Goal: Task Accomplishment & Management: Complete application form

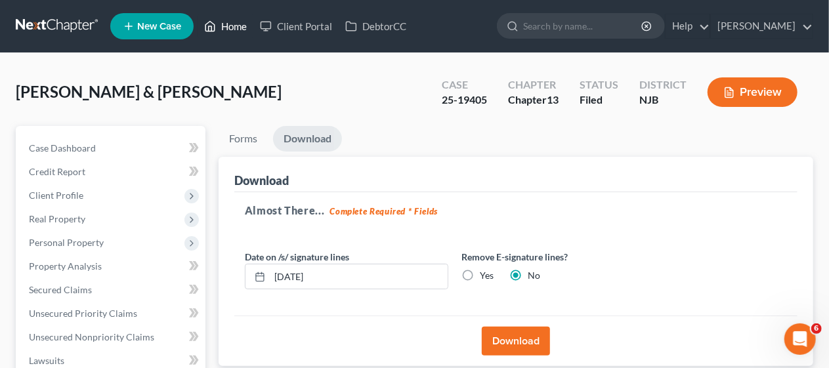
click at [235, 23] on link "Home" at bounding box center [226, 26] width 56 height 24
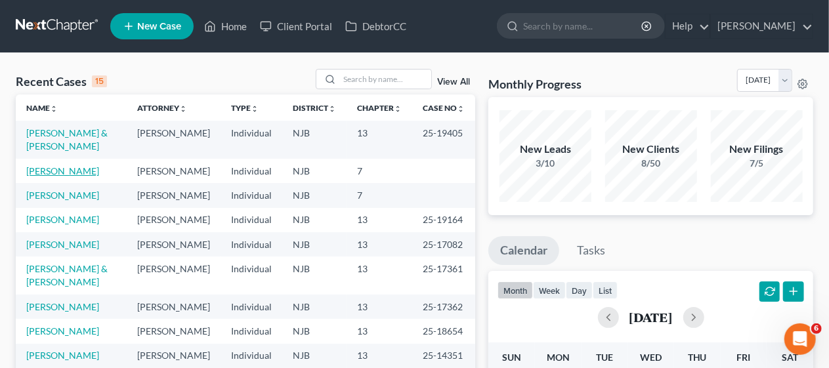
click at [70, 170] on link "[PERSON_NAME]" at bounding box center [62, 170] width 73 height 11
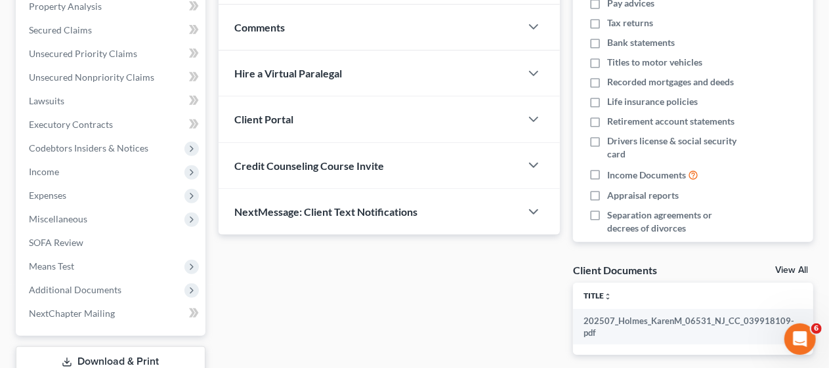
scroll to position [263, 0]
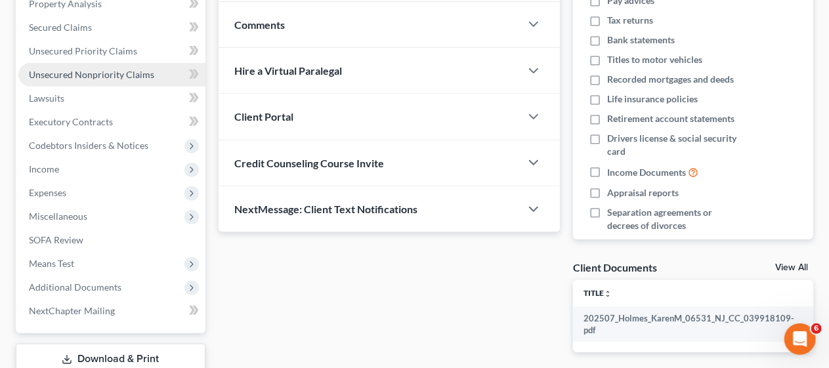
click at [121, 73] on span "Unsecured Nonpriority Claims" at bounding box center [91, 74] width 125 height 11
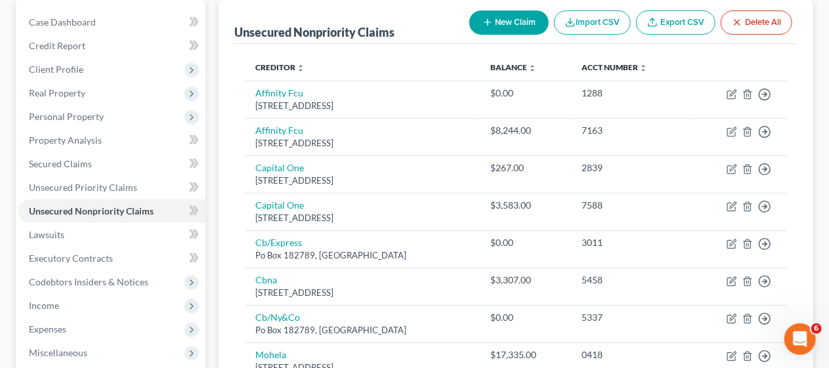
scroll to position [131, 0]
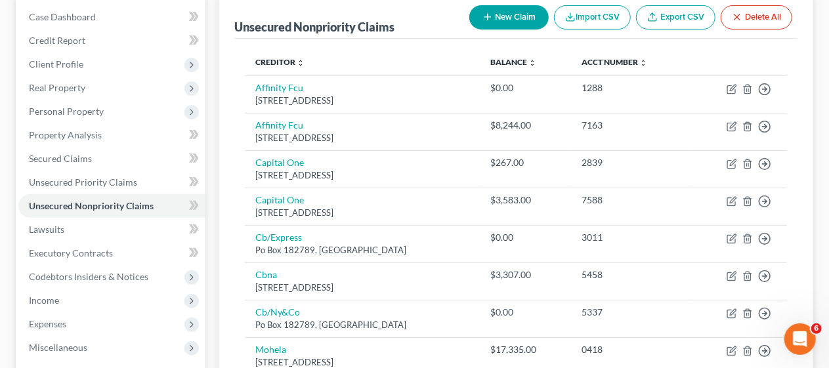
click at [230, 188] on div "Unsecured Nonpriority Claims New Claim Import CSV Export CSV Delete All Credito…" at bounding box center [516, 359] width 595 height 729
click at [508, 16] on button "New Claim" at bounding box center [508, 17] width 79 height 24
select select "0"
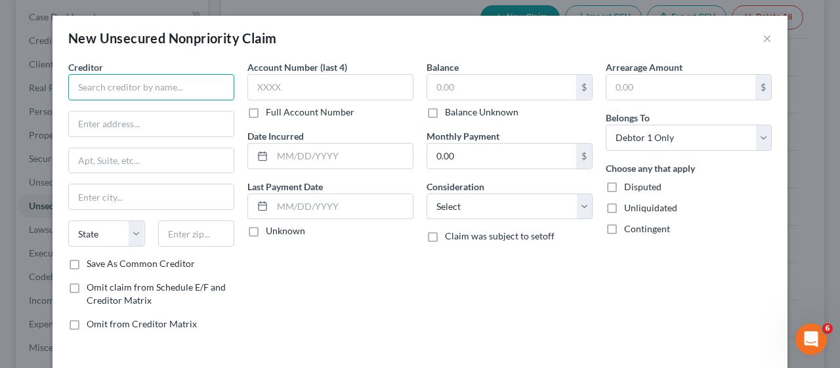
click at [81, 87] on input "text" at bounding box center [151, 87] width 166 height 26
type input "[US_STATE] Healthcare Specialists PC"
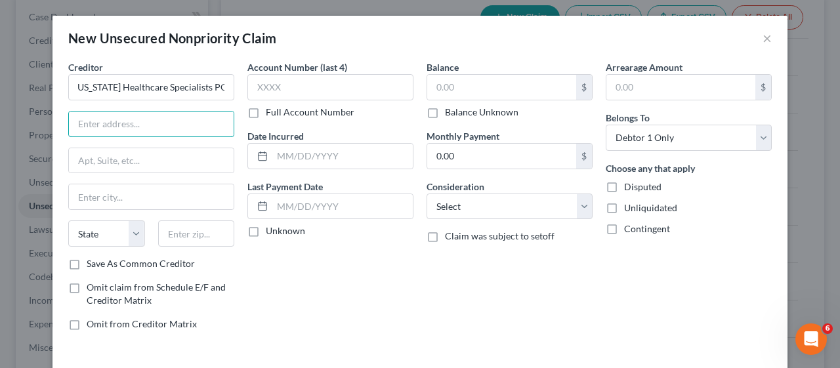
scroll to position [0, 0]
type input "PO Box 412138"
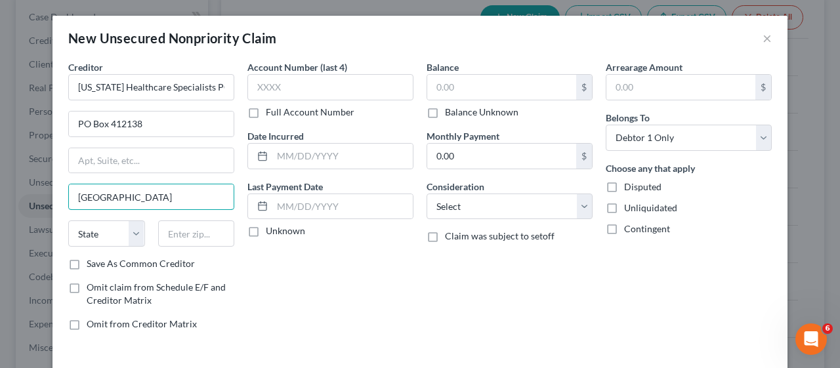
type input "Boston"
select select "22"
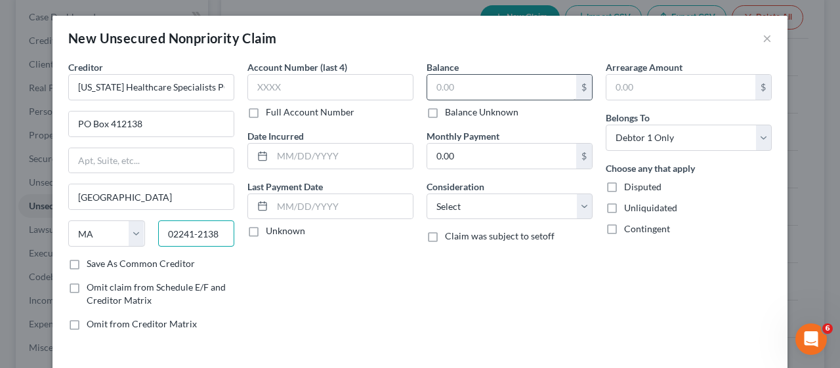
type input "02241-2138"
click at [427, 85] on input "text" at bounding box center [501, 87] width 149 height 25
type input "338.00"
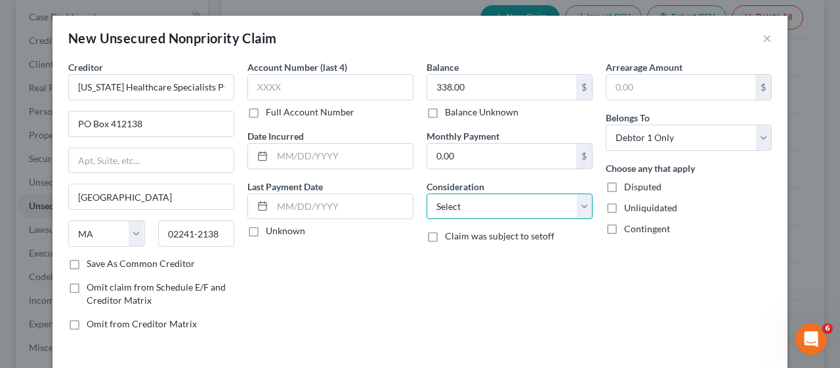
click at [572, 208] on select "Select Cable / Satellite Services Collection Agency Credit Card Debt Debt Couns…" at bounding box center [510, 207] width 166 height 26
select select "9"
click at [427, 194] on select "Select Cable / Satellite Services Collection Agency Credit Card Debt Debt Couns…" at bounding box center [510, 207] width 166 height 26
click at [364, 285] on div "Account Number (last 4) Full Account Number Date Incurred Last Payment Date Unk…" at bounding box center [330, 200] width 179 height 281
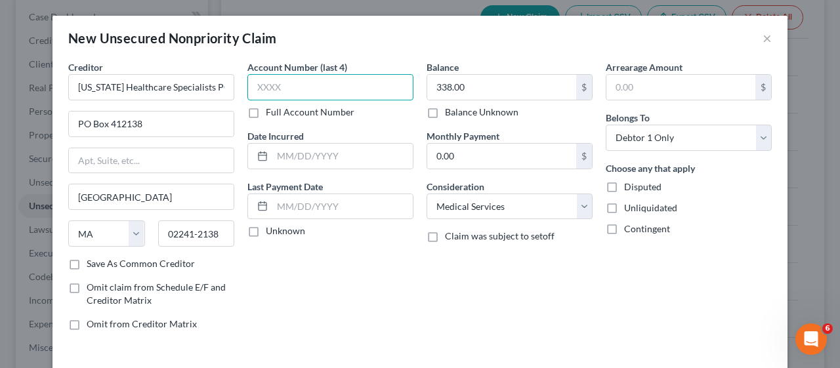
click at [272, 89] on input "text" at bounding box center [330, 87] width 166 height 26
type input "3936"
click at [368, 283] on div "Account Number (last 4) 3936 Full Account Number Date Incurred Last Payment Dat…" at bounding box center [330, 200] width 179 height 281
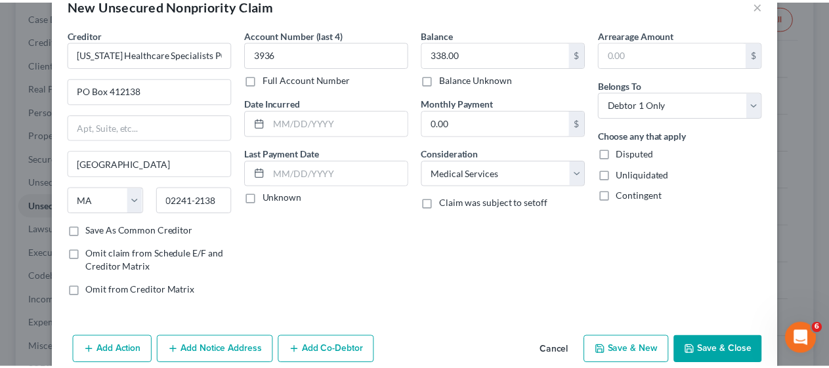
scroll to position [53, 0]
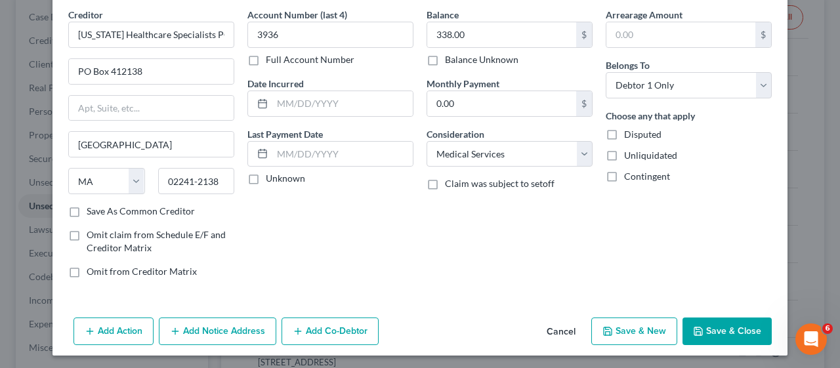
click at [721, 323] on button "Save & Close" at bounding box center [727, 332] width 89 height 28
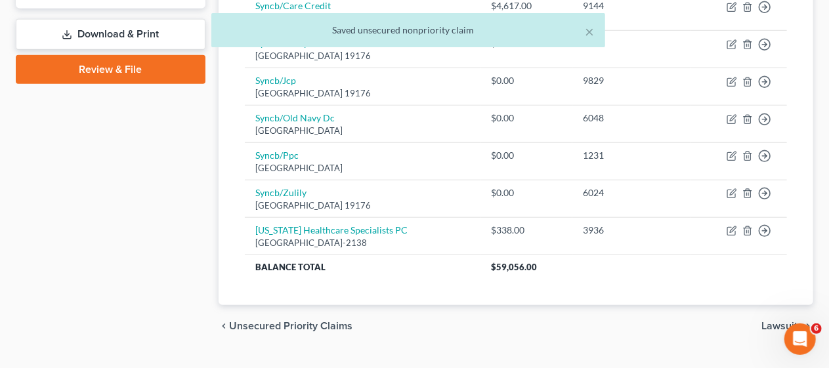
scroll to position [612, 0]
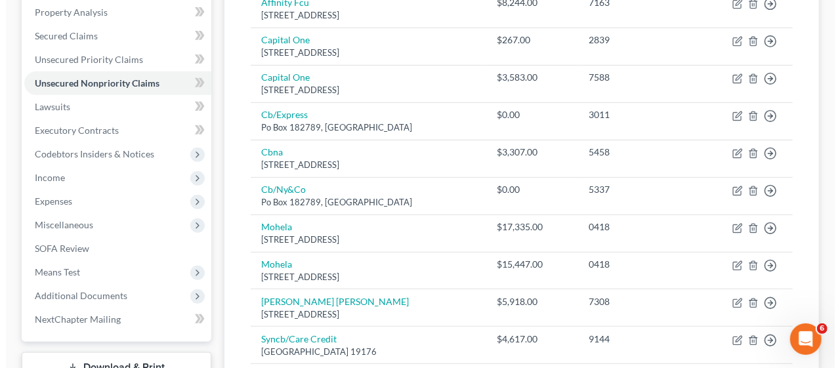
scroll to position [87, 0]
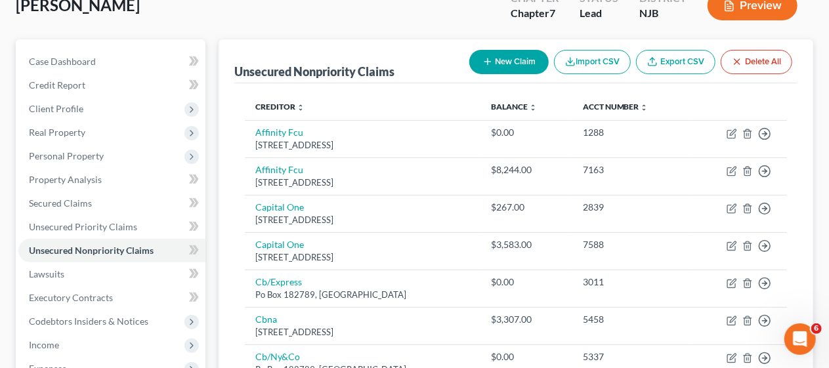
click at [502, 62] on button "New Claim" at bounding box center [508, 62] width 79 height 24
select select "0"
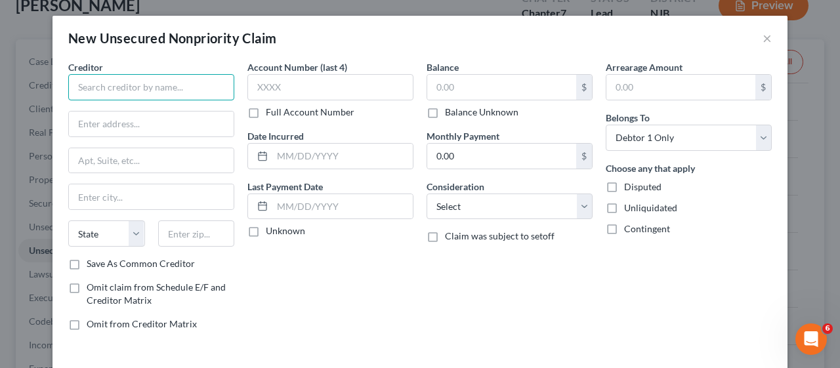
click at [102, 85] on input "text" at bounding box center [151, 87] width 166 height 26
type input "BAC Services LLC"
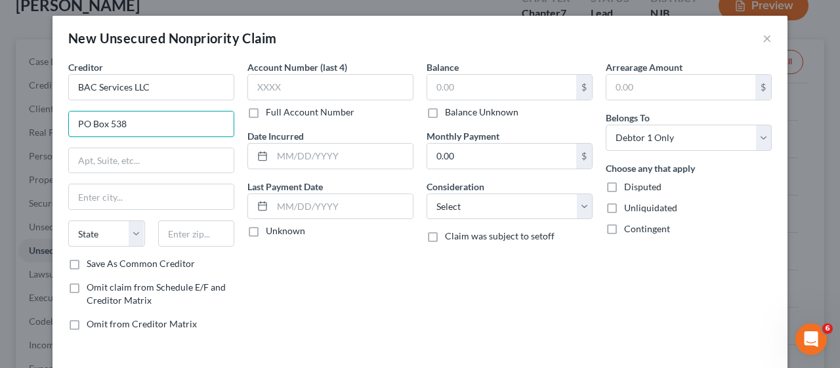
type input "PO Box 538"
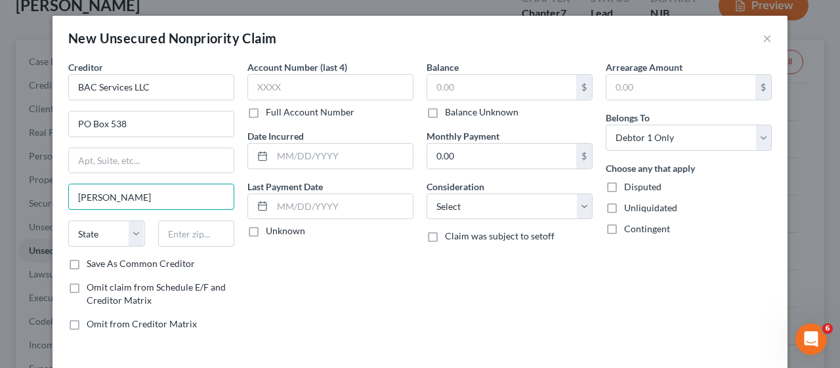
type input "Howell"
select select "33"
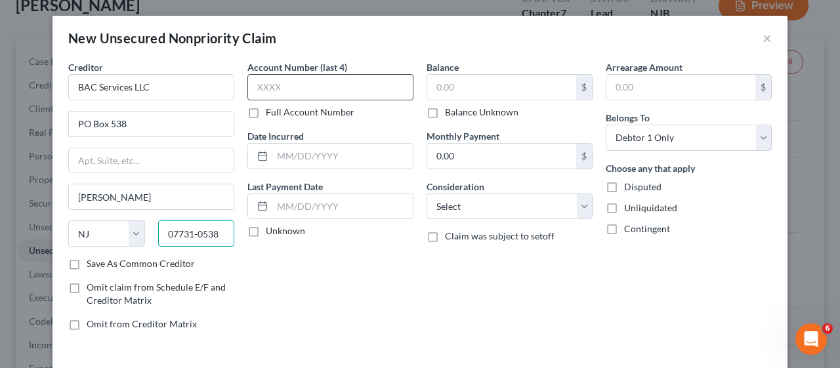
type input "07731-0538"
click at [251, 87] on input "text" at bounding box center [330, 87] width 166 height 26
type input "7631"
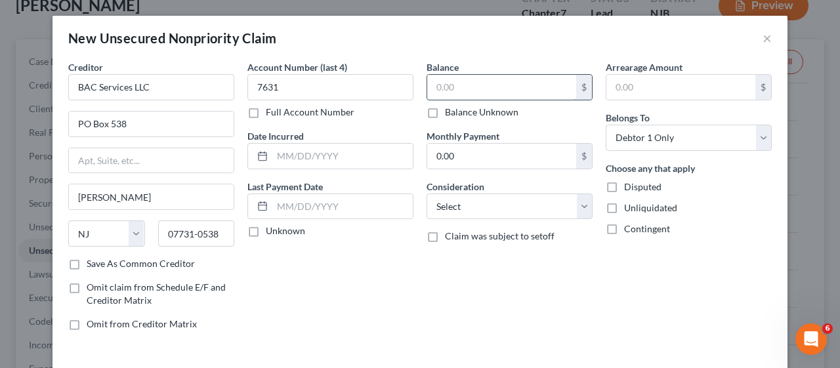
click at [429, 88] on input "text" at bounding box center [501, 87] width 149 height 25
type input "722.64"
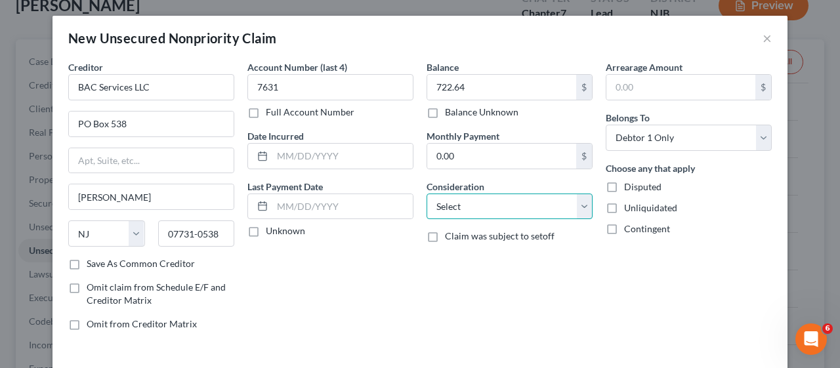
click at [580, 207] on select "Select Cable / Satellite Services Collection Agency Credit Card Debt Debt Couns…" at bounding box center [510, 207] width 166 height 26
select select "9"
click at [427, 194] on select "Select Cable / Satellite Services Collection Agency Credit Card Debt Debt Couns…" at bounding box center [510, 207] width 166 height 26
click at [351, 299] on div "Account Number (last 4) 7631 Full Account Number Date Incurred Last Payment Dat…" at bounding box center [330, 200] width 179 height 281
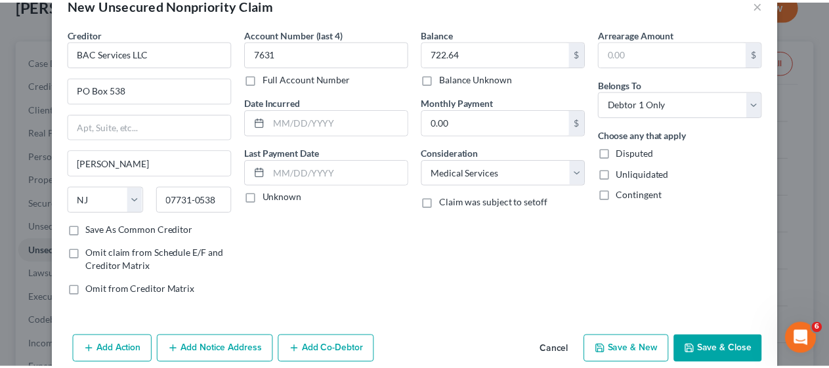
scroll to position [53, 0]
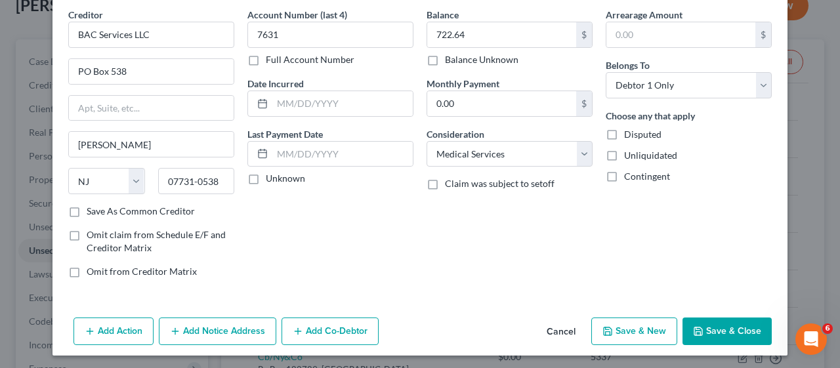
click at [719, 329] on button "Save & Close" at bounding box center [727, 332] width 89 height 28
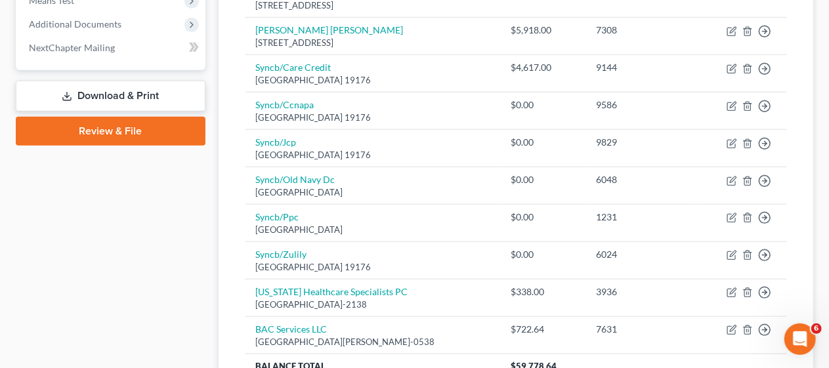
scroll to position [546, 0]
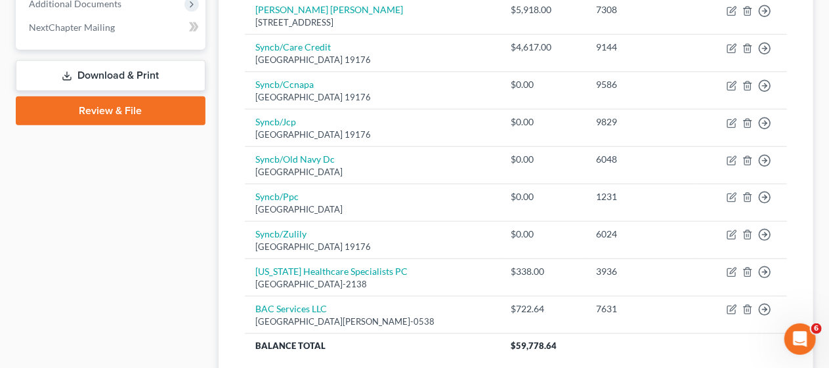
click at [242, 166] on div "Creditor expand_more expand_less unfold_more Balance expand_more expand_less un…" at bounding box center [515, 4] width 563 height 760
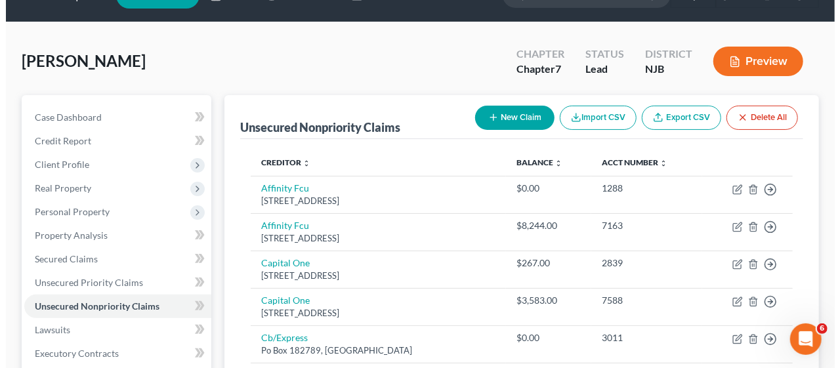
scroll to position [21, 0]
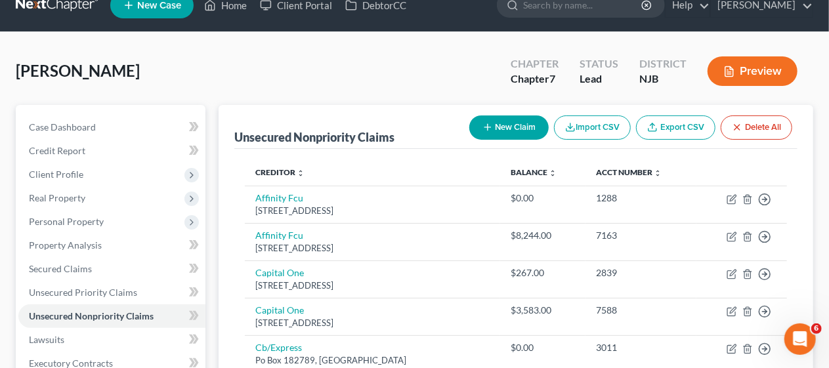
click at [502, 125] on button "New Claim" at bounding box center [508, 128] width 79 height 24
select select "0"
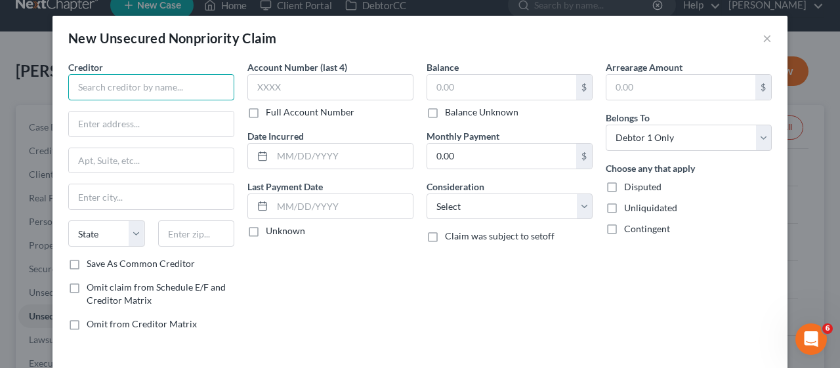
click at [77, 80] on input "text" at bounding box center [151, 87] width 166 height 26
type input "Atlantic Medical Group"
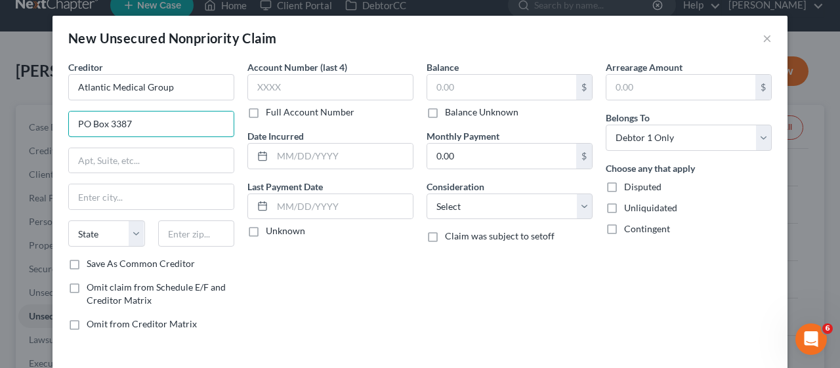
type input "PO Box 3387"
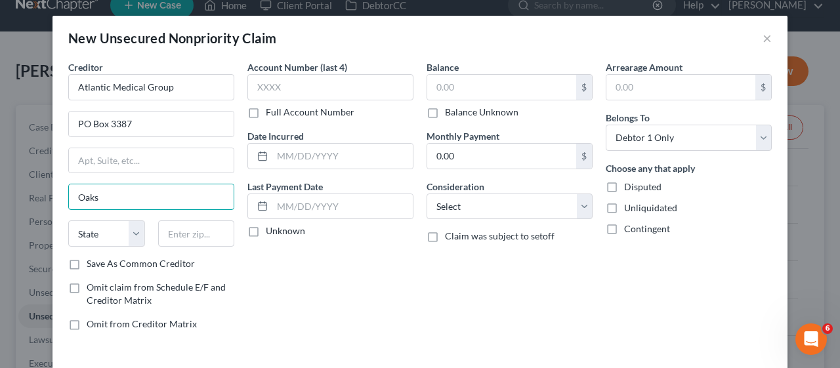
type input "Oaks"
select select "39"
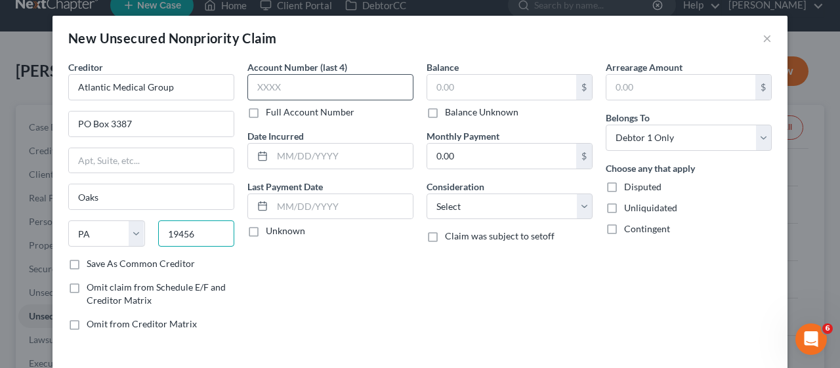
type input "19456"
click at [257, 87] on input "text" at bounding box center [330, 87] width 166 height 26
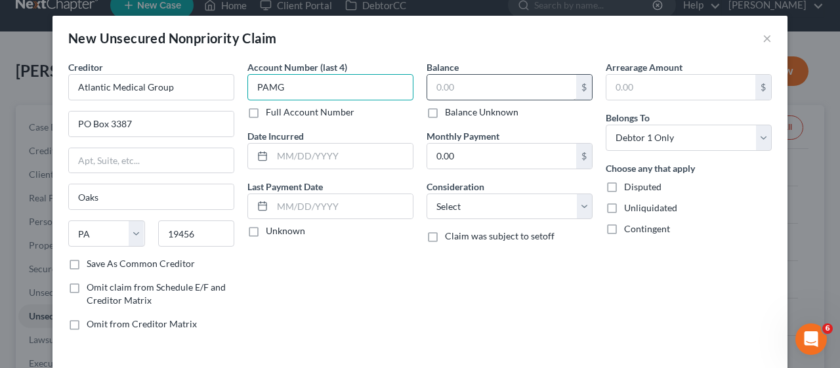
type input "PAMG"
click at [427, 86] on input "text" at bounding box center [501, 87] width 149 height 25
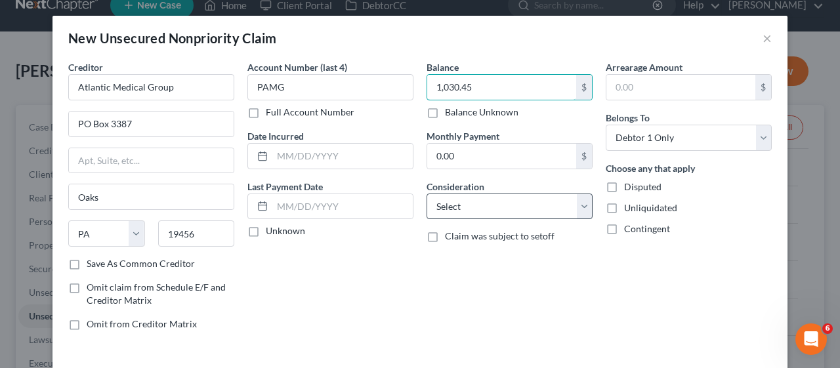
type input "1,030.45"
drag, startPoint x: 578, startPoint y: 202, endPoint x: 572, endPoint y: 194, distance: 8.9
click at [578, 202] on select "Select Cable / Satellite Services Collection Agency Credit Card Debt Debt Couns…" at bounding box center [510, 207] width 166 height 26
select select "9"
click at [427, 194] on select "Select Cable / Satellite Services Collection Agency Credit Card Debt Debt Couns…" at bounding box center [510, 207] width 166 height 26
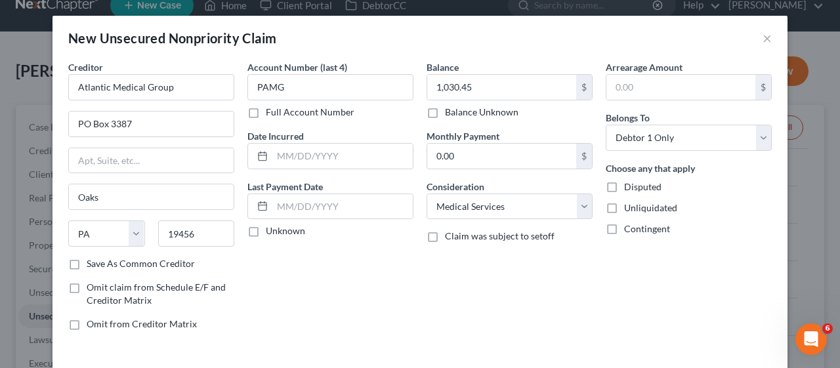
click at [372, 301] on div "Account Number (last 4) PAMG Full Account Number Date Incurred Last Payment Dat…" at bounding box center [330, 200] width 179 height 281
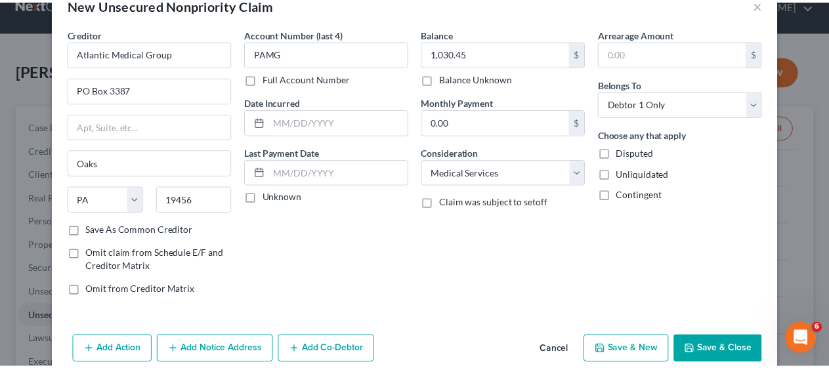
scroll to position [53, 0]
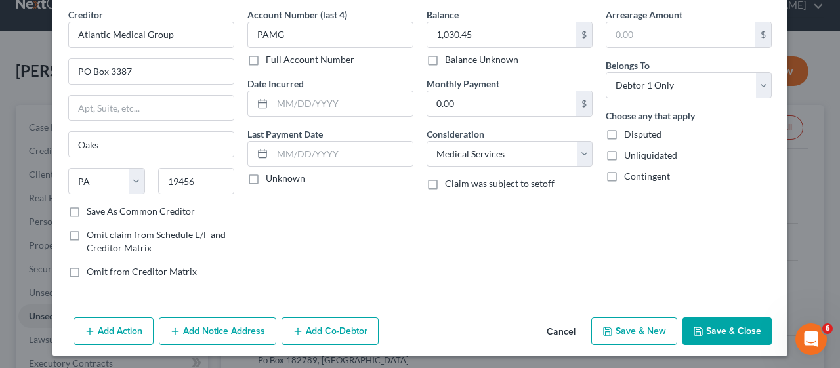
click at [719, 326] on button "Save & Close" at bounding box center [727, 332] width 89 height 28
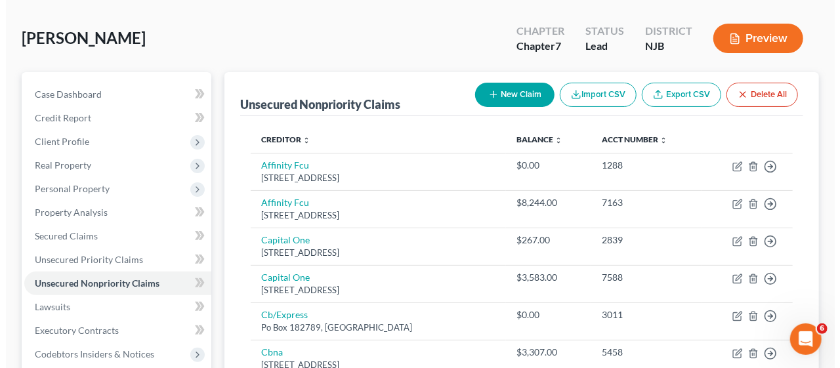
scroll to position [0, 0]
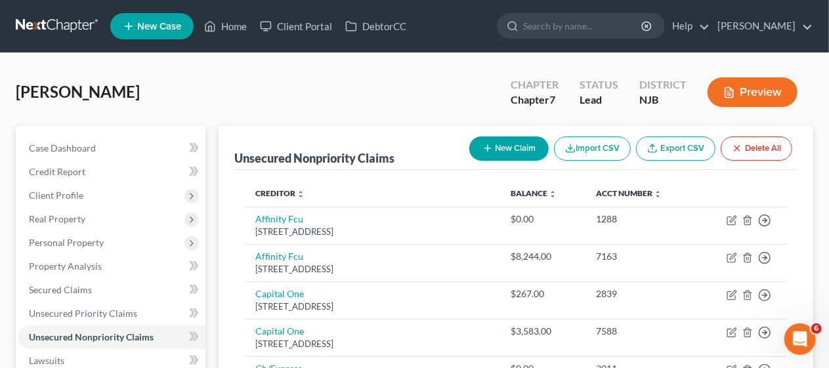
click at [506, 146] on button "New Claim" at bounding box center [508, 149] width 79 height 24
select select "0"
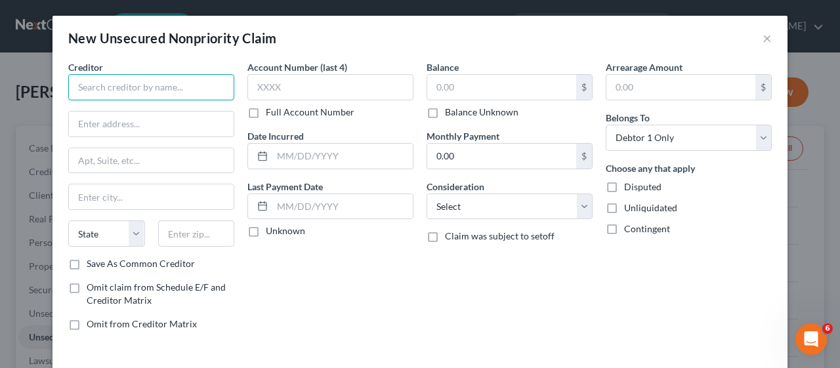
click at [93, 83] on input "text" at bounding box center [151, 87] width 166 height 26
type input "Monmouth Cardiology"
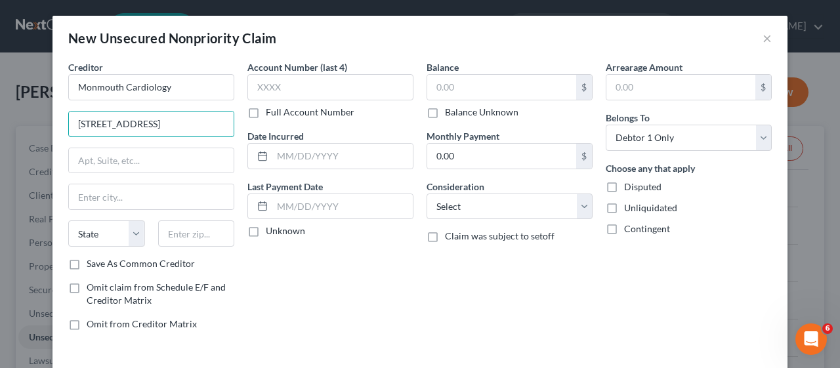
type input "[STREET_ADDRESS]"
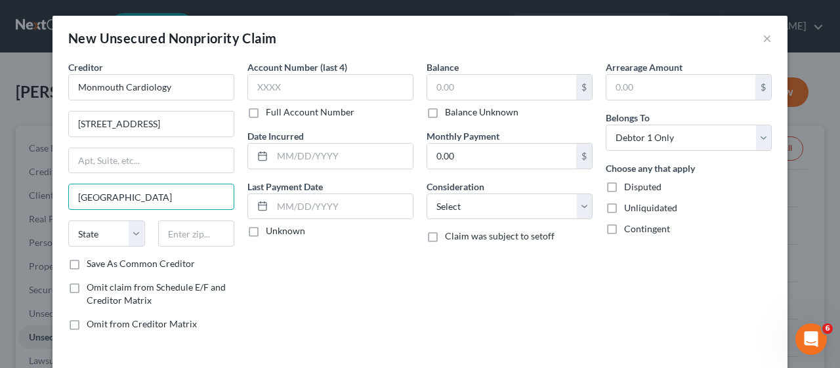
type input "[GEOGRAPHIC_DATA]"
select select "33"
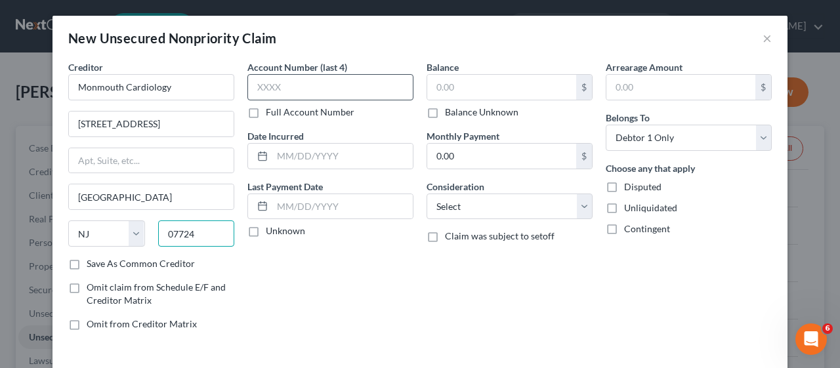
type input "07724"
click at [253, 79] on input "text" at bounding box center [330, 87] width 166 height 26
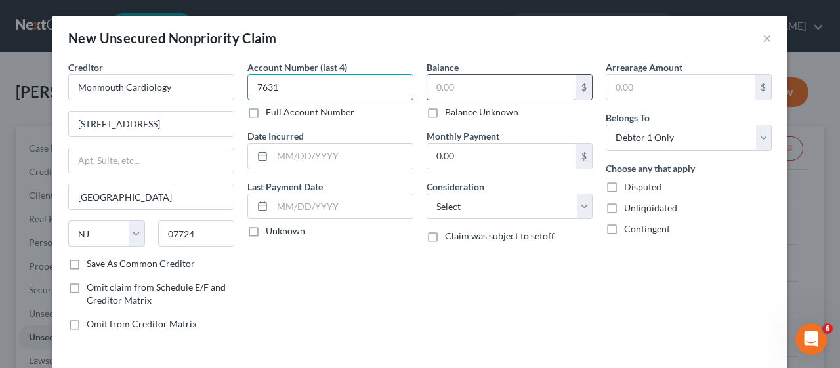
type input "7631"
click at [431, 87] on input "text" at bounding box center [501, 87] width 149 height 25
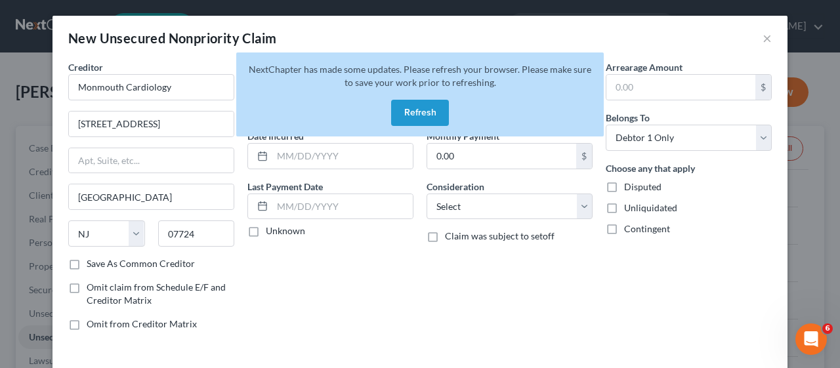
type input "108.01"
click at [408, 108] on button "Refresh" at bounding box center [420, 113] width 58 height 26
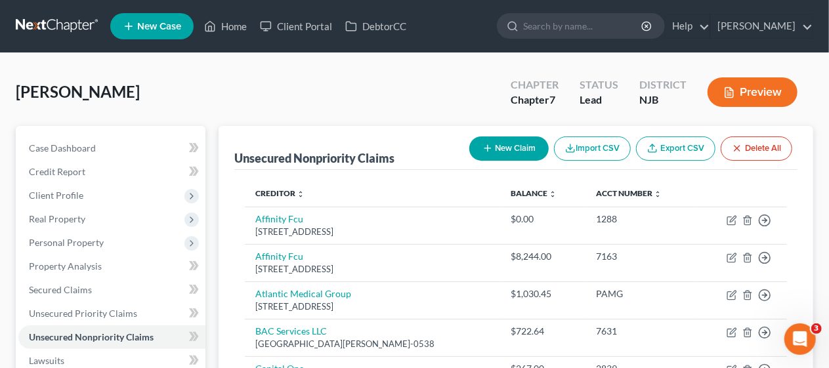
click at [523, 143] on button "New Claim" at bounding box center [508, 149] width 79 height 24
select select "0"
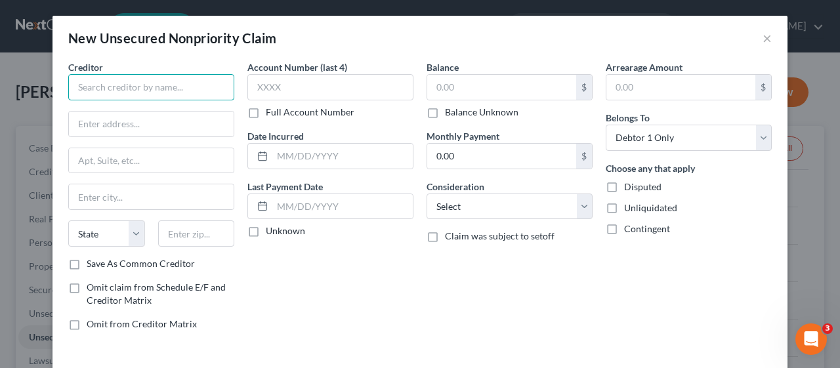
click at [117, 87] on input "text" at bounding box center [151, 87] width 166 height 26
type input "Monmouth Cardiology Associates"
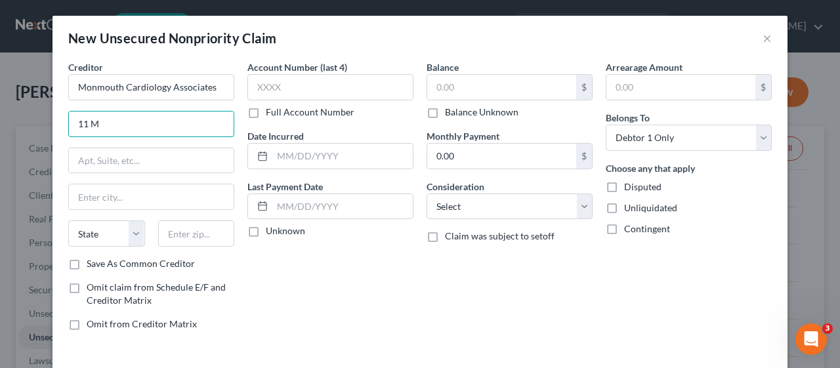
type input "[STREET_ADDRESS]"
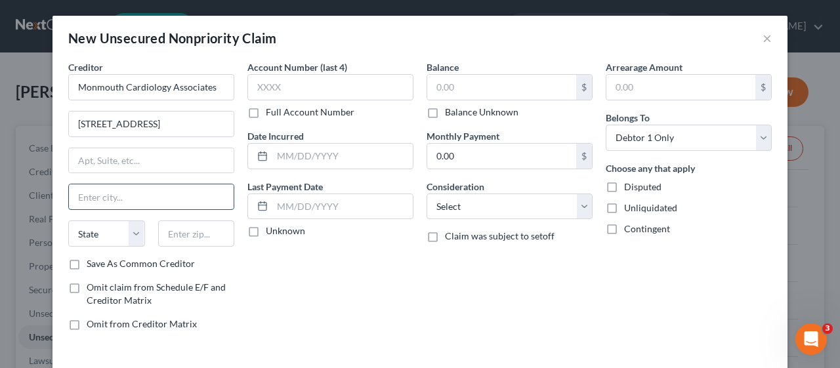
click at [113, 192] on input "text" at bounding box center [151, 196] width 165 height 25
type input "[GEOGRAPHIC_DATA]"
select select "33"
type input "07724"
click at [297, 296] on div "Account Number (last 4) Full Account Number Date Incurred Last Payment Date Unk…" at bounding box center [330, 200] width 179 height 281
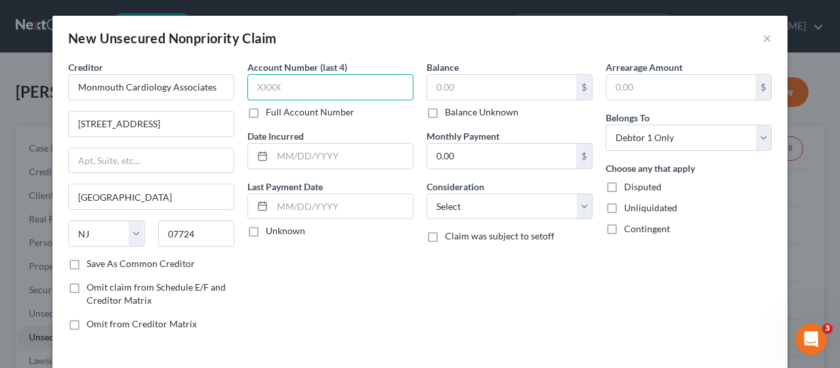
click at [253, 79] on input "text" at bounding box center [330, 87] width 166 height 26
type input "7631"
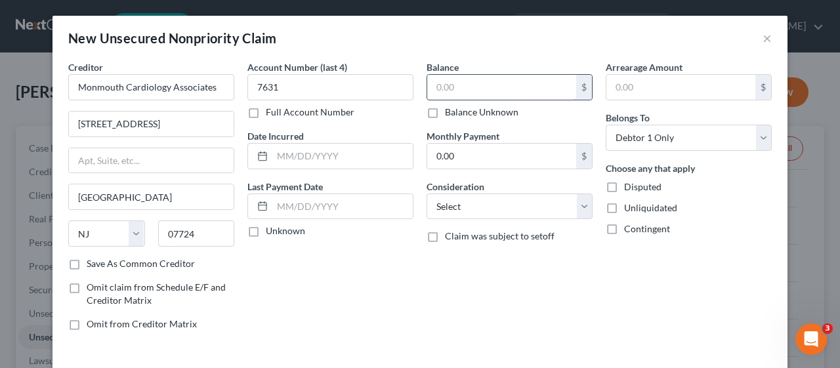
click at [431, 84] on input "text" at bounding box center [501, 87] width 149 height 25
type input "108.01"
click at [578, 207] on select "Select Cable / Satellite Services Collection Agency Credit Card Debt Debt Couns…" at bounding box center [510, 207] width 166 height 26
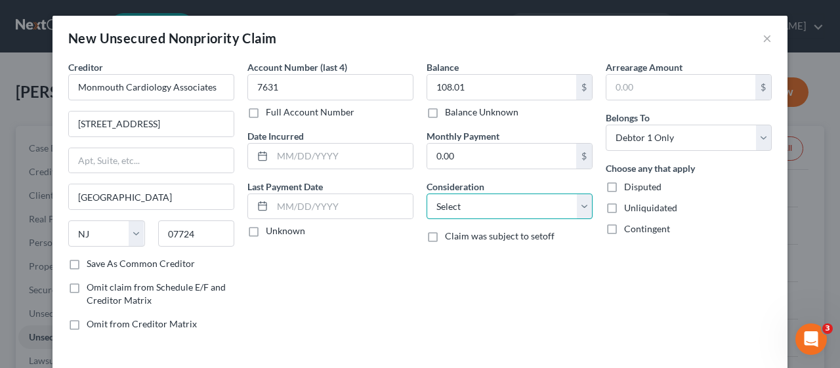
select select "9"
click at [427, 194] on select "Select Cable / Satellite Services Collection Agency Credit Card Debt Debt Couns…" at bounding box center [510, 207] width 166 height 26
click at [341, 285] on div "Account Number (last 4) 7631 Full Account Number Date Incurred Last Payment Dat…" at bounding box center [330, 200] width 179 height 281
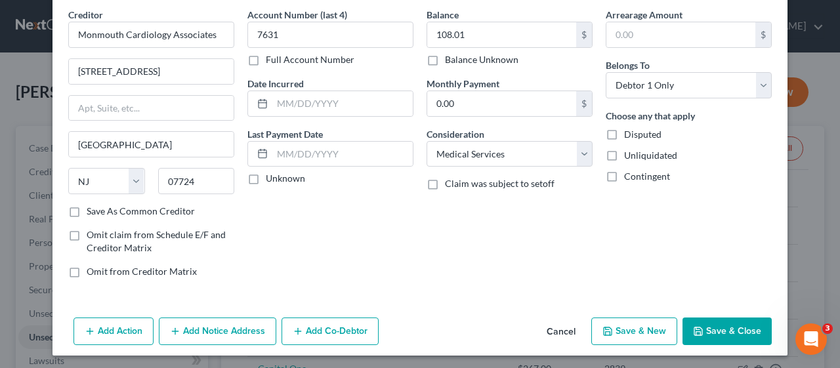
click at [721, 325] on button "Save & Close" at bounding box center [727, 332] width 89 height 28
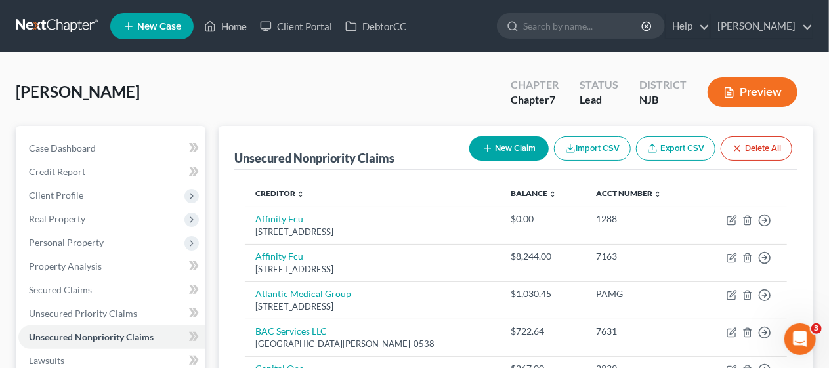
click at [513, 142] on button "New Claim" at bounding box center [508, 149] width 79 height 24
select select "0"
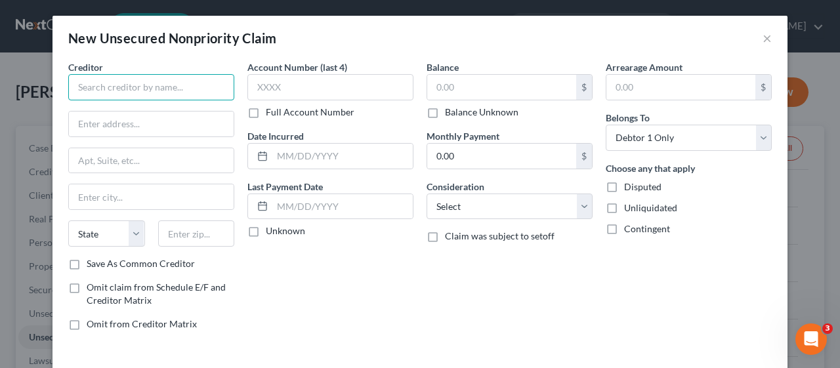
click at [102, 84] on input "text" at bounding box center [151, 87] width 166 height 26
type input "Hackensack Meridian Urgent Care"
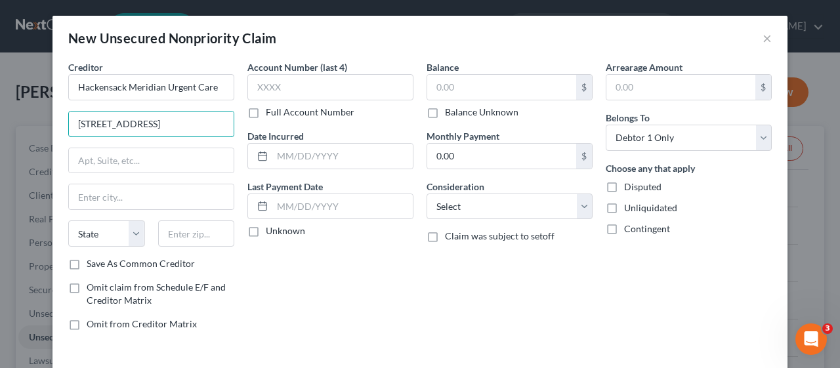
type input "[STREET_ADDRESS]"
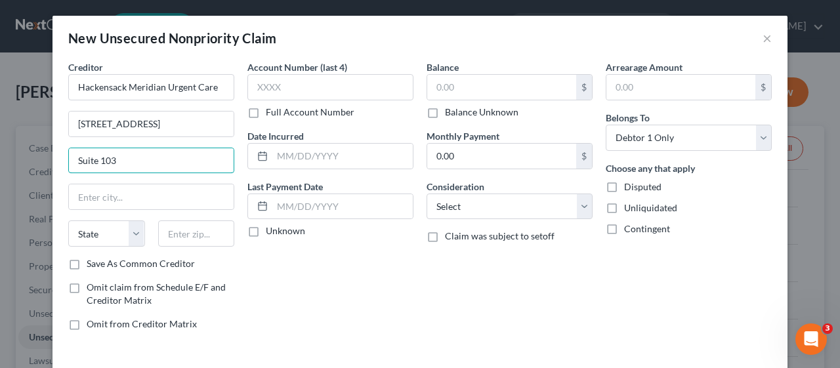
type input "Suite 103"
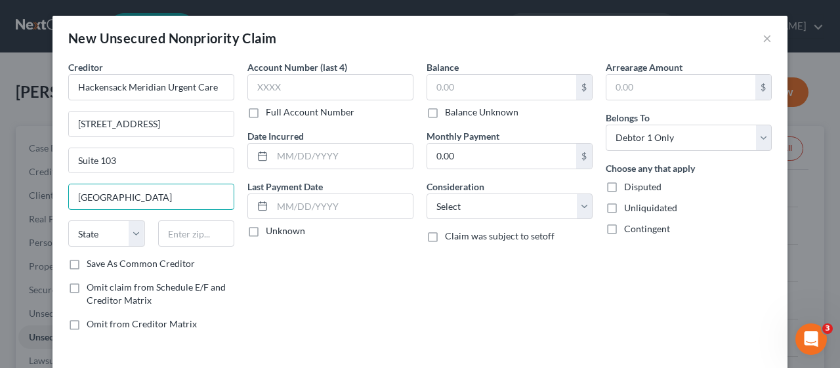
type input "[GEOGRAPHIC_DATA]"
select select "35"
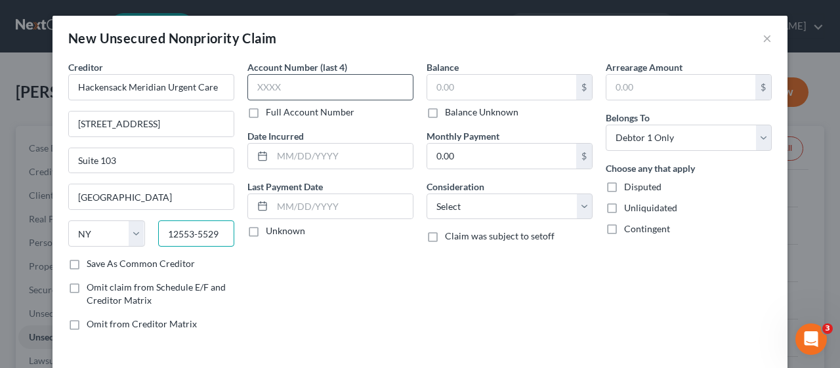
type input "12553-5529"
click at [247, 87] on input "text" at bounding box center [330, 87] width 166 height 26
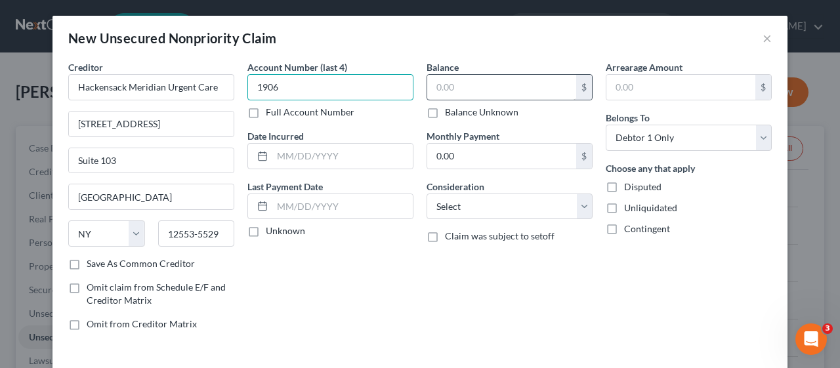
type input "1906"
click at [432, 84] on input "text" at bounding box center [501, 87] width 149 height 25
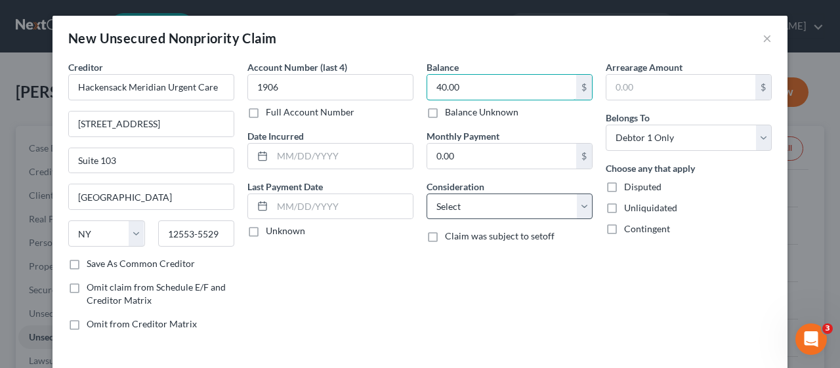
type input "40.00"
click at [578, 206] on select "Select Cable / Satellite Services Collection Agency Credit Card Debt Debt Couns…" at bounding box center [510, 207] width 166 height 26
select select "9"
click at [427, 194] on select "Select Cable / Satellite Services Collection Agency Credit Card Debt Debt Couns…" at bounding box center [510, 207] width 166 height 26
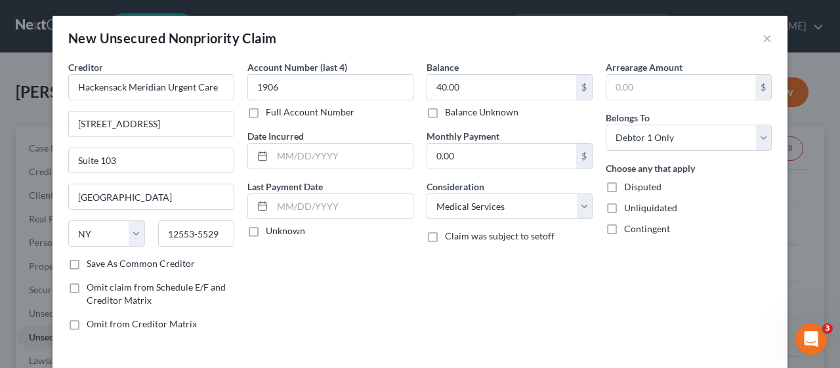
click at [326, 290] on div "Account Number (last 4) 1906 Full Account Number Date Incurred Last Payment Dat…" at bounding box center [330, 200] width 179 height 281
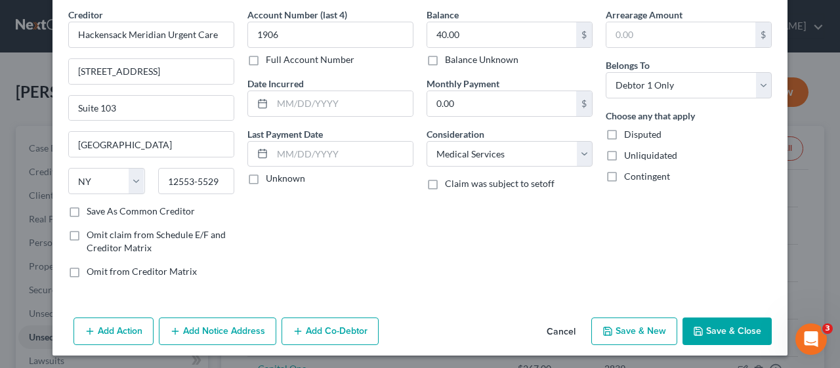
click at [727, 326] on button "Save & Close" at bounding box center [727, 332] width 89 height 28
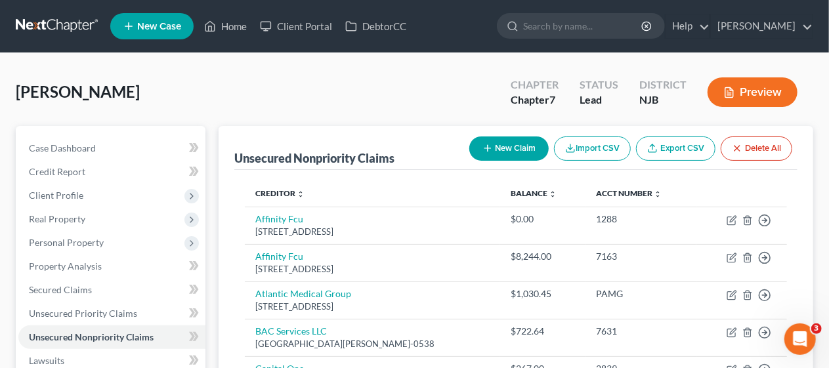
click at [513, 144] on button "New Claim" at bounding box center [508, 149] width 79 height 24
select select "0"
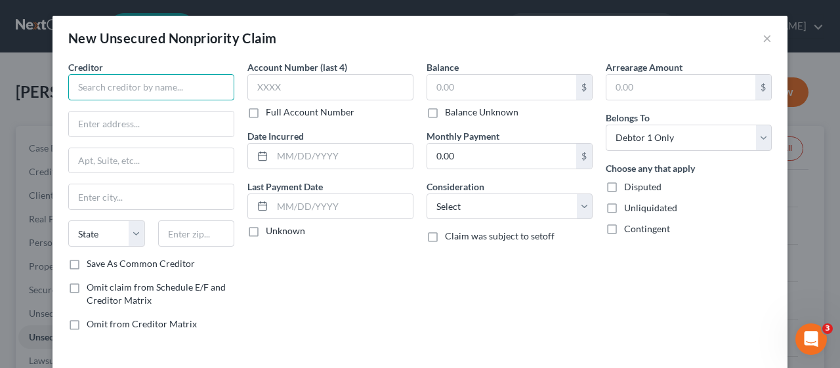
click at [75, 83] on input "text" at bounding box center [151, 87] width 166 height 26
type input "Penn Medicine"
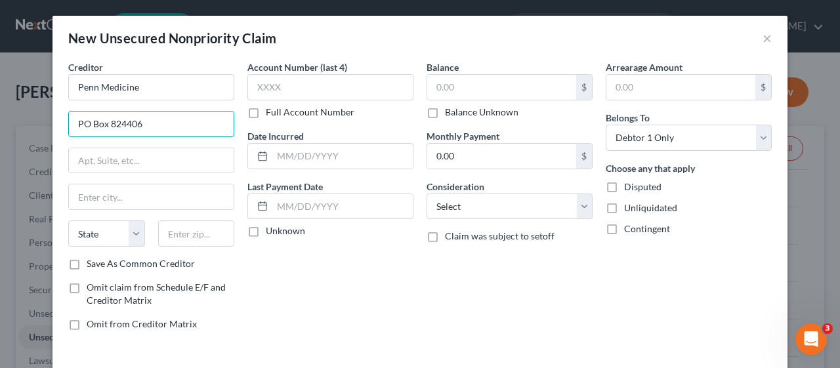
type input "PO Box 824406"
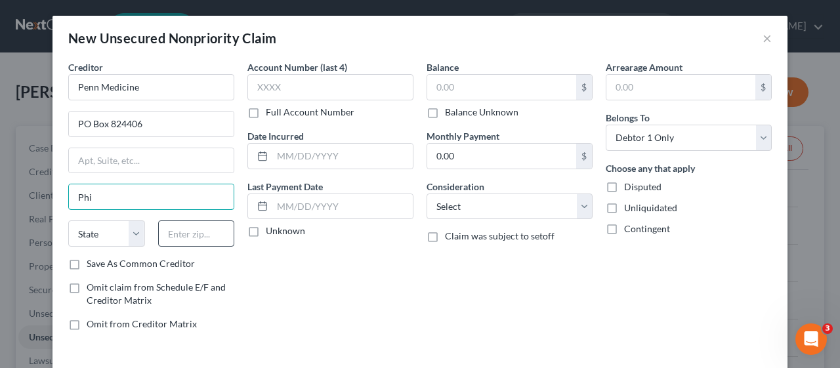
type input "[GEOGRAPHIC_DATA]"
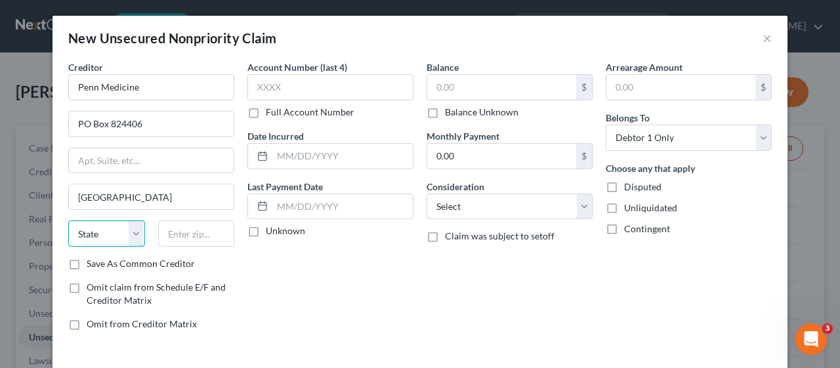
select select "39"
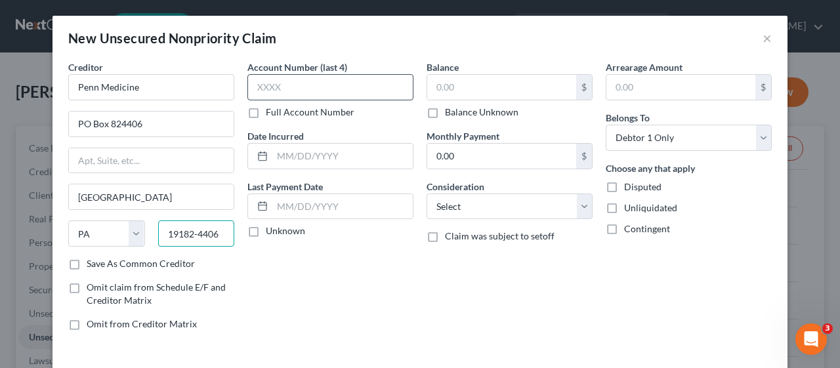
type input "19182-4406"
click at [247, 91] on input "text" at bounding box center [330, 87] width 166 height 26
type input "8141"
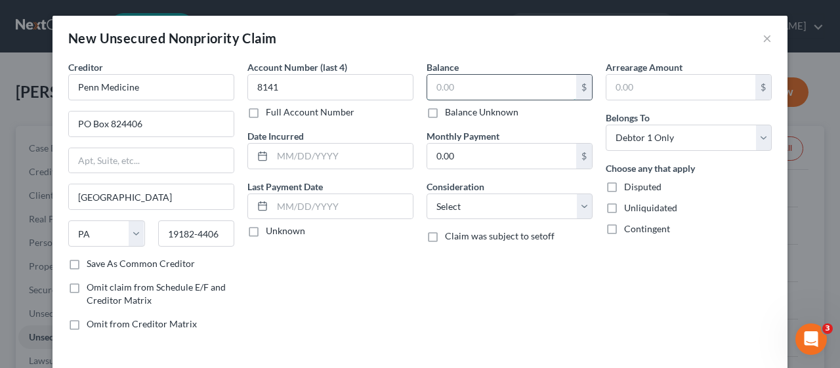
click at [427, 82] on input "text" at bounding box center [501, 87] width 149 height 25
type input "5,185.58"
click at [576, 203] on select "Select Cable / Satellite Services Collection Agency Credit Card Debt Debt Couns…" at bounding box center [510, 207] width 166 height 26
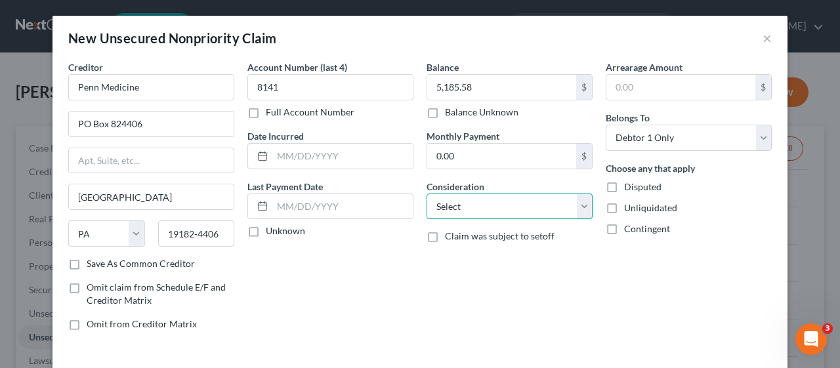
select select "9"
click at [427, 194] on select "Select Cable / Satellite Services Collection Agency Credit Card Debt Debt Couns…" at bounding box center [510, 207] width 166 height 26
click at [313, 274] on div "Account Number (last 4) 8141 Full Account Number Date Incurred Last Payment Dat…" at bounding box center [330, 200] width 179 height 281
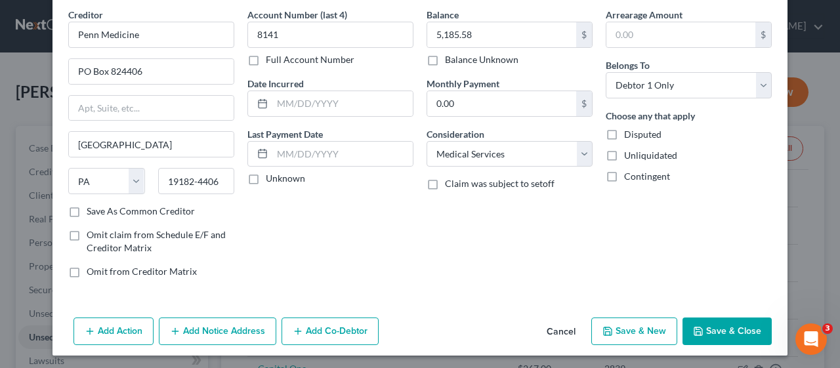
click at [731, 328] on button "Save & Close" at bounding box center [727, 332] width 89 height 28
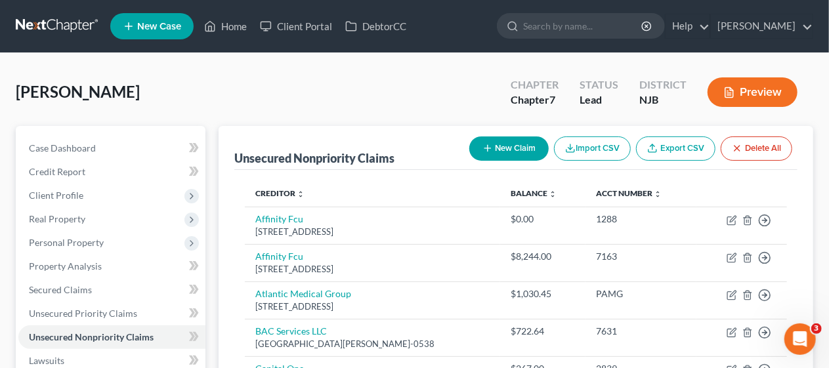
click at [519, 147] on button "New Claim" at bounding box center [508, 149] width 79 height 24
select select "0"
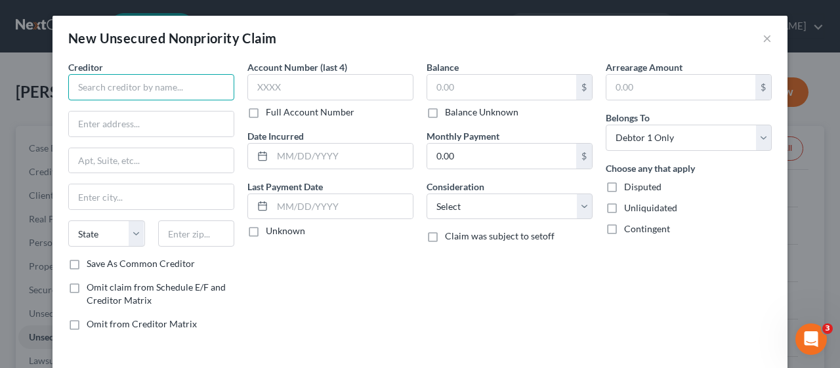
click at [121, 86] on input "text" at bounding box center [151, 87] width 166 height 26
type input "American Trading c/o [PERSON_NAME] LLC"
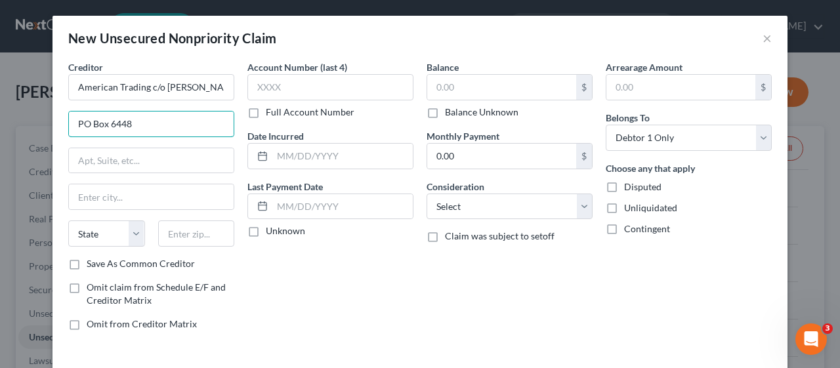
type input "PO Box 6448"
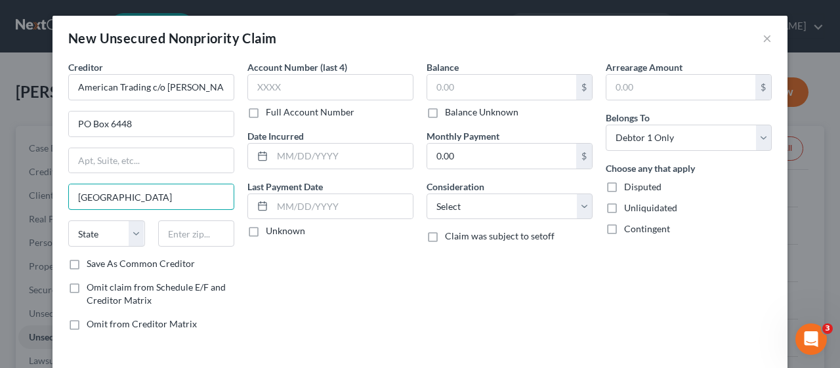
type input "[GEOGRAPHIC_DATA]"
select select "33"
type input "08648"
click at [266, 112] on label "Full Account Number" at bounding box center [310, 112] width 89 height 13
click at [271, 112] on input "Full Account Number" at bounding box center [275, 110] width 9 height 9
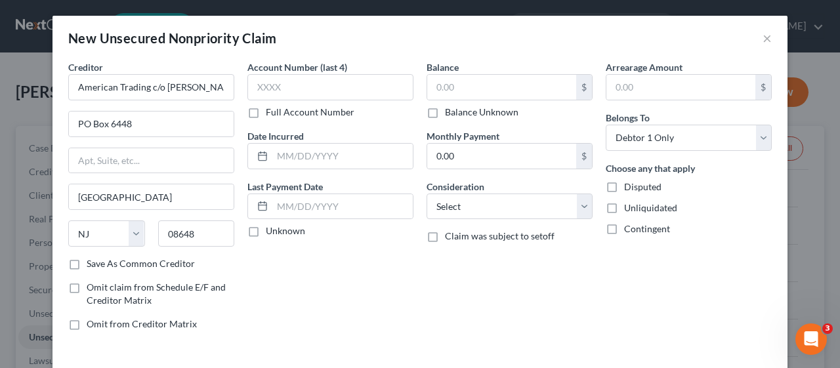
type input "[GEOGRAPHIC_DATA]"
click at [254, 91] on input "text" at bounding box center [330, 87] width 166 height 26
click at [248, 89] on input "text" at bounding box center [330, 87] width 166 height 26
type input "DC-5703-25"
click at [427, 91] on input "text" at bounding box center [501, 87] width 149 height 25
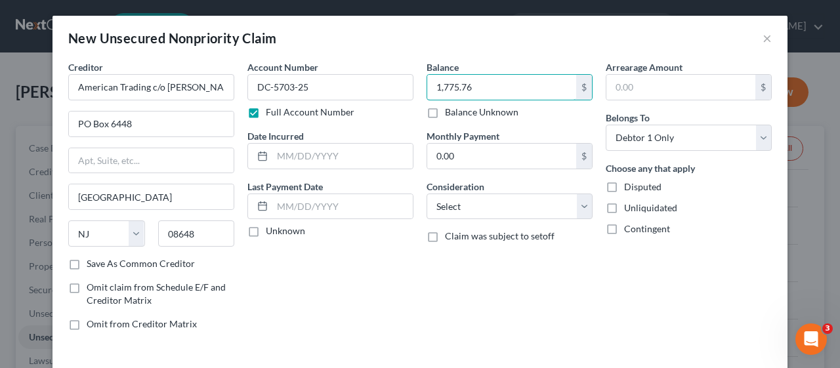
type input "1,775.76"
click at [515, 285] on div "Balance 1,775.76 $ Balance Unknown Balance Undetermined 1,775.76 $ Balance Unkn…" at bounding box center [509, 200] width 179 height 281
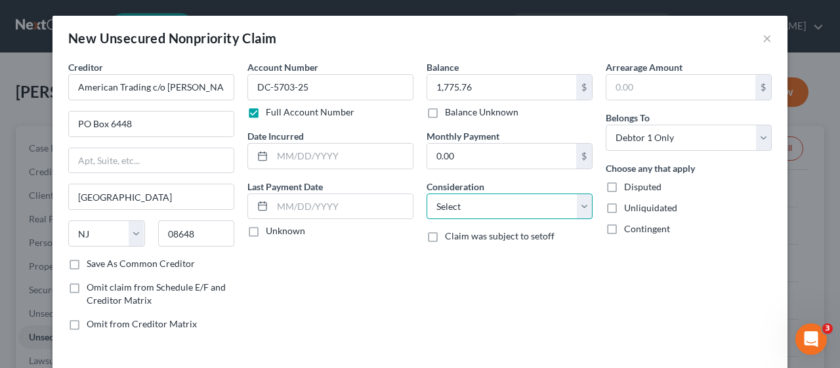
click at [576, 200] on select "Select Cable / Satellite Services Collection Agency Credit Card Debt Debt Couns…" at bounding box center [510, 207] width 166 height 26
select select "10"
click at [427, 194] on select "Select Cable / Satellite Services Collection Agency Credit Card Debt Debt Couns…" at bounding box center [510, 207] width 166 height 26
click at [330, 268] on div "Account Number DC-5703-25 Full Account Number Date Incurred Last Payment Date U…" at bounding box center [330, 200] width 179 height 281
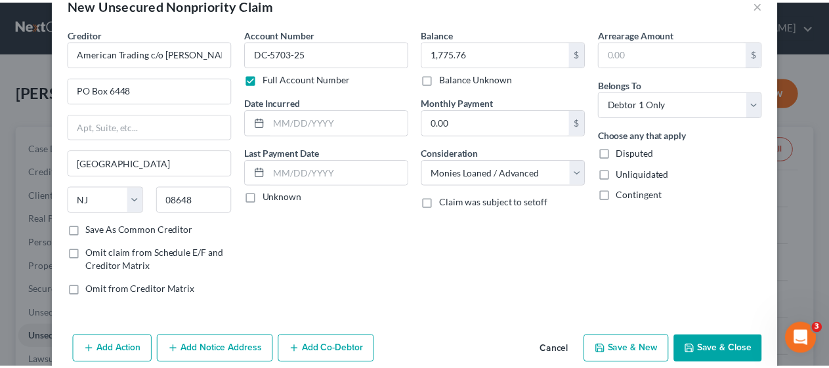
scroll to position [53, 0]
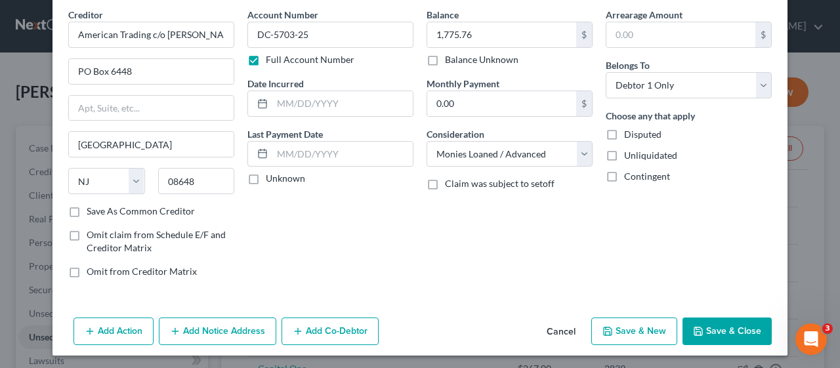
click at [719, 326] on button "Save & Close" at bounding box center [727, 332] width 89 height 28
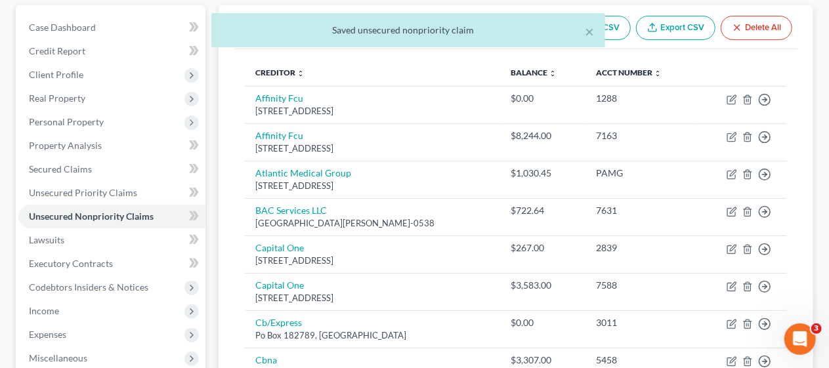
scroll to position [131, 0]
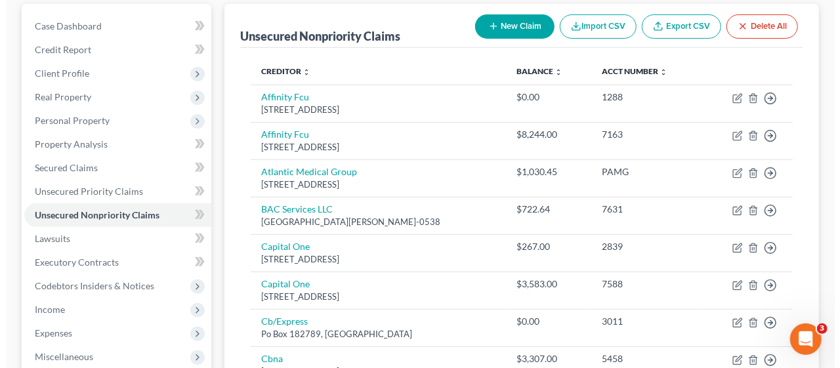
scroll to position [0, 0]
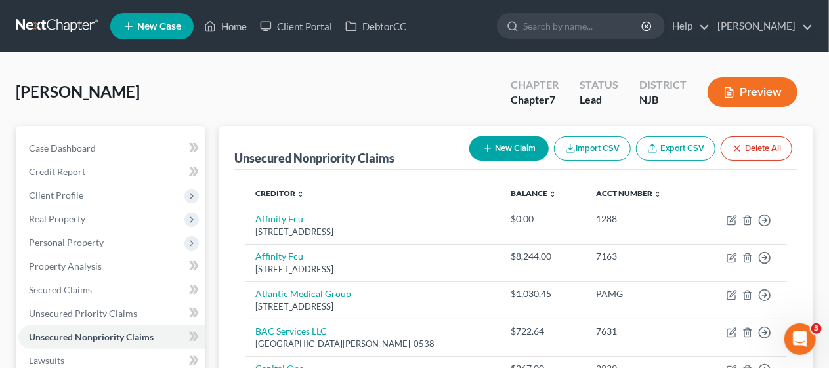
click at [508, 145] on button "New Claim" at bounding box center [508, 149] width 79 height 24
select select "0"
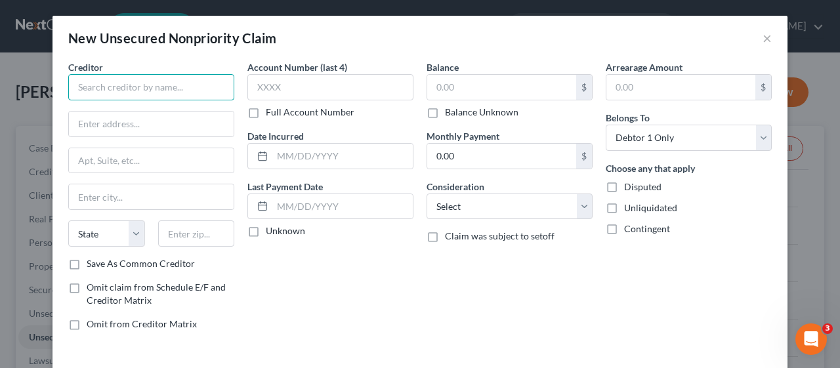
click at [112, 89] on input "text" at bounding box center [151, 87] width 166 height 26
type input "Hackensack University Medical Group"
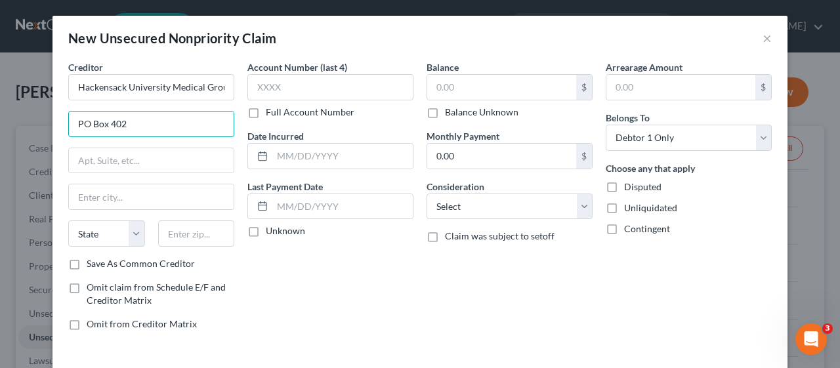
type input "PO Box 402"
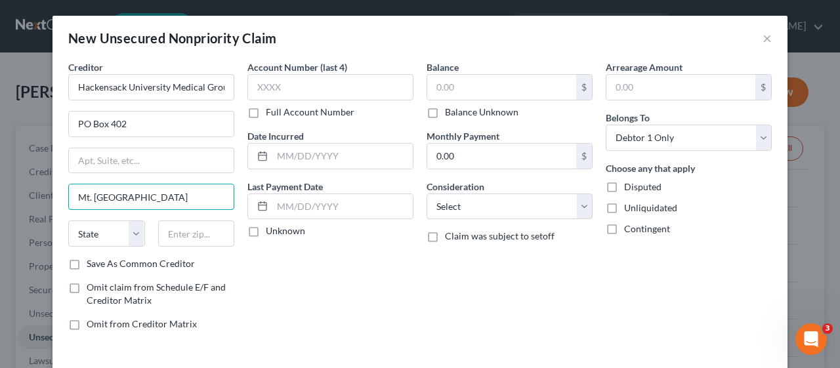
type input "Mt. [GEOGRAPHIC_DATA]"
select select "35"
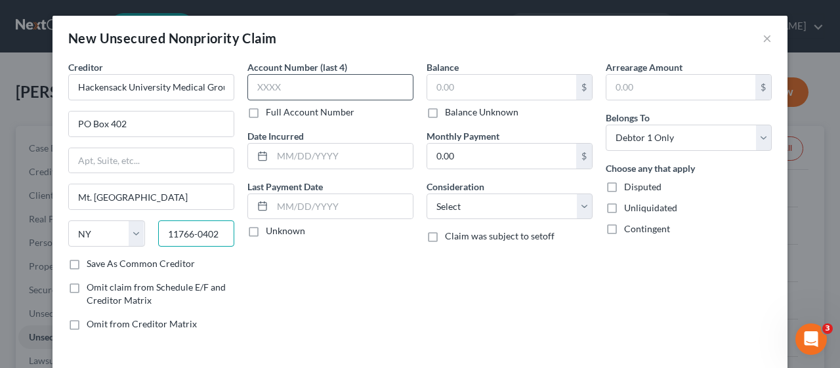
type input "11766-0402"
click at [252, 88] on input "text" at bounding box center [330, 87] width 166 height 26
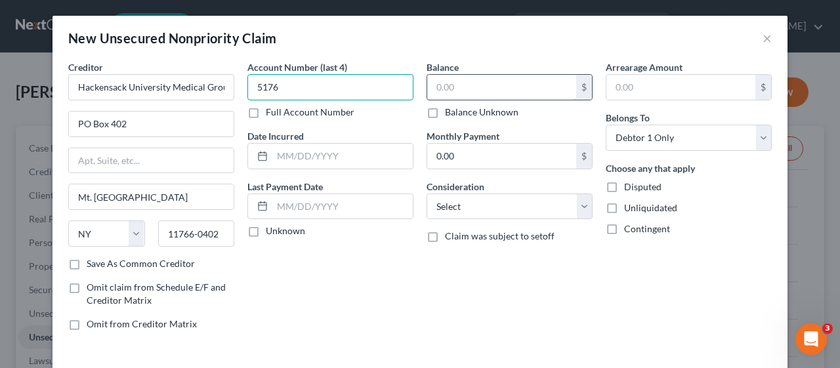
type input "5176"
click at [427, 85] on input "text" at bounding box center [501, 87] width 149 height 25
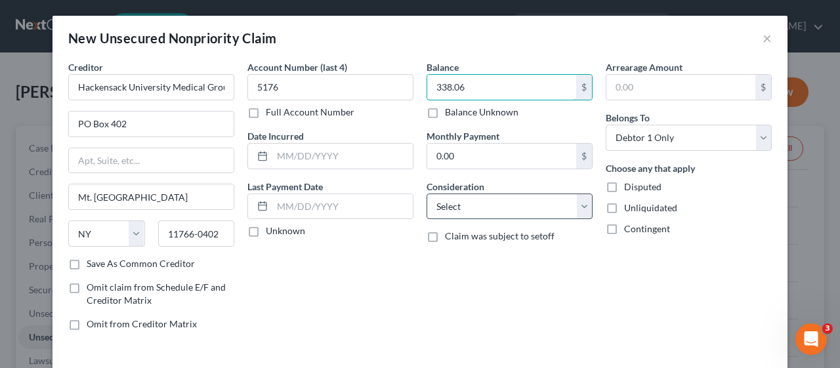
type input "338.06"
click at [576, 209] on select "Select Cable / Satellite Services Collection Agency Credit Card Debt Debt Couns…" at bounding box center [510, 207] width 166 height 26
select select "9"
click at [427, 194] on select "Select Cable / Satellite Services Collection Agency Credit Card Debt Debt Couns…" at bounding box center [510, 207] width 166 height 26
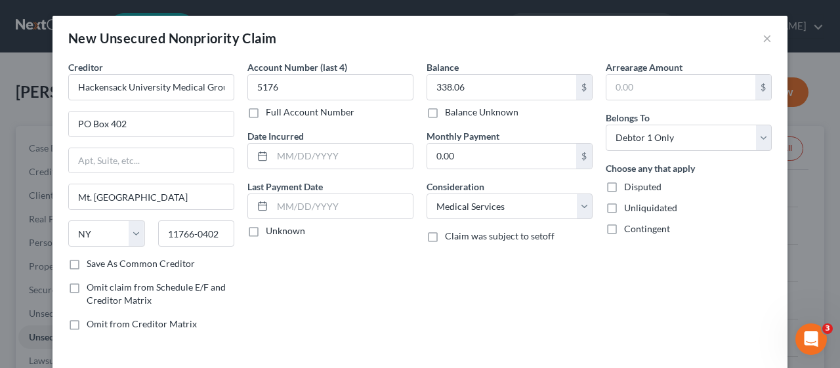
click at [429, 286] on div "Balance 338.06 $ Balance Unknown Balance Undetermined 338.06 $ Balance Unknown …" at bounding box center [509, 200] width 179 height 281
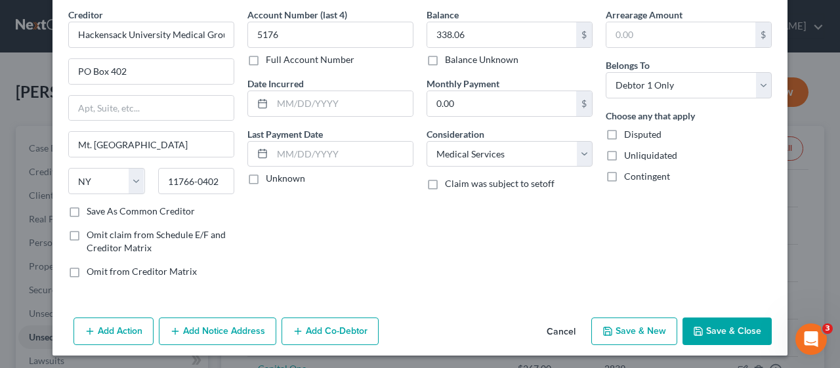
click at [720, 324] on button "Save & Close" at bounding box center [727, 332] width 89 height 28
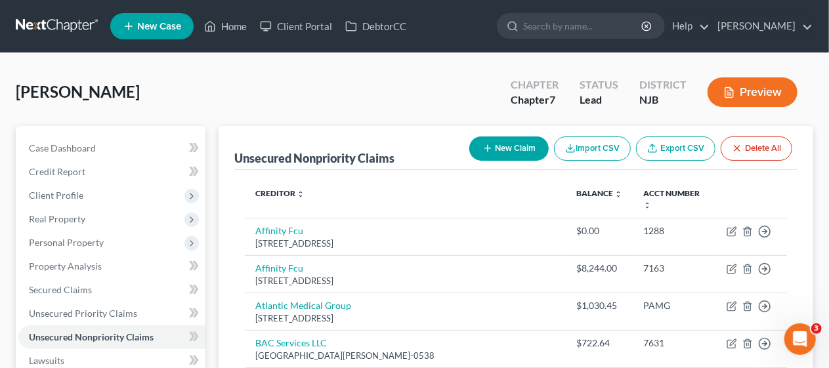
click at [504, 144] on button "New Claim" at bounding box center [508, 149] width 79 height 24
select select "0"
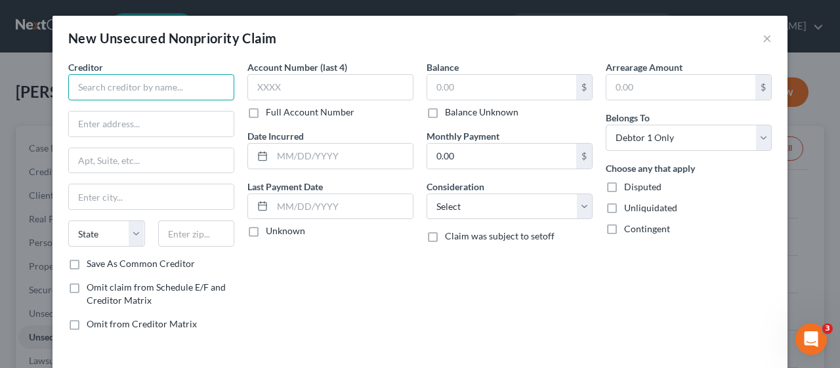
click at [84, 81] on input "text" at bounding box center [151, 87] width 166 height 26
type input "Centrastate Healthcare c/o [PERSON_NAME], Esq."
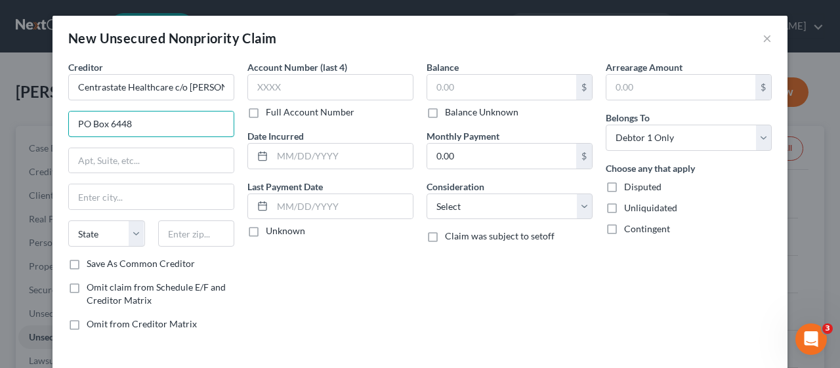
type input "PO Box 6448"
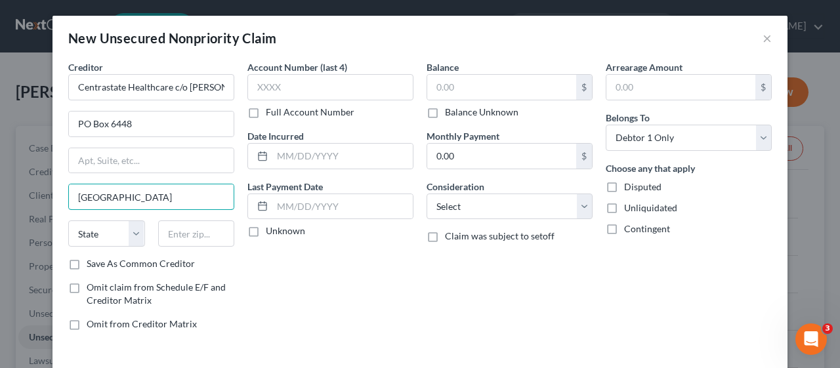
type input "[GEOGRAPHIC_DATA]"
select select "33"
type input "08648"
click at [266, 110] on label "Full Account Number" at bounding box center [310, 112] width 89 height 13
click at [271, 110] on input "Full Account Number" at bounding box center [275, 110] width 9 height 9
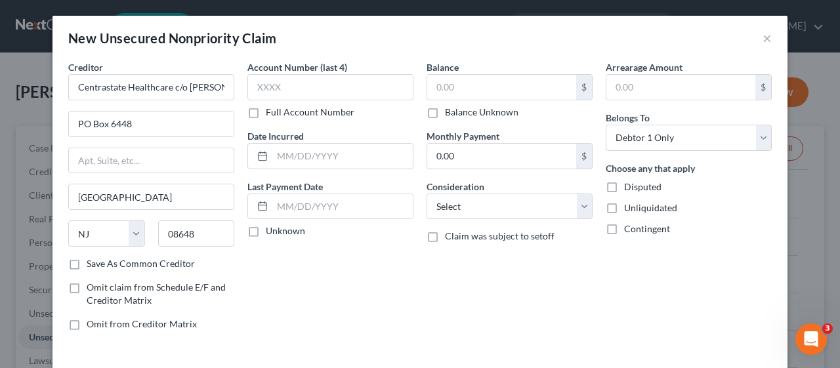
type input "[GEOGRAPHIC_DATA]"
click at [254, 89] on input "text" at bounding box center [330, 87] width 166 height 26
type input "DC-5703-25"
click at [427, 83] on input "text" at bounding box center [501, 87] width 149 height 25
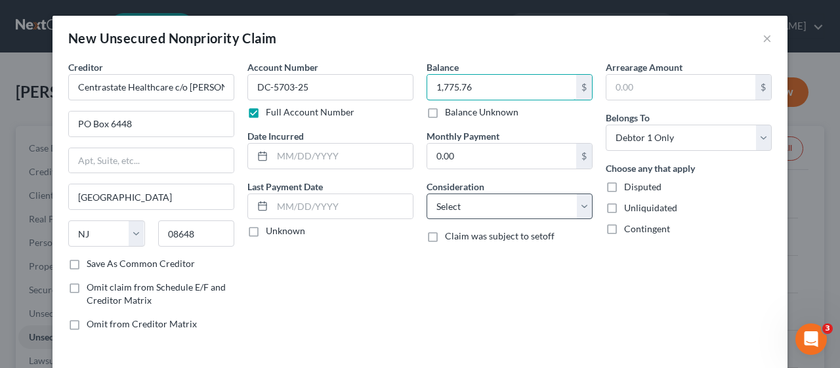
type input "1,775.76"
click at [576, 210] on select "Select Cable / Satellite Services Collection Agency Credit Card Debt Debt Couns…" at bounding box center [510, 207] width 166 height 26
select select "9"
click at [427, 194] on select "Select Cable / Satellite Services Collection Agency Credit Card Debt Debt Couns…" at bounding box center [510, 207] width 166 height 26
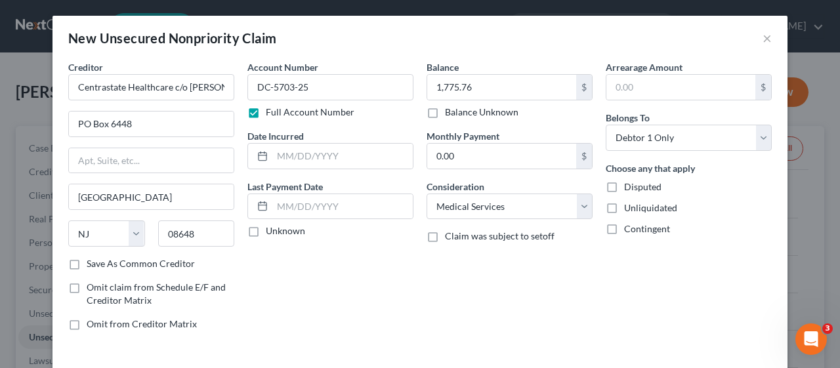
click at [404, 289] on div "Account Number DC-5703-25 Full Account Number Date Incurred Last Payment Date U…" at bounding box center [330, 200] width 179 height 281
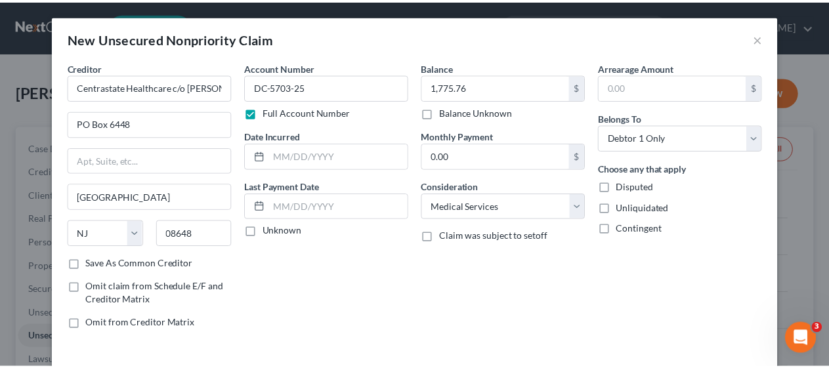
scroll to position [53, 0]
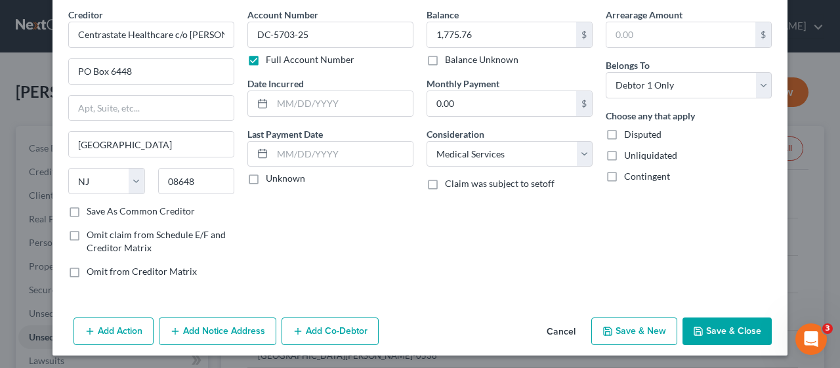
click at [717, 328] on button "Save & Close" at bounding box center [727, 332] width 89 height 28
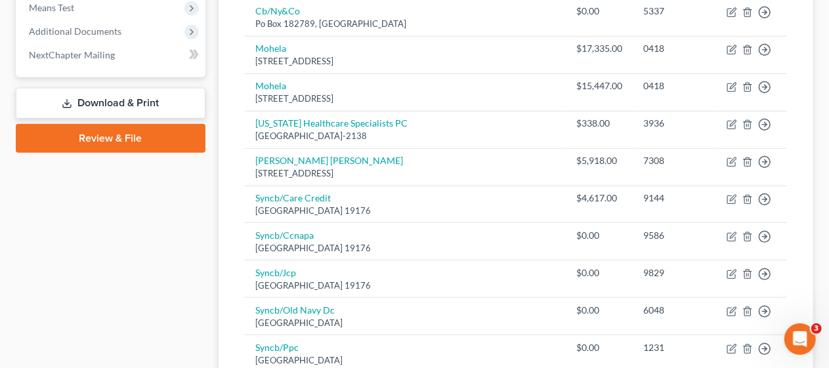
scroll to position [525, 0]
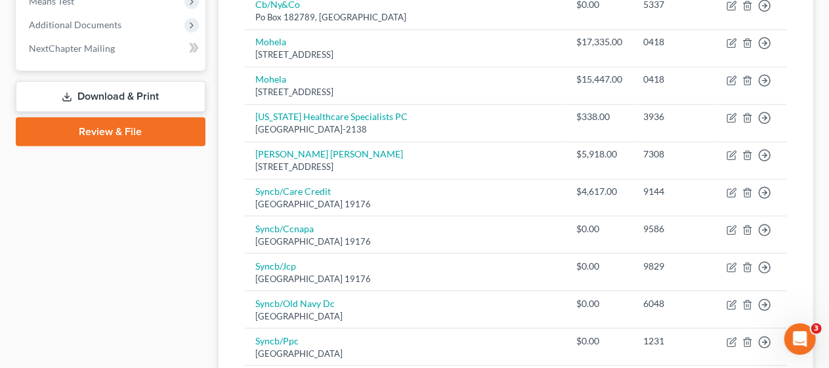
click at [226, 276] on div "Unsecured Nonpriority Claims New Claim Import CSV Export CSV Delete All Credito…" at bounding box center [516, 146] width 595 height 1090
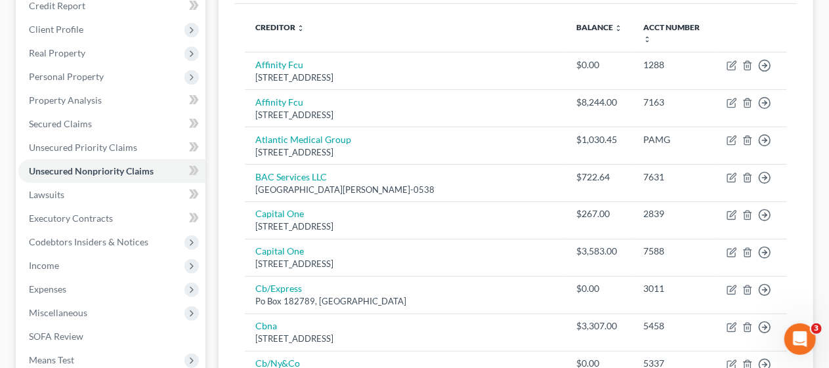
scroll to position [187, 0]
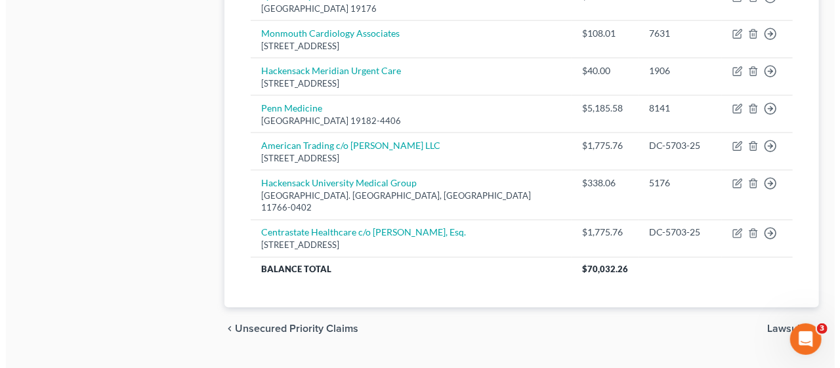
scroll to position [909, 0]
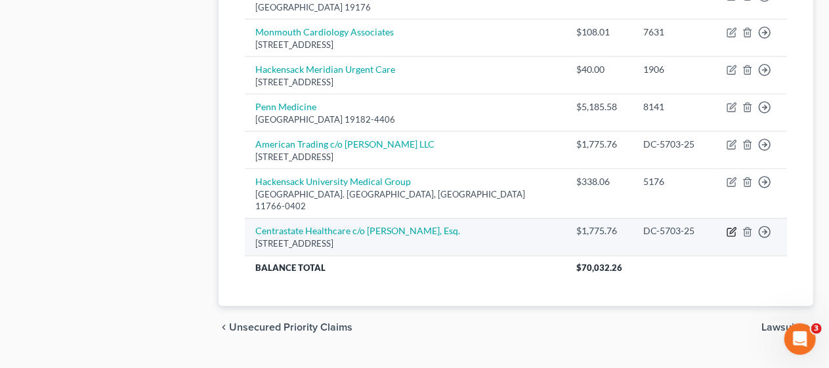
click at [729, 227] on icon "button" at bounding box center [732, 232] width 11 height 11
select select "33"
select select "9"
select select "0"
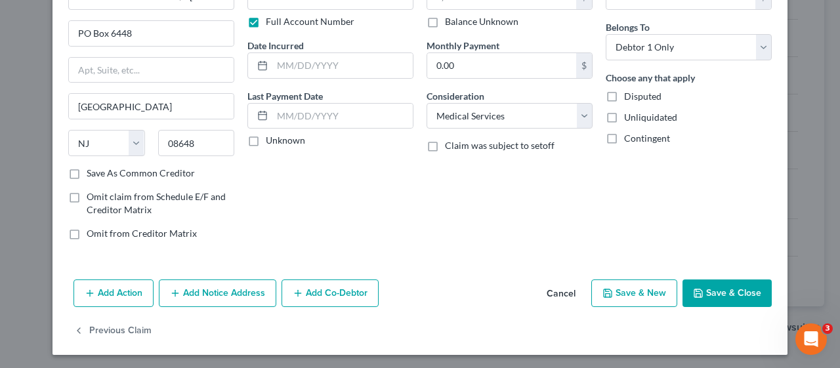
scroll to position [91, 0]
click at [204, 289] on button "Add Notice Address" at bounding box center [217, 294] width 117 height 28
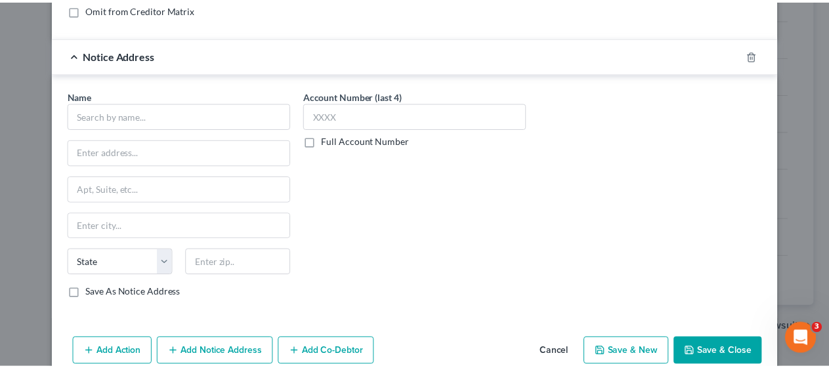
scroll to position [353, 0]
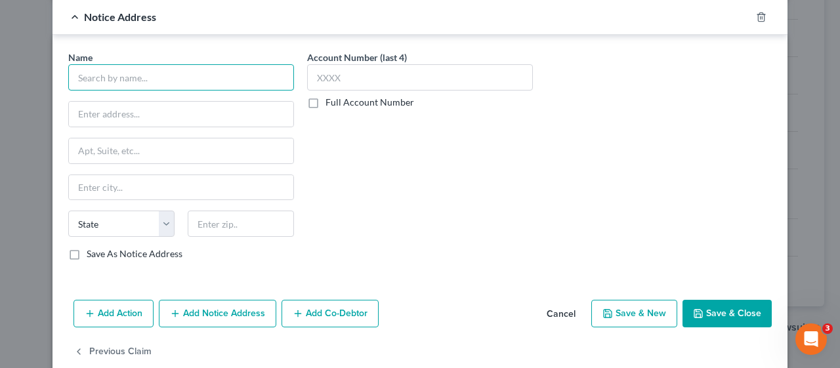
click at [98, 80] on input "text" at bounding box center [181, 77] width 226 height 26
type input "[PERSON_NAME], LLC"
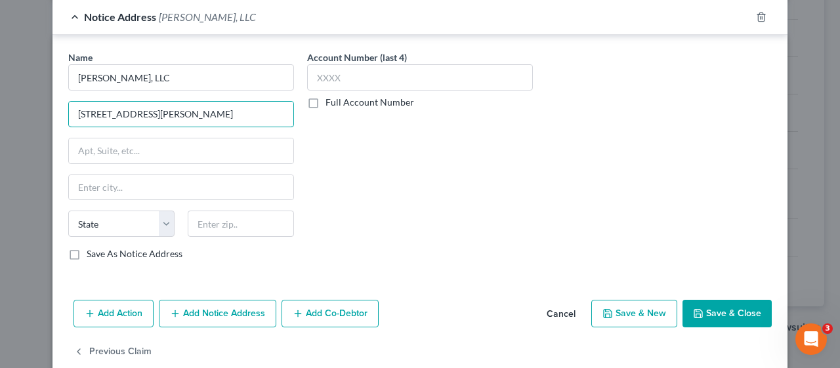
type input "[STREET_ADDRESS][PERSON_NAME]"
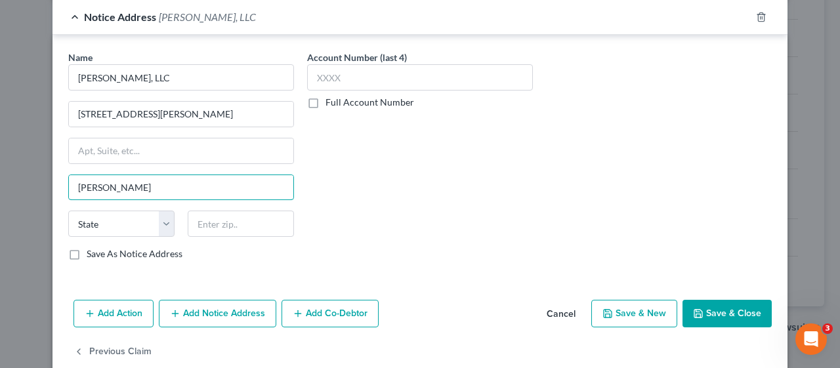
type input "[PERSON_NAME]"
select select "33"
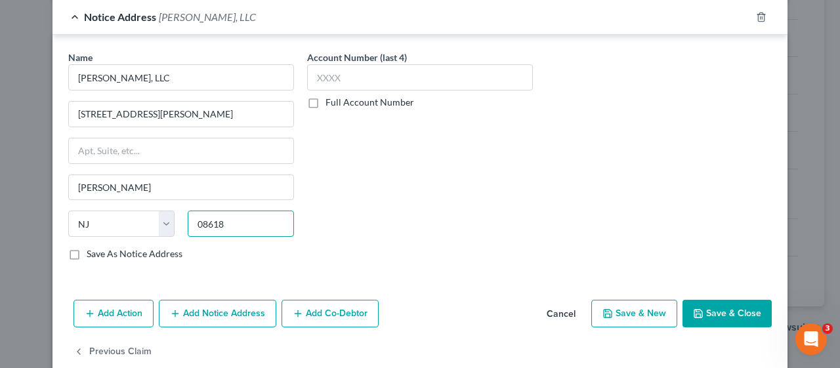
type input "08618"
click at [326, 100] on label "Full Account Number" at bounding box center [370, 102] width 89 height 13
click at [331, 100] on input "Full Account Number" at bounding box center [335, 100] width 9 height 9
type input "[GEOGRAPHIC_DATA]"
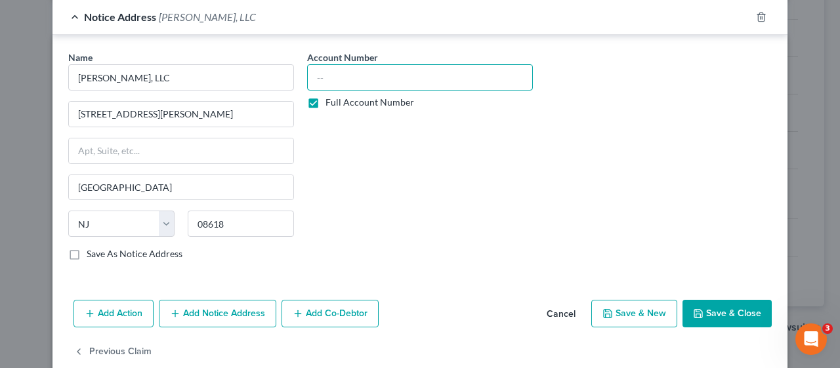
click at [314, 77] on input "text" at bounding box center [420, 77] width 226 height 26
type input "DC-005703-25"
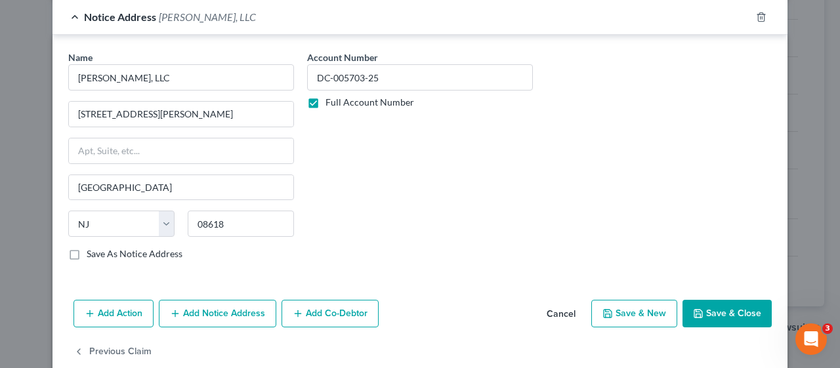
click at [412, 200] on div "Account Number DC-005703-25 Full Account Number" at bounding box center [420, 161] width 239 height 221
click at [729, 304] on button "Save & Close" at bounding box center [727, 314] width 89 height 28
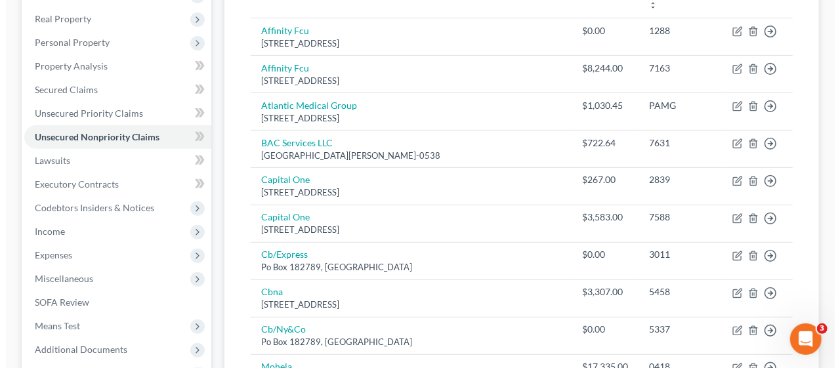
scroll to position [0, 0]
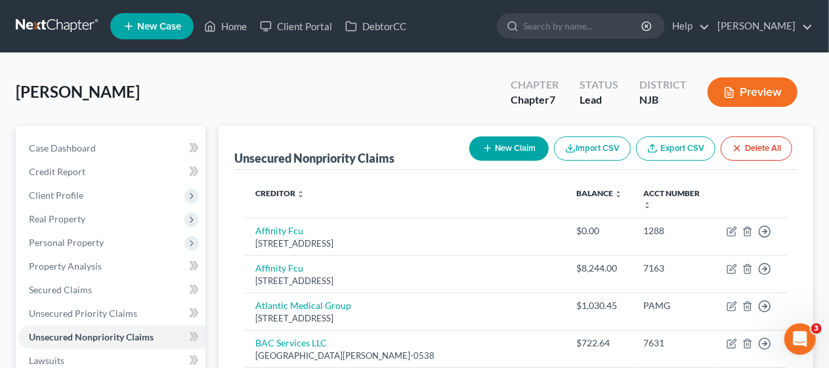
click at [512, 144] on button "New Claim" at bounding box center [508, 149] width 79 height 24
select select "0"
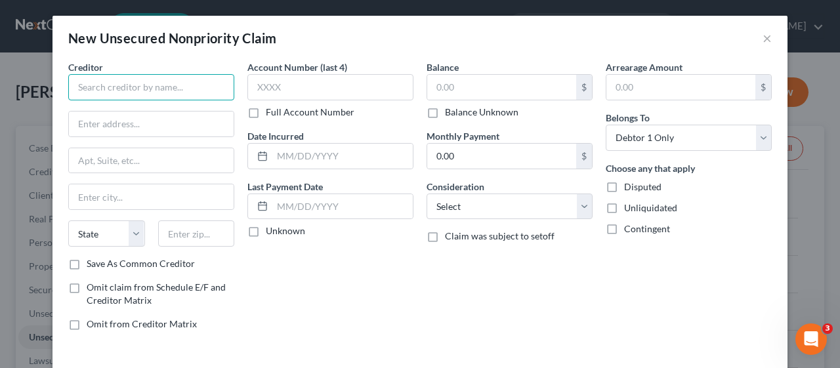
click at [89, 81] on input "text" at bounding box center [151, 87] width 166 height 26
type input "Axia Womens Health"
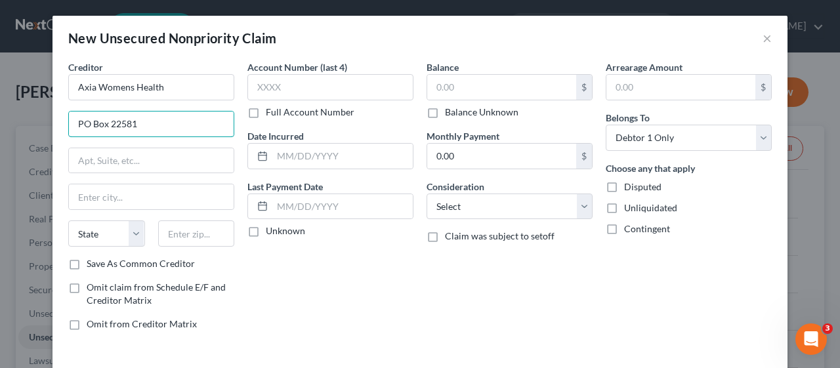
type input "PO Box 22581"
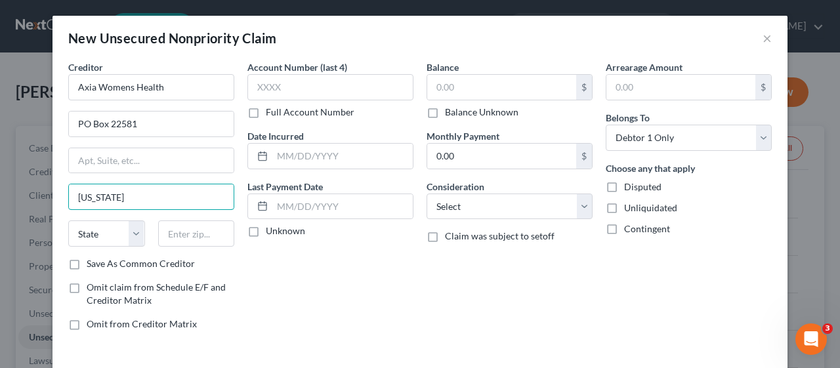
type input "[US_STATE]"
select select "35"
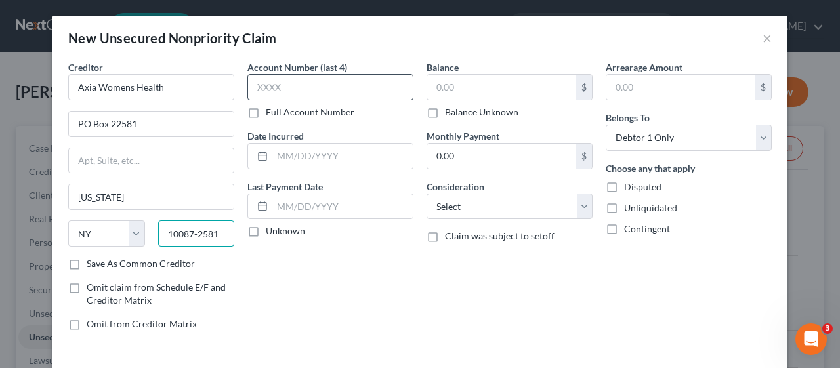
type input "10087-2581"
click at [248, 86] on input "text" at bounding box center [330, 87] width 166 height 26
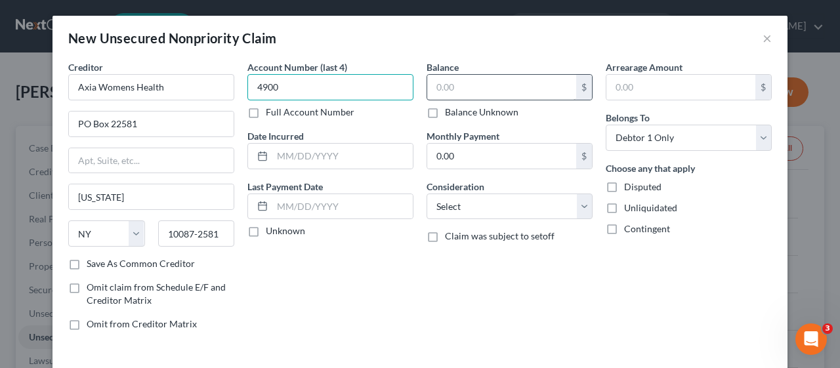
type input "4900"
click at [427, 85] on input "text" at bounding box center [501, 87] width 149 height 25
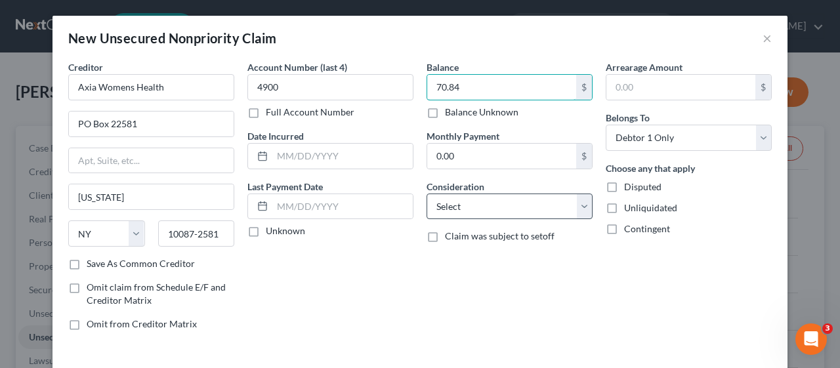
type input "70.84"
click at [580, 207] on select "Select Cable / Satellite Services Collection Agency Credit Card Debt Debt Couns…" at bounding box center [510, 207] width 166 height 26
select select "9"
click at [427, 194] on select "Select Cable / Satellite Services Collection Agency Credit Card Debt Debt Couns…" at bounding box center [510, 207] width 166 height 26
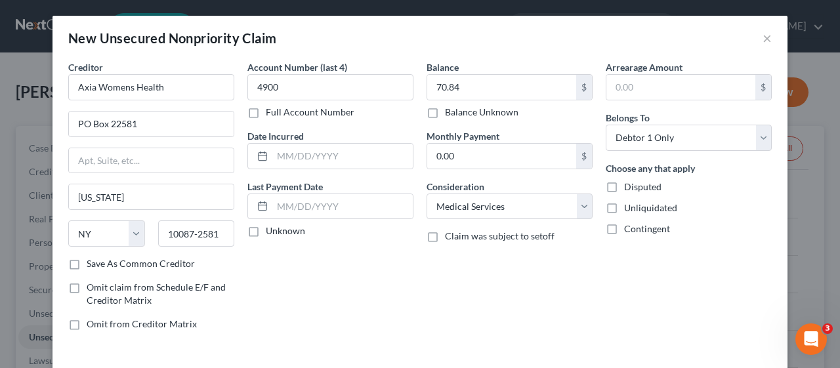
click at [391, 301] on div "Account Number (last 4) 4900 Full Account Number Date Incurred Last Payment Dat…" at bounding box center [330, 200] width 179 height 281
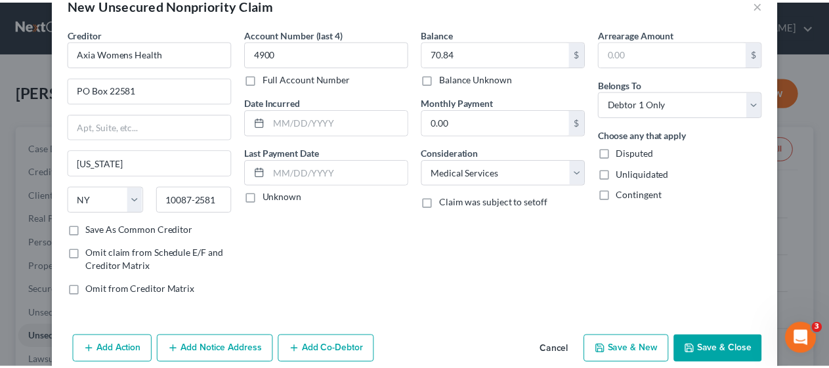
scroll to position [53, 0]
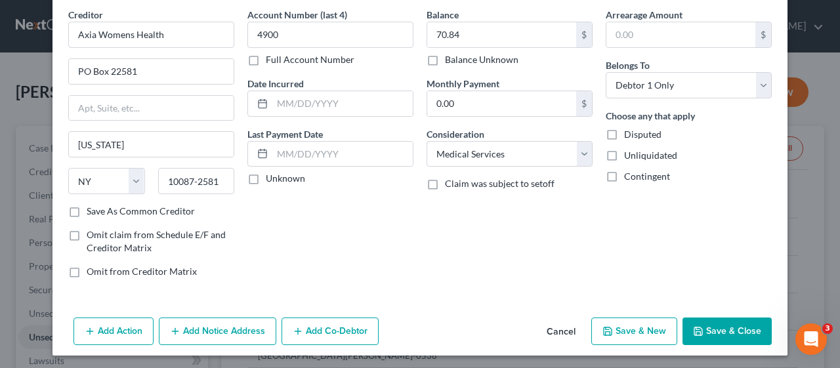
click at [722, 324] on button "Save & Close" at bounding box center [727, 332] width 89 height 28
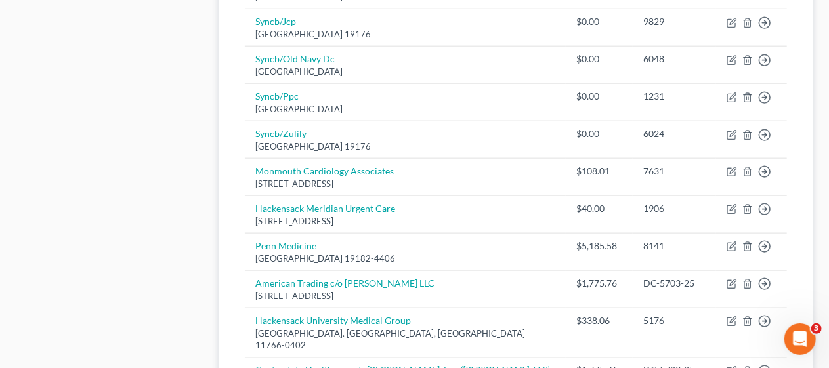
scroll to position [788, 0]
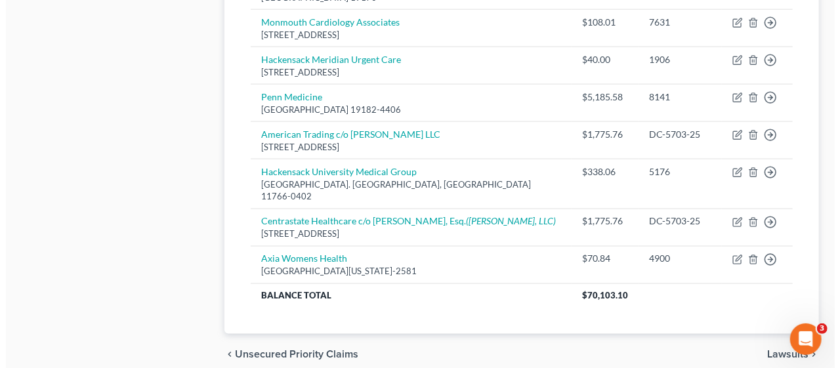
scroll to position [947, 0]
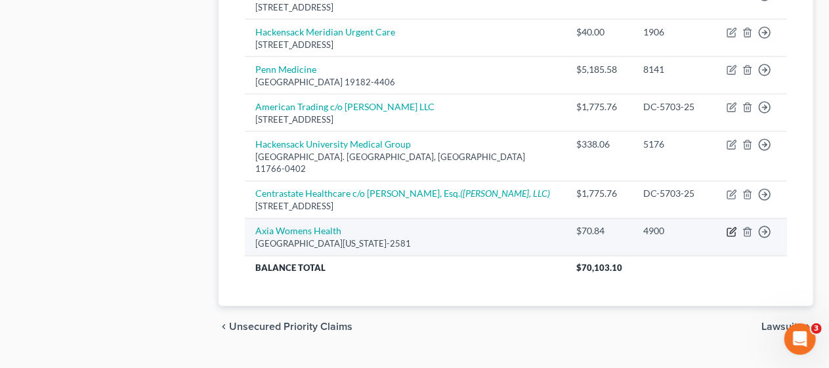
click at [731, 227] on icon "button" at bounding box center [732, 232] width 11 height 11
select select "35"
select select "9"
select select "0"
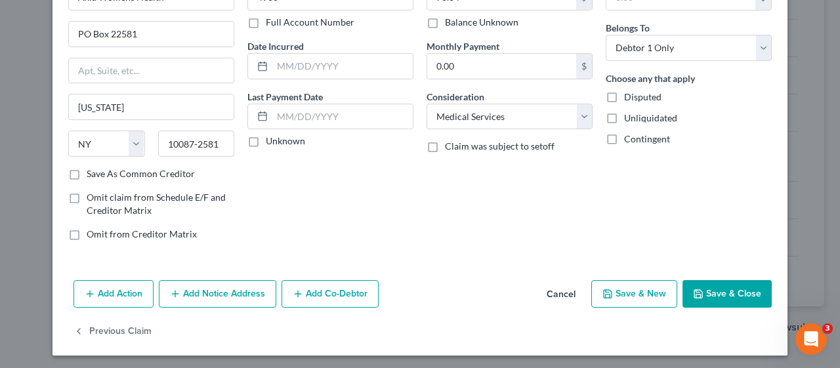
scroll to position [91, 0]
click at [209, 286] on button "Add Notice Address" at bounding box center [217, 294] width 117 height 28
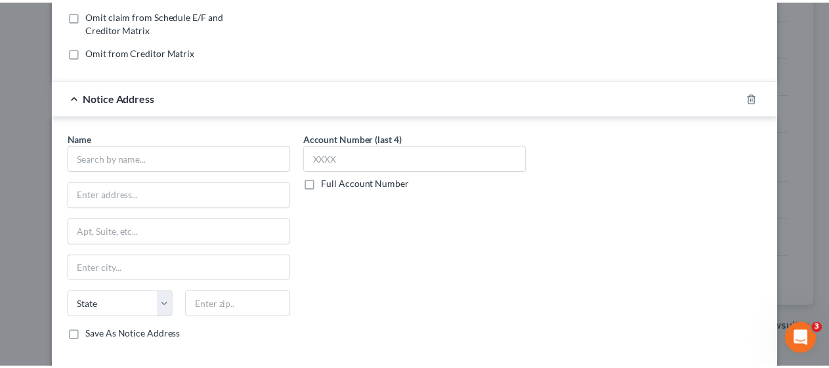
scroll to position [353, 0]
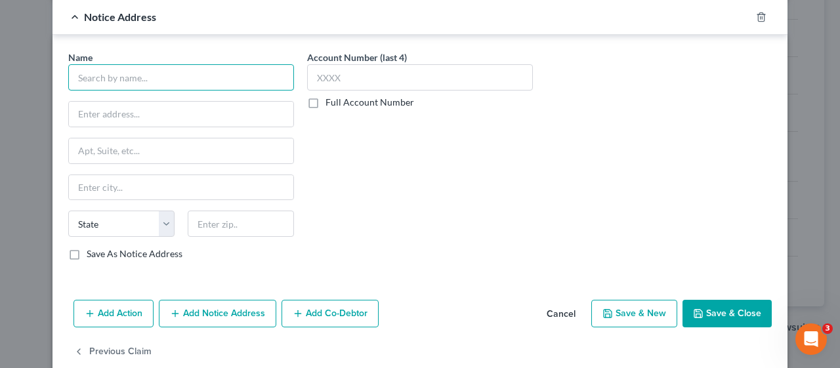
click at [139, 73] on input "text" at bounding box center [181, 77] width 226 height 26
type input "Apex Asset Management LLC"
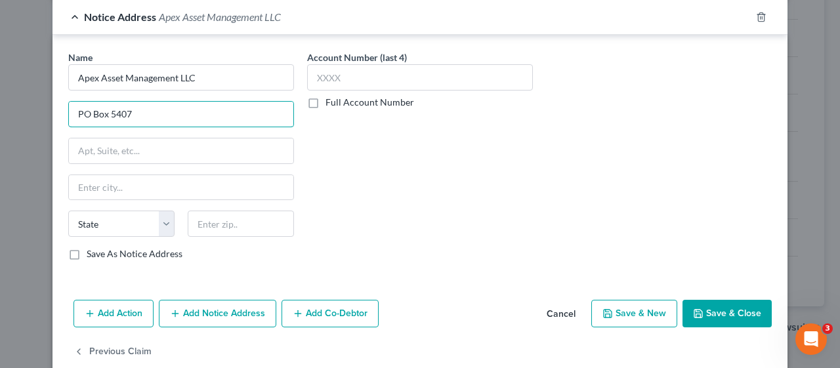
type input "PO Box 5407"
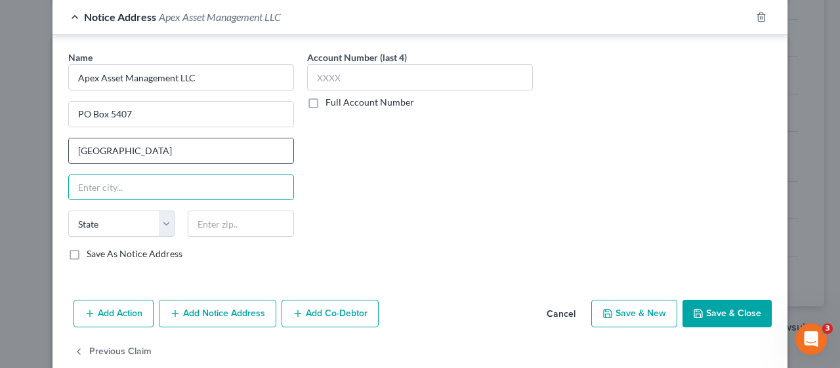
click at [137, 143] on input "[GEOGRAPHIC_DATA]" at bounding box center [181, 151] width 224 height 25
type input "L"
click at [92, 186] on input "text" at bounding box center [181, 187] width 224 height 25
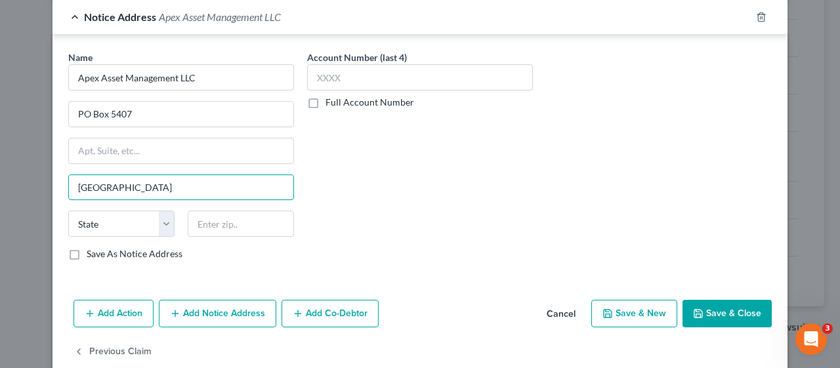
type input "[GEOGRAPHIC_DATA]"
select select "39"
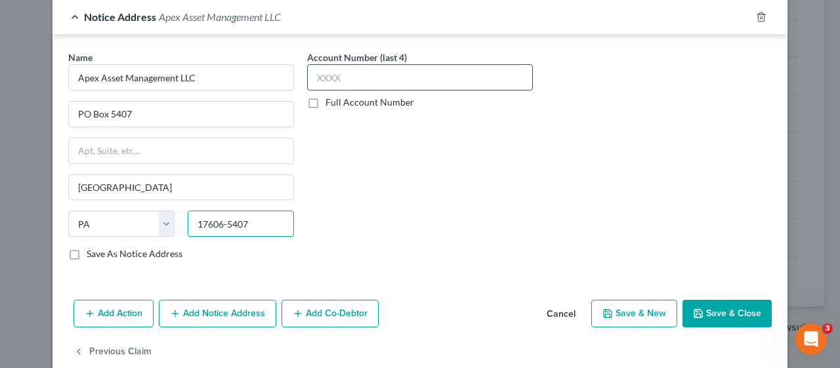
type input "17606-5407"
click at [312, 74] on input "text" at bounding box center [420, 77] width 226 height 26
type input "4567"
click at [402, 221] on div "Account Number (last 4) 4567 Full Account Number" at bounding box center [420, 161] width 239 height 221
click at [715, 303] on button "Save & Close" at bounding box center [727, 314] width 89 height 28
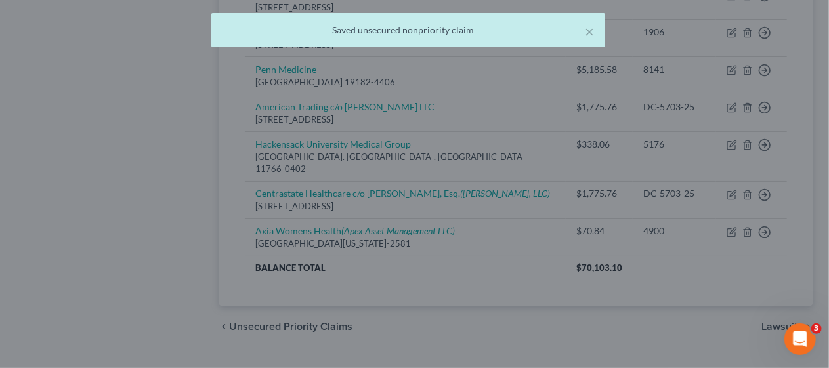
scroll to position [0, 0]
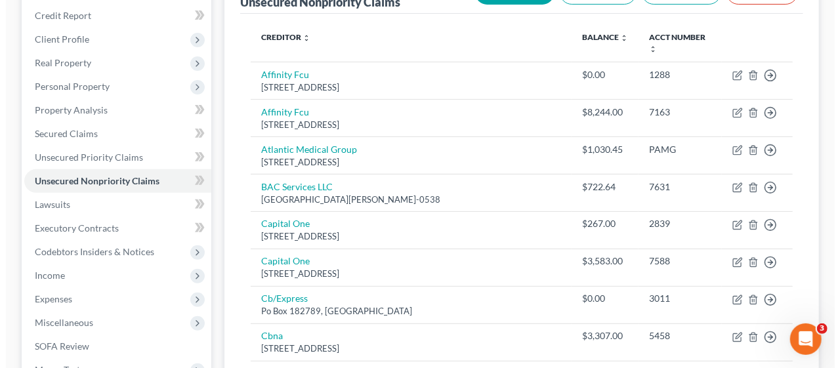
scroll to position [93, 0]
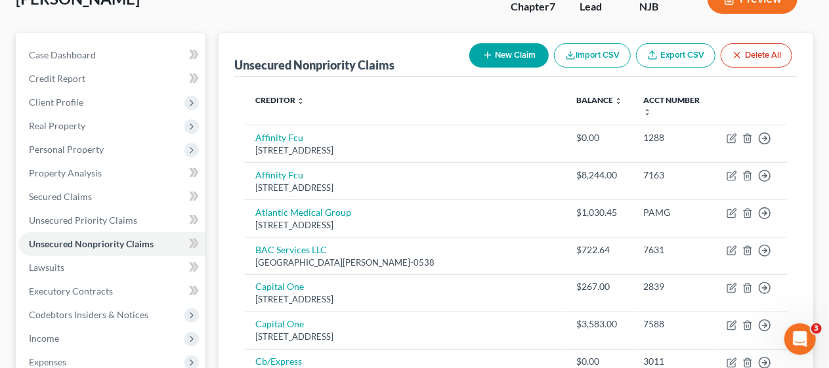
click at [515, 56] on button "New Claim" at bounding box center [508, 55] width 79 height 24
select select "0"
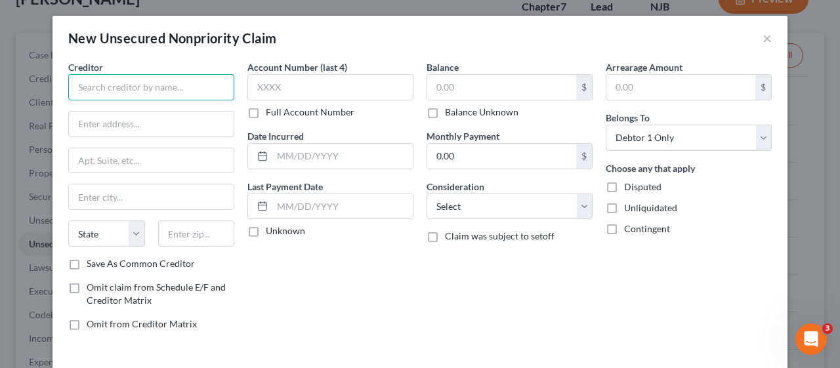
click at [107, 81] on input "text" at bounding box center [151, 87] width 166 height 26
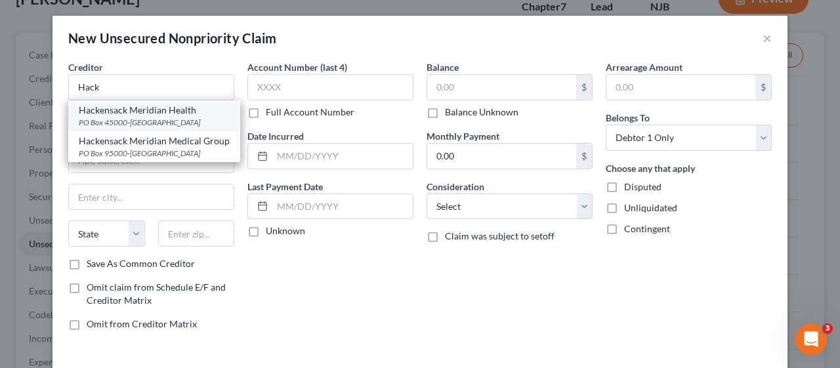
click at [127, 117] on div "PO Box 45000-[GEOGRAPHIC_DATA]" at bounding box center [154, 122] width 151 height 11
type input "Hackensack Meridian Health"
type input "PO Box 45000-4535"
type input "[GEOGRAPHIC_DATA]"
select select "39"
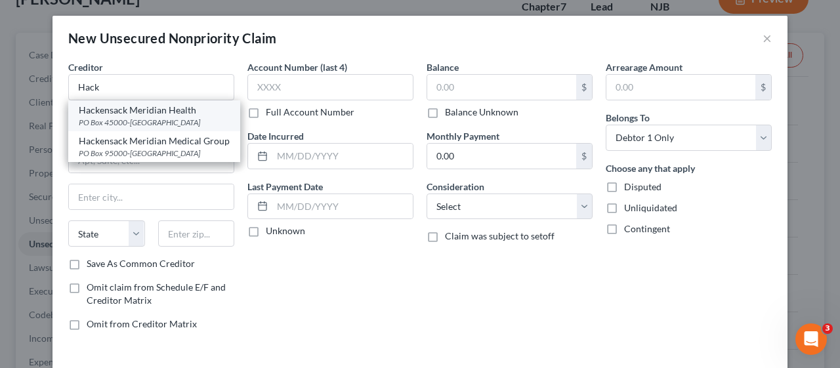
type input "19195"
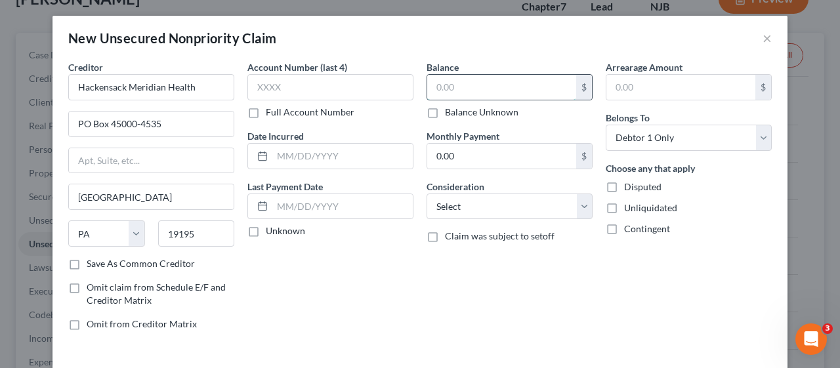
click at [431, 87] on input "text" at bounding box center [501, 87] width 149 height 25
type input "338.06"
click at [578, 207] on select "Select Cable / Satellite Services Collection Agency Credit Card Debt Debt Couns…" at bounding box center [510, 207] width 166 height 26
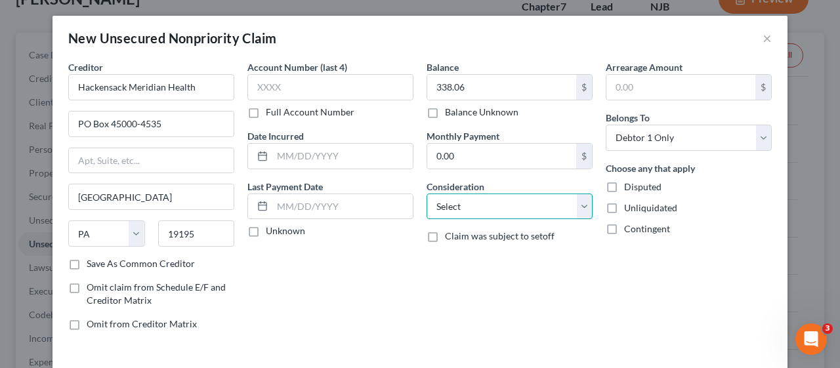
select select "9"
click at [427, 194] on select "Select Cable / Satellite Services Collection Agency Credit Card Debt Debt Couns…" at bounding box center [510, 207] width 166 height 26
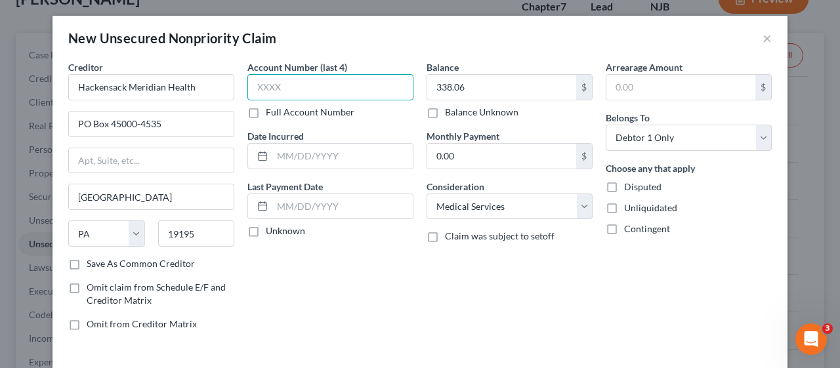
click at [261, 85] on input "text" at bounding box center [330, 87] width 166 height 26
type input "8615"
click at [381, 295] on div "Account Number (last 4) 8615 Full Account Number Date Incurred Last Payment Dat…" at bounding box center [330, 200] width 179 height 281
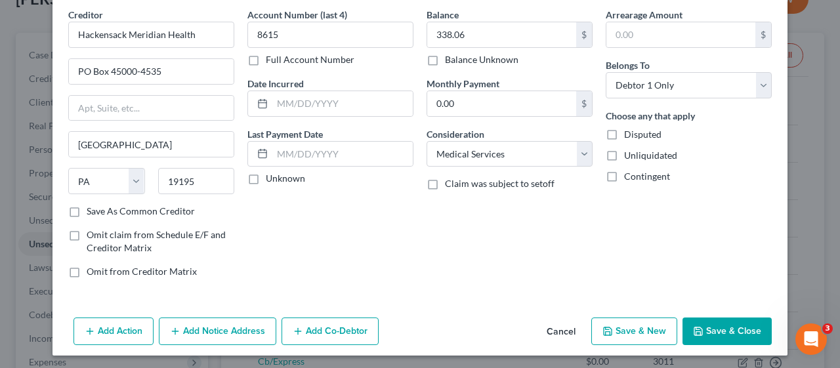
click at [716, 327] on button "Save & Close" at bounding box center [727, 332] width 89 height 28
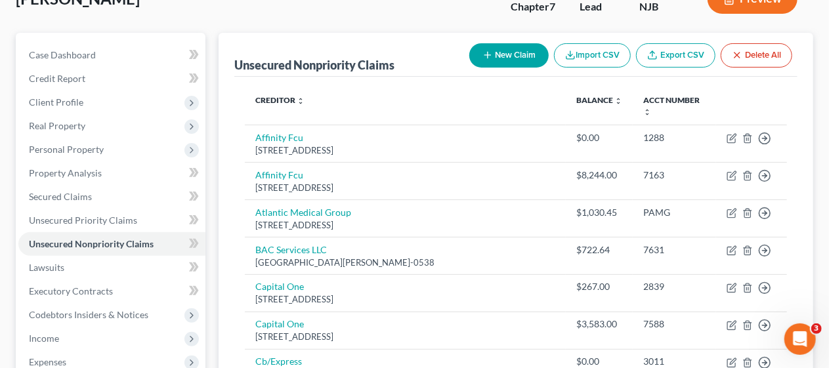
click at [507, 49] on button "New Claim" at bounding box center [508, 55] width 79 height 24
select select "0"
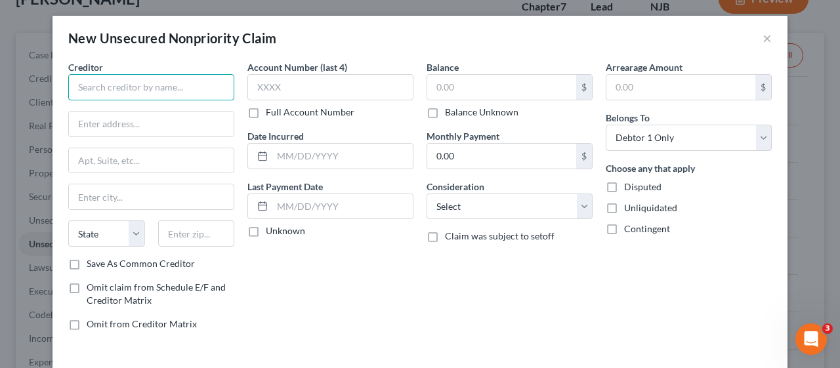
click at [133, 85] on input "text" at bounding box center [151, 87] width 166 height 26
type input "Pathlink of [US_STATE] LLC"
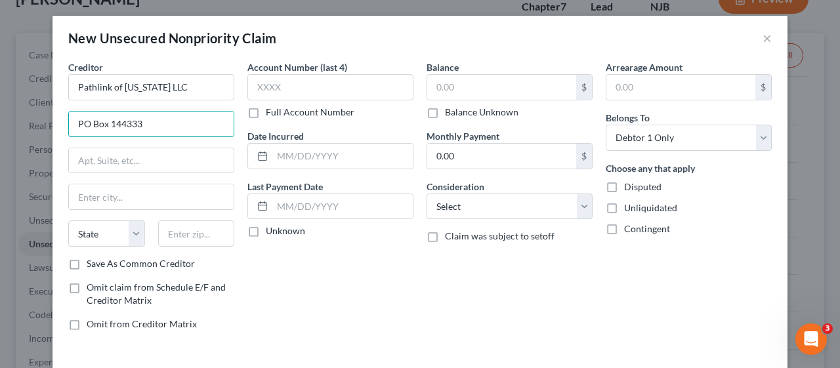
type input "PO Box 144333"
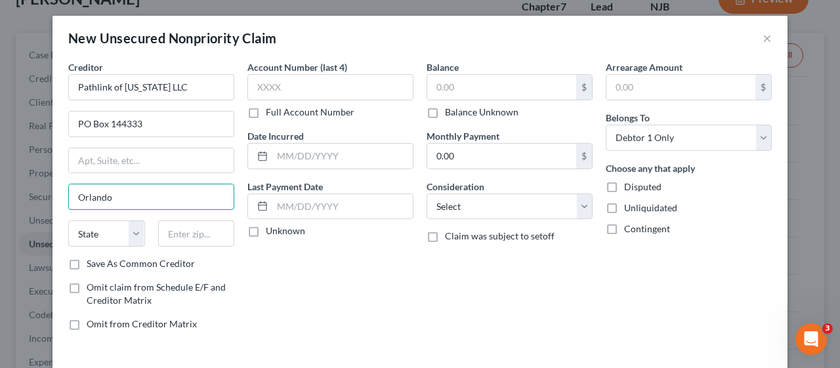
type input "Orlando"
select select "9"
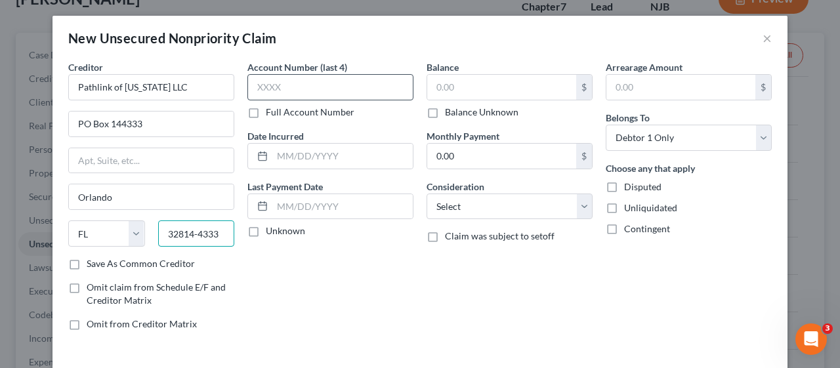
type input "32814-4333"
click at [260, 81] on input "text" at bounding box center [330, 87] width 166 height 26
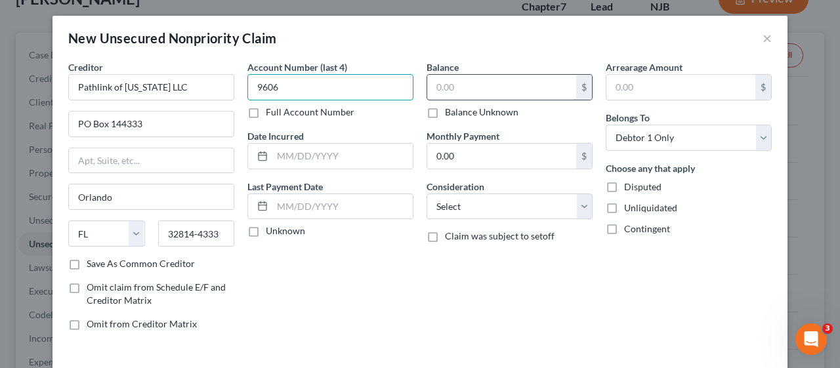
type input "9606"
click at [430, 91] on input "text" at bounding box center [501, 87] width 149 height 25
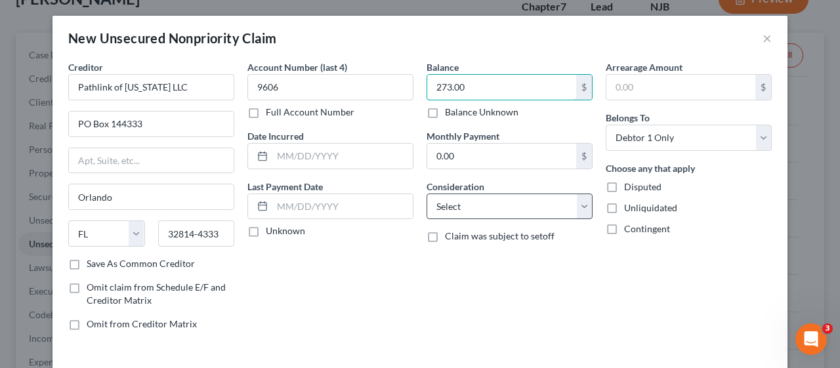
type input "273.00"
click at [580, 209] on select "Select Cable / Satellite Services Collection Agency Credit Card Debt Debt Couns…" at bounding box center [510, 207] width 166 height 26
select select "9"
click at [427, 194] on select "Select Cable / Satellite Services Collection Agency Credit Card Debt Debt Couns…" at bounding box center [510, 207] width 166 height 26
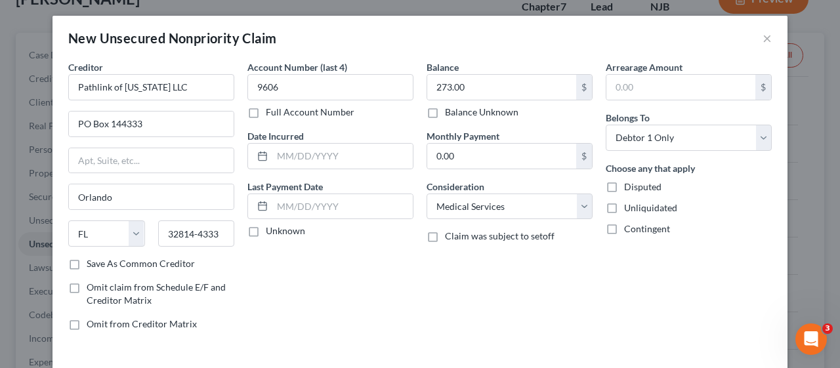
click at [389, 292] on div "Account Number (last 4) 9606 Full Account Number Date Incurred Last Payment Dat…" at bounding box center [330, 200] width 179 height 281
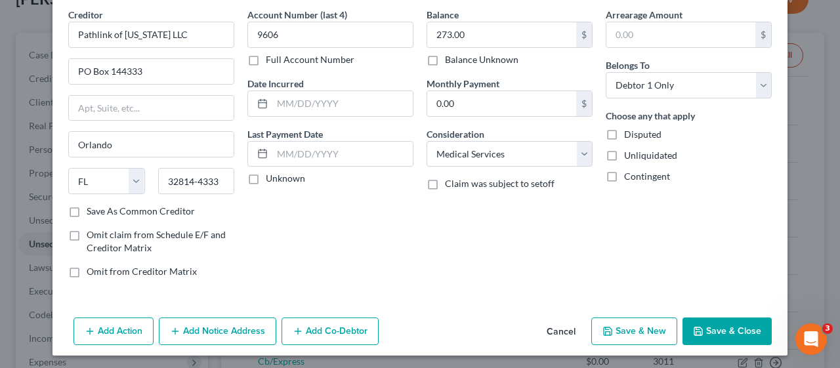
click at [717, 329] on button "Save & Close" at bounding box center [727, 332] width 89 height 28
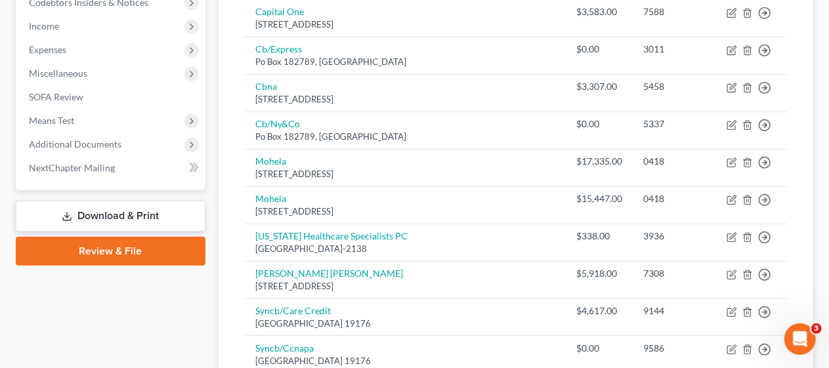
scroll to position [421, 0]
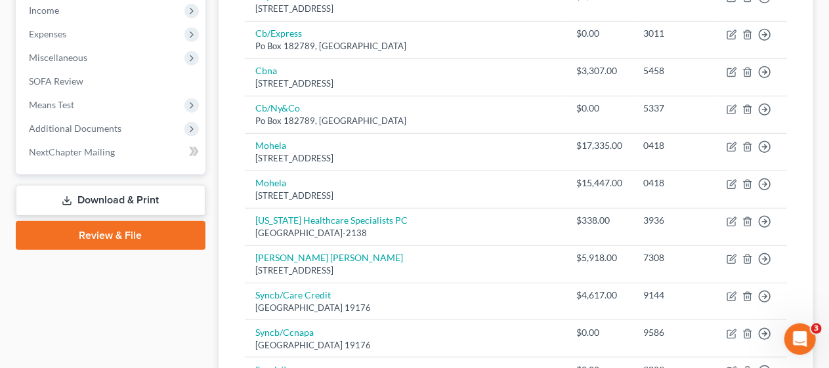
click at [233, 211] on div "Unsecured Nonpriority Claims New Claim Import CSV Export CSV Delete All Credito…" at bounding box center [516, 306] width 595 height 1202
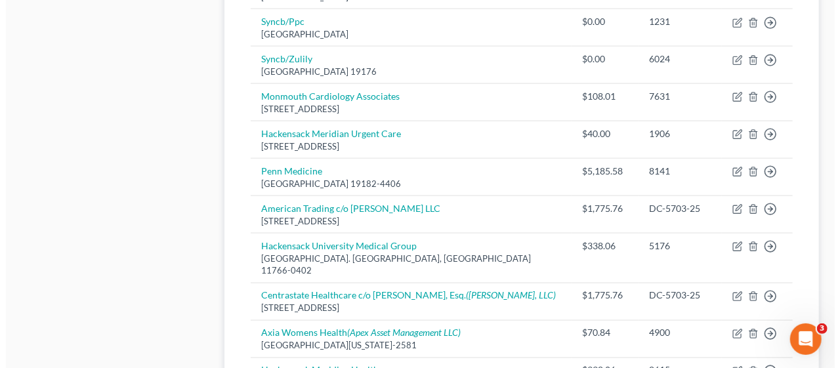
scroll to position [881, 0]
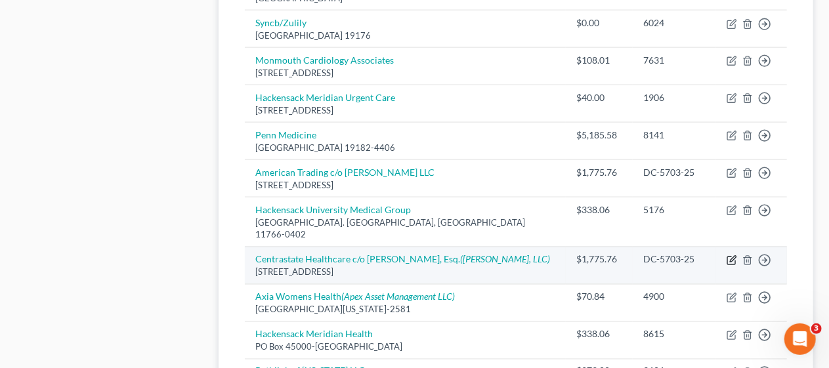
click at [731, 255] on icon "button" at bounding box center [732, 260] width 11 height 11
select select "33"
select select "9"
select select "0"
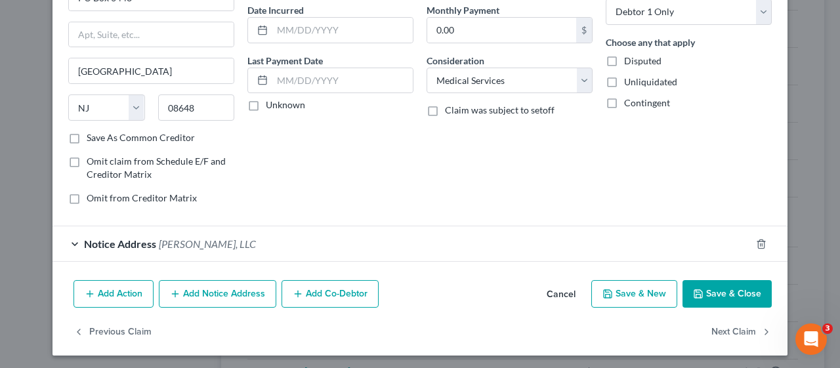
scroll to position [127, 0]
click at [225, 289] on button "Add Notice Address" at bounding box center [217, 294] width 117 height 28
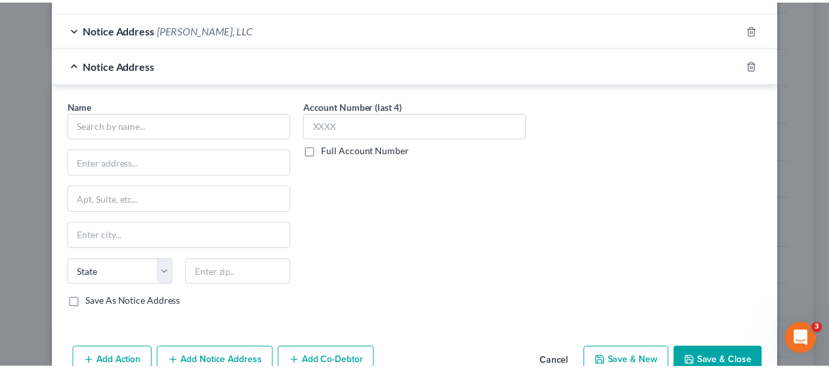
scroll to position [389, 0]
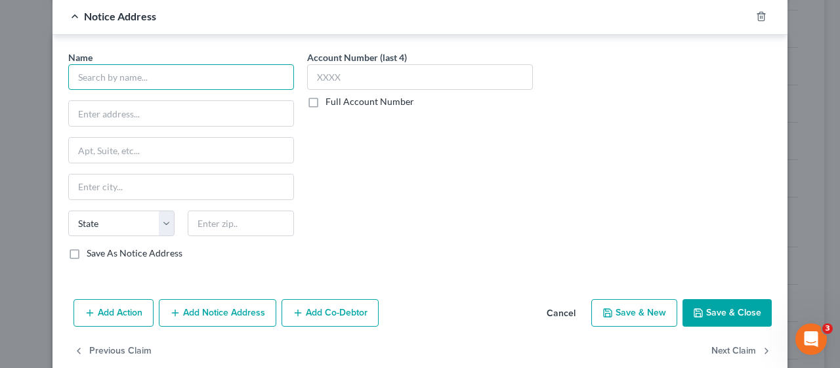
click at [96, 77] on input "text" at bounding box center [181, 77] width 226 height 26
type input "w"
type input "Waterfall Revenue Group"
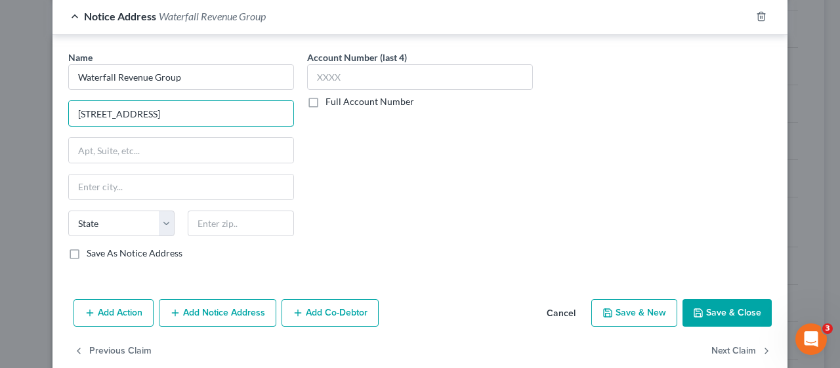
type input "[STREET_ADDRESS]"
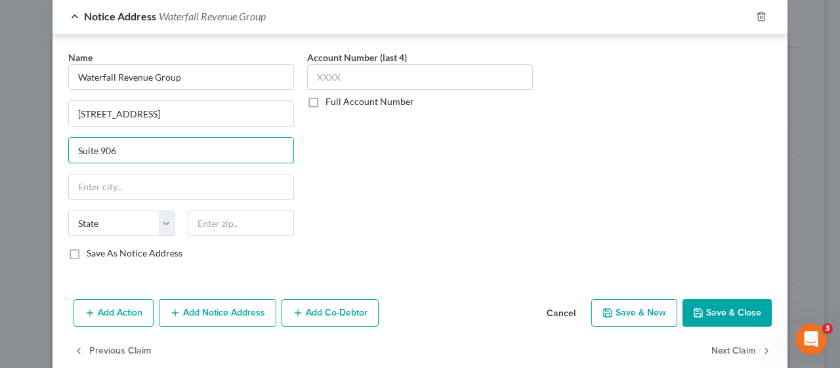
type input "Suite 906"
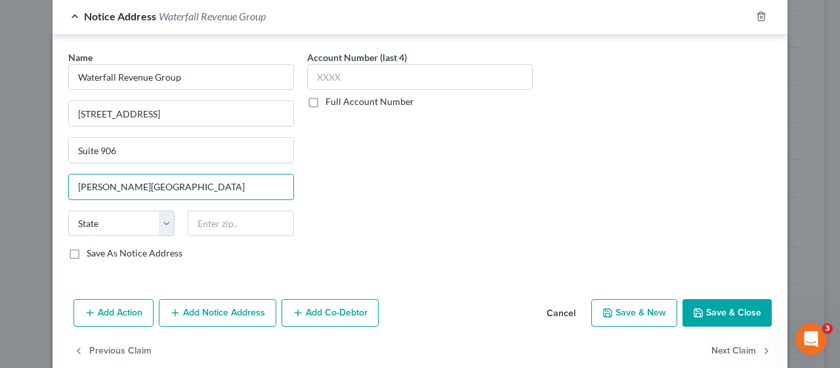
type input "[PERSON_NAME][GEOGRAPHIC_DATA]"
select select "33"
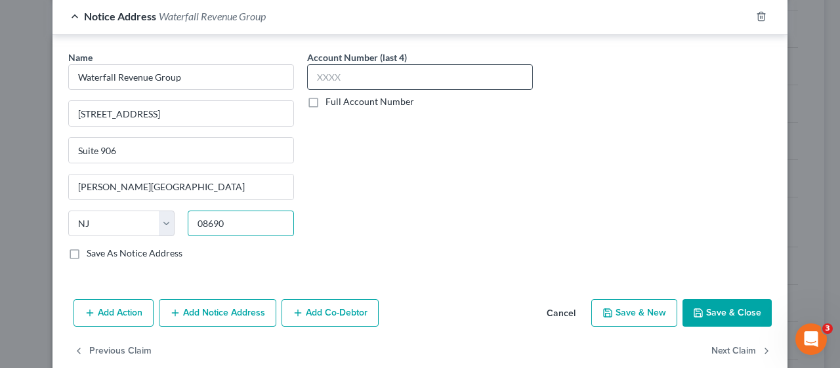
type input "08690"
type input "[GEOGRAPHIC_DATA]"
click at [314, 71] on input "text" at bounding box center [420, 77] width 226 height 26
type input "7571"
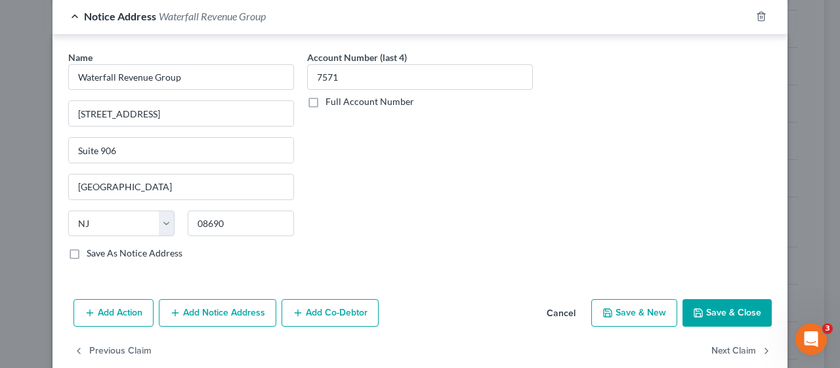
click at [452, 210] on div "Account Number (last 4) 7571 Full Account Number" at bounding box center [420, 161] width 239 height 221
click at [719, 303] on button "Save & Close" at bounding box center [727, 313] width 89 height 28
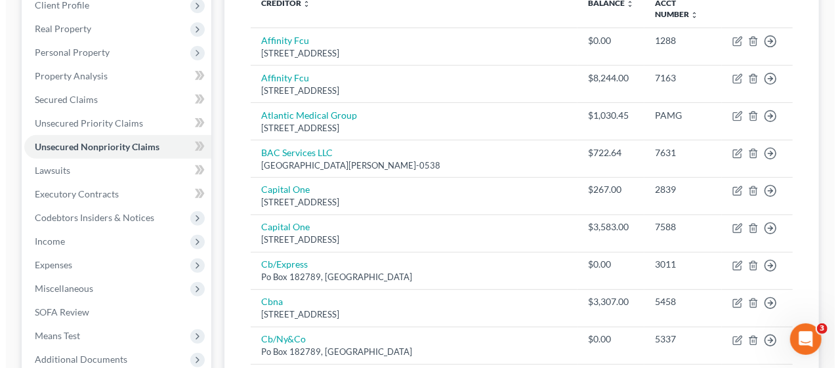
scroll to position [0, 0]
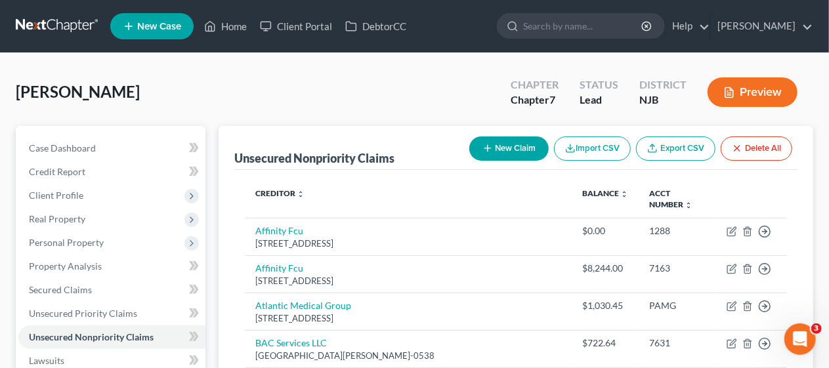
click at [495, 142] on button "New Claim" at bounding box center [508, 149] width 79 height 24
select select "0"
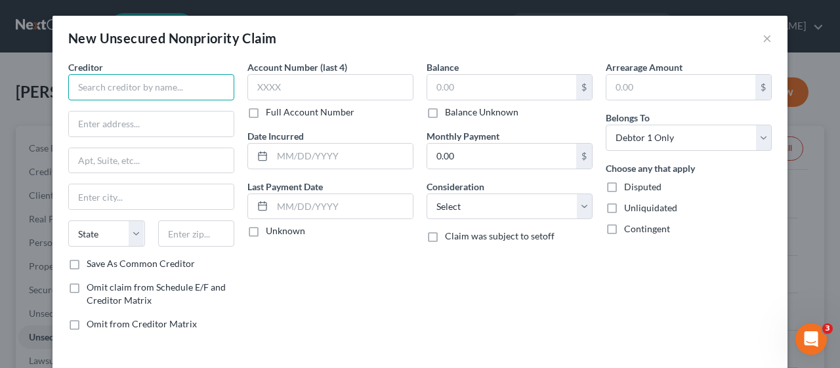
drag, startPoint x: 85, startPoint y: 91, endPoint x: 142, endPoint y: 74, distance: 59.0
click at [85, 90] on input "text" at bounding box center [151, 87] width 166 height 26
type input "[GEOGRAPHIC_DATA]"
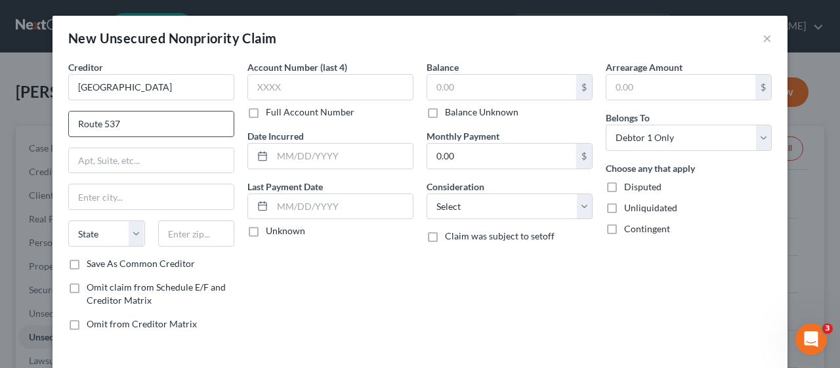
click at [135, 121] on input "Route 537" at bounding box center [151, 124] width 165 height 25
type input "Route [GEOGRAPHIC_DATA]."
type input "Freehold"
select select "33"
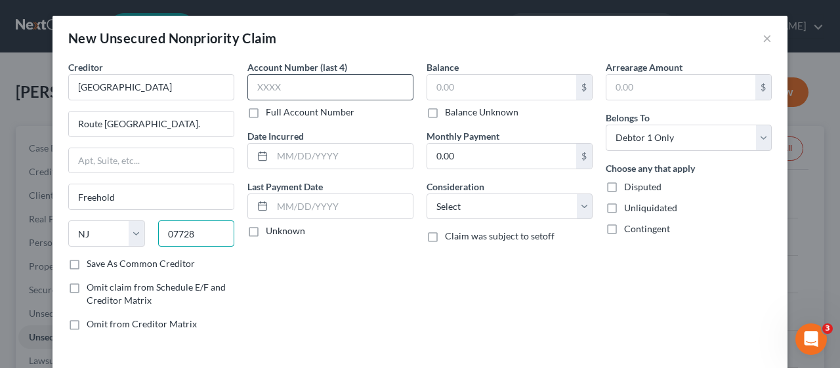
type input "07728"
click at [248, 88] on input "text" at bounding box center [330, 87] width 166 height 26
type input "4418"
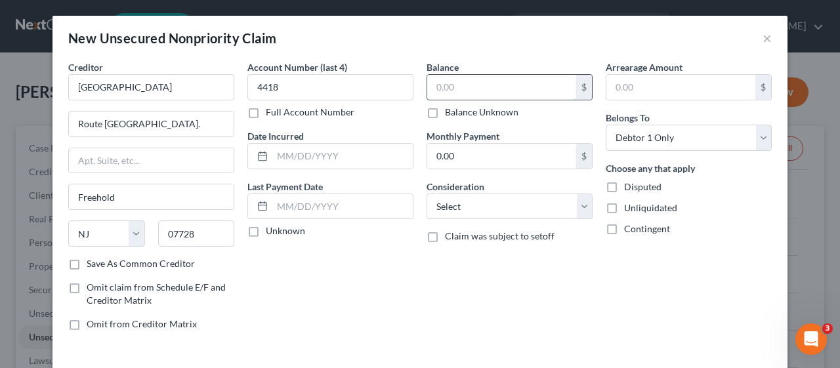
click at [429, 86] on input "text" at bounding box center [501, 87] width 149 height 25
type input "425.76"
click at [471, 293] on div "Balance 425.76 $ Balance Unknown Balance Undetermined 425.76 $ Balance Unknown …" at bounding box center [509, 200] width 179 height 281
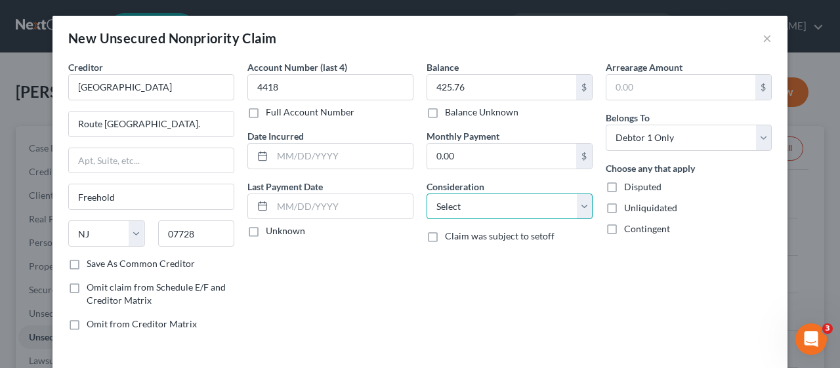
click at [578, 202] on select "Select Cable / Satellite Services Collection Agency Credit Card Debt Debt Couns…" at bounding box center [510, 207] width 166 height 26
select select "9"
click at [427, 194] on select "Select Cable / Satellite Services Collection Agency Credit Card Debt Debt Couns…" at bounding box center [510, 207] width 166 height 26
click at [362, 294] on div "Account Number (last 4) 4418 Full Account Number Date Incurred Last Payment Dat…" at bounding box center [330, 200] width 179 height 281
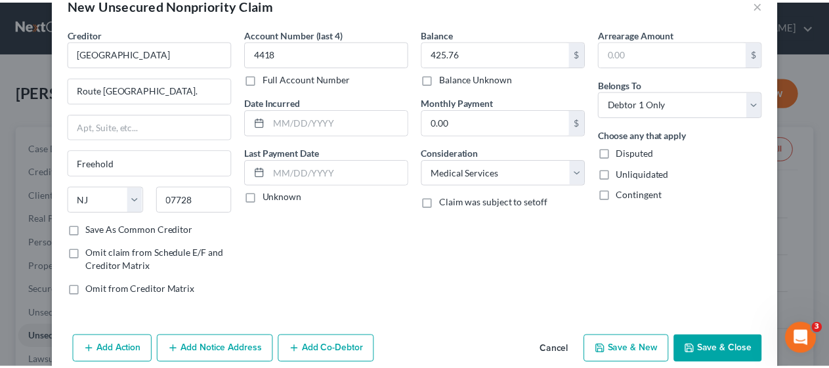
scroll to position [53, 0]
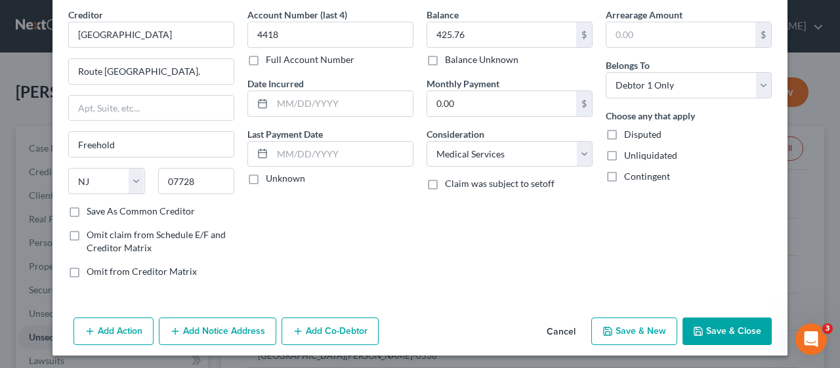
click at [739, 325] on button "Save & Close" at bounding box center [727, 332] width 89 height 28
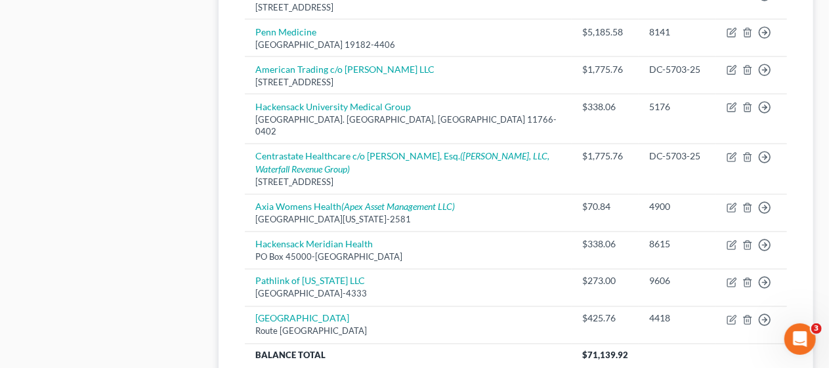
scroll to position [985, 0]
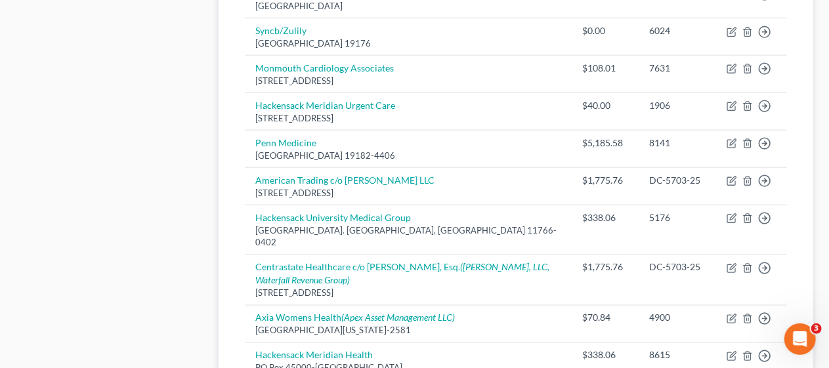
scroll to position [853, 0]
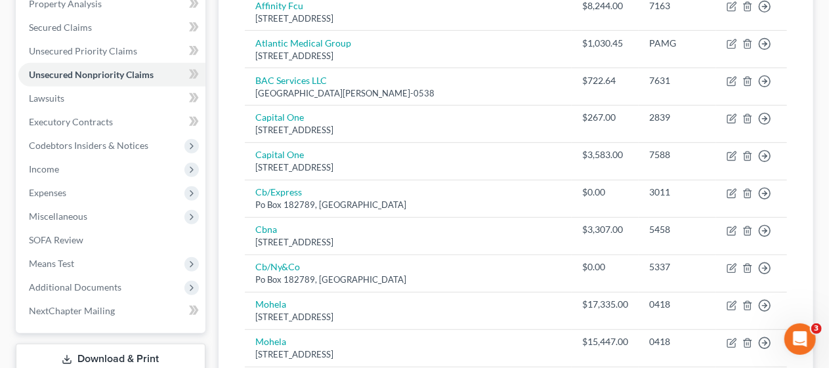
scroll to position [0, 0]
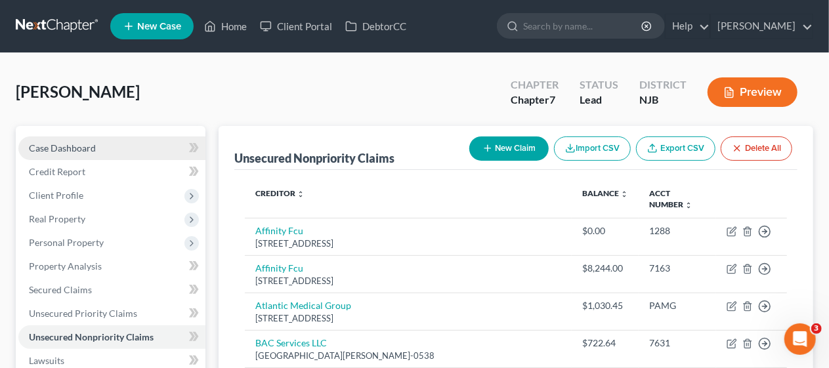
click at [93, 144] on span "Case Dashboard" at bounding box center [62, 147] width 67 height 11
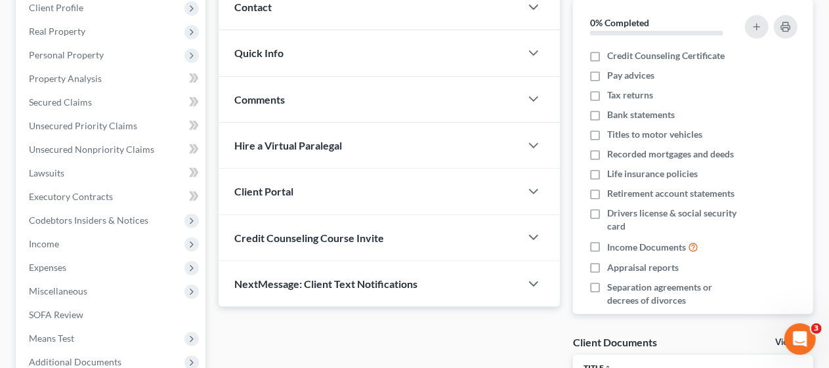
scroll to position [197, 0]
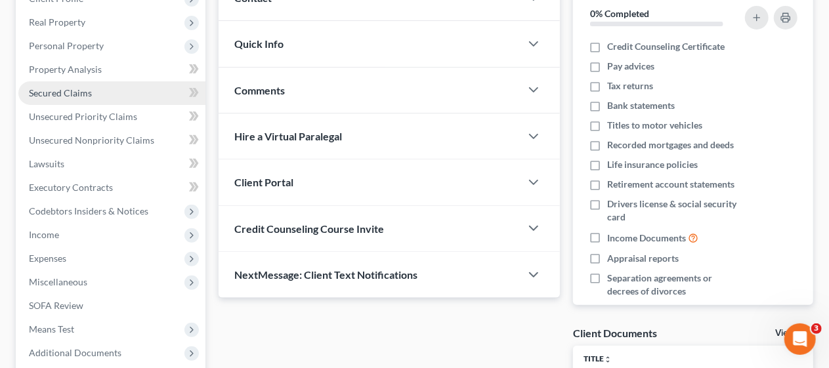
click at [106, 91] on link "Secured Claims" at bounding box center [111, 93] width 187 height 24
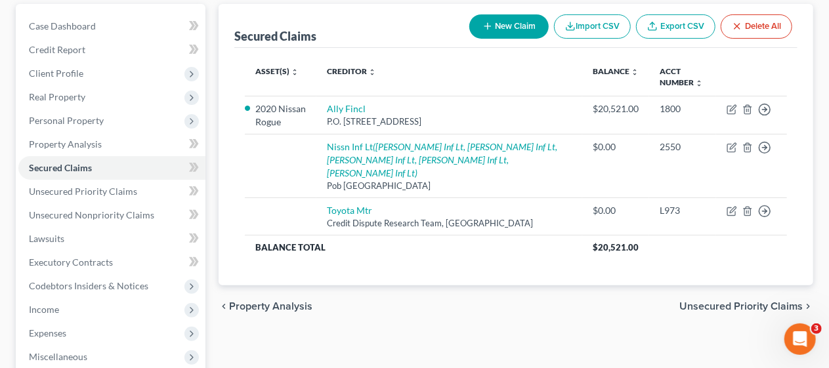
scroll to position [131, 0]
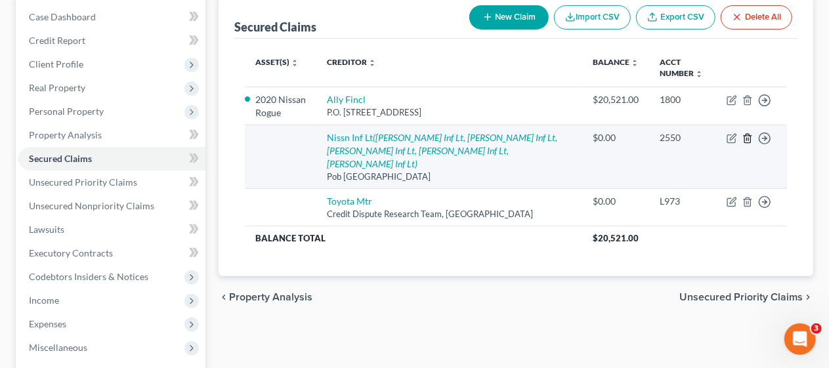
click at [748, 139] on line "button" at bounding box center [748, 140] width 0 height 3
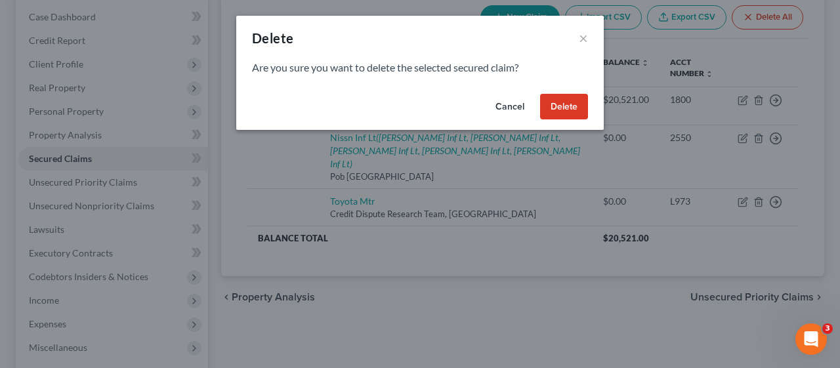
click at [572, 106] on button "Delete" at bounding box center [564, 107] width 48 height 26
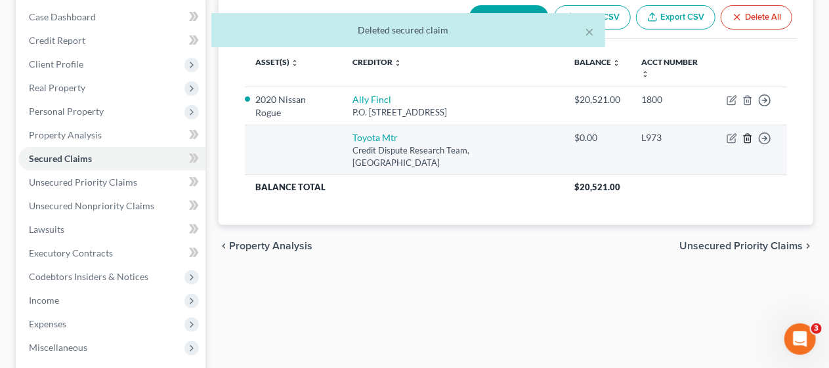
click at [747, 133] on icon "button" at bounding box center [747, 138] width 11 height 11
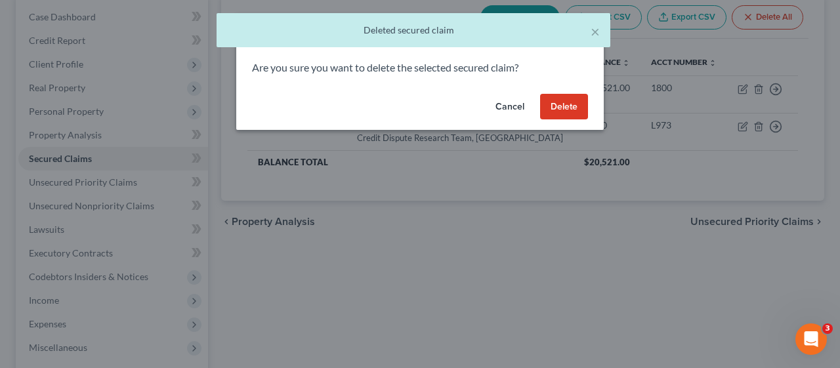
click at [561, 105] on button "Delete" at bounding box center [564, 107] width 48 height 26
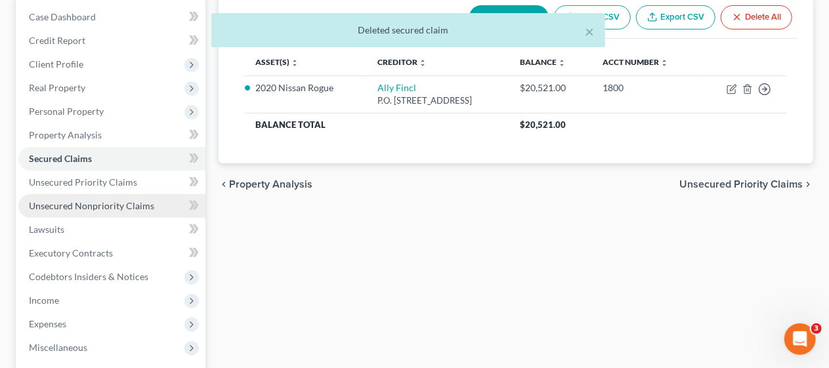
click at [123, 206] on span "Unsecured Nonpriority Claims" at bounding box center [91, 205] width 125 height 11
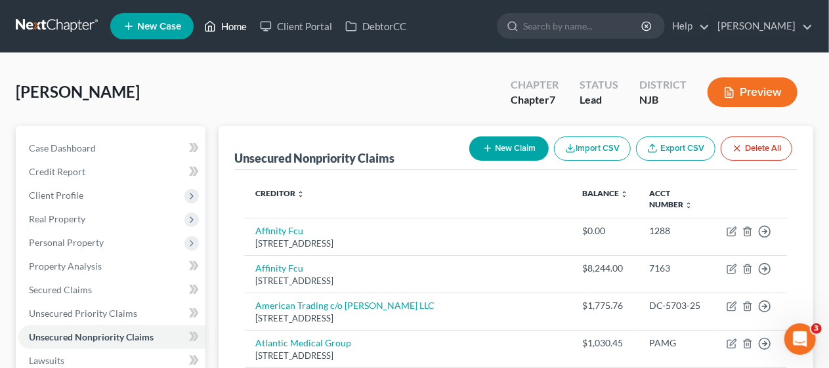
click at [237, 26] on link "Home" at bounding box center [226, 26] width 56 height 24
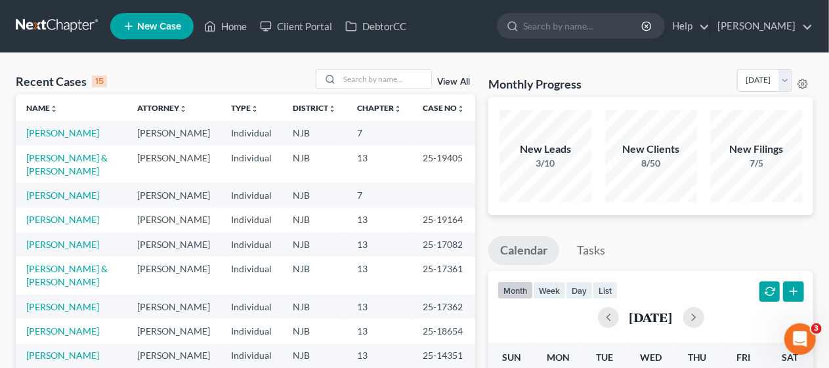
click at [213, 71] on div "Recent Cases 15 View All" at bounding box center [245, 82] width 459 height 26
click at [76, 132] on link "[PERSON_NAME]" at bounding box center [62, 132] width 73 height 11
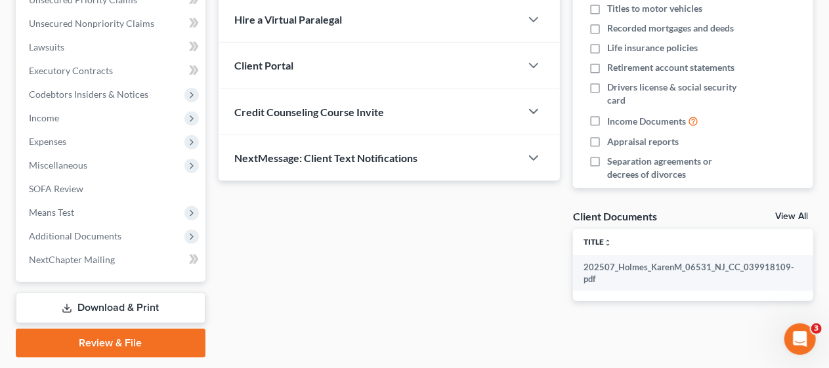
scroll to position [351, 0]
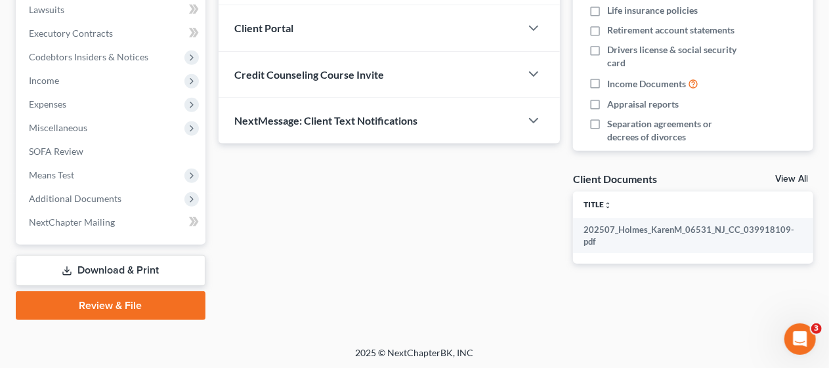
click at [112, 267] on link "Download & Print" at bounding box center [111, 270] width 190 height 31
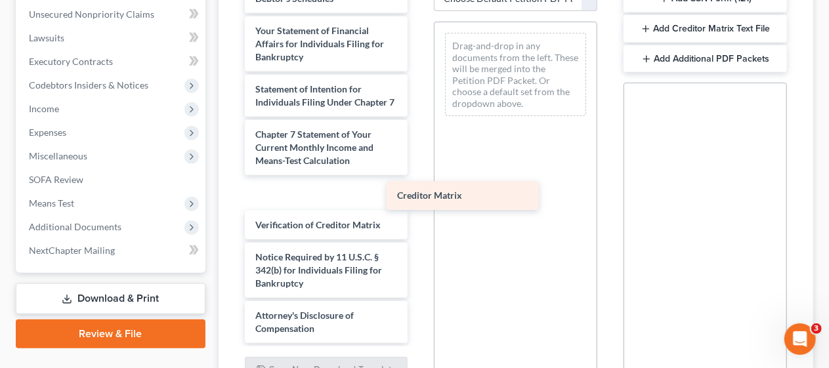
scroll to position [497, 0]
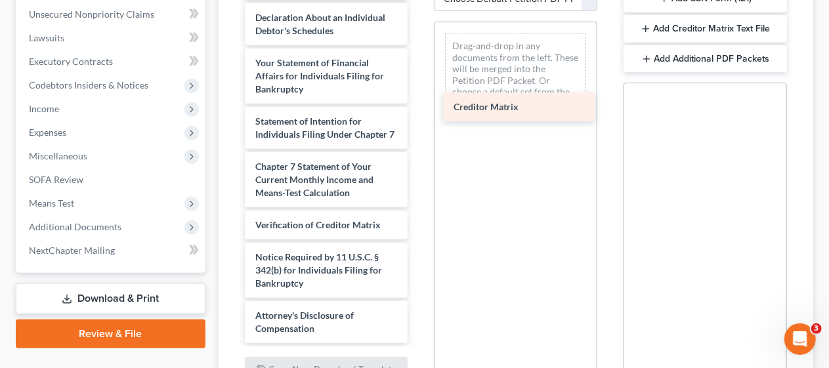
drag, startPoint x: 299, startPoint y: 186, endPoint x: 498, endPoint y: 102, distance: 215.6
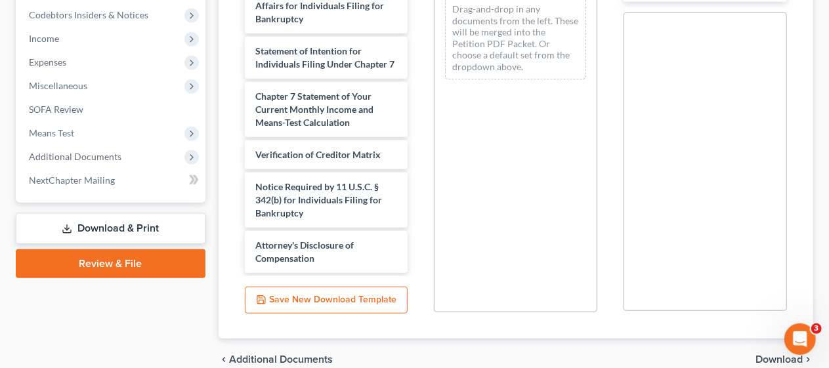
scroll to position [454, 0]
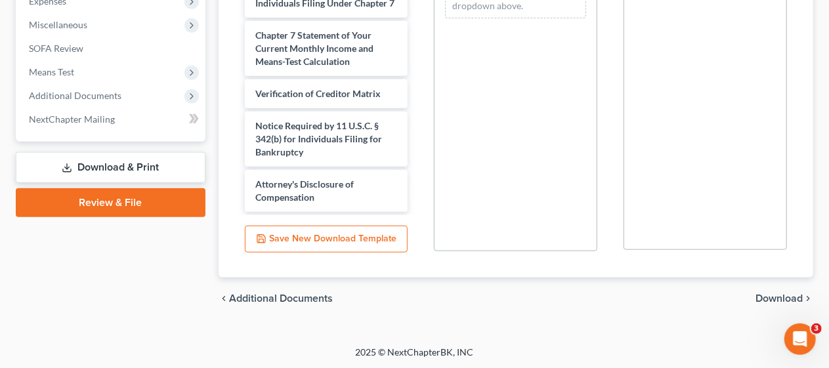
click at [773, 297] on span "Download" at bounding box center [779, 298] width 47 height 11
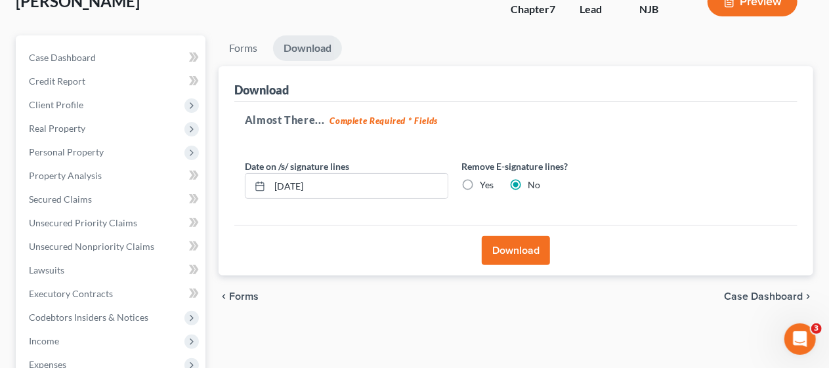
scroll to position [89, 0]
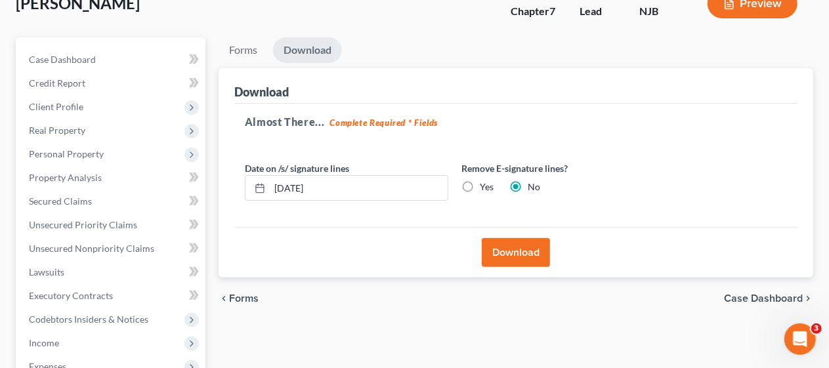
click at [521, 249] on button "Download" at bounding box center [516, 252] width 68 height 29
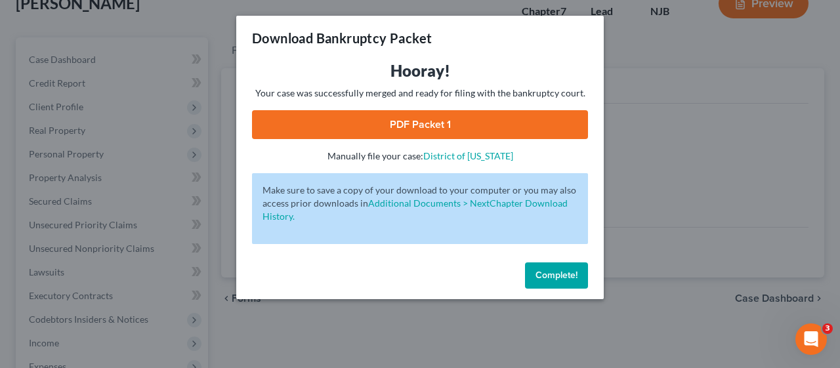
click at [418, 123] on link "PDF Packet 1" at bounding box center [420, 124] width 336 height 29
click at [544, 270] on span "Complete!" at bounding box center [557, 275] width 42 height 11
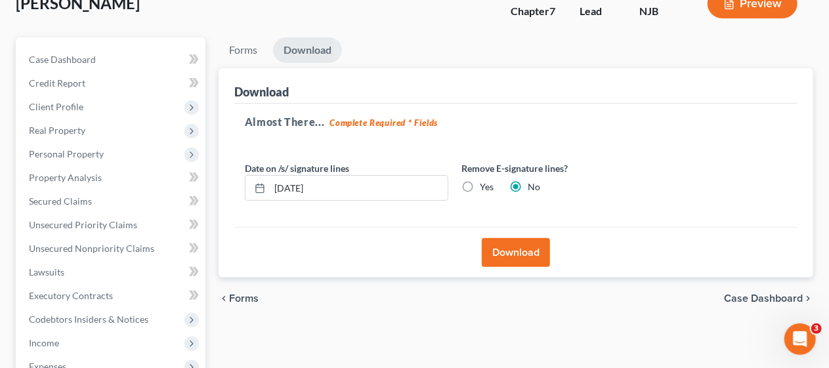
click at [213, 194] on div "Forms Download Forms Forms to Download Select which forms you would like to dow…" at bounding box center [516, 309] width 608 height 545
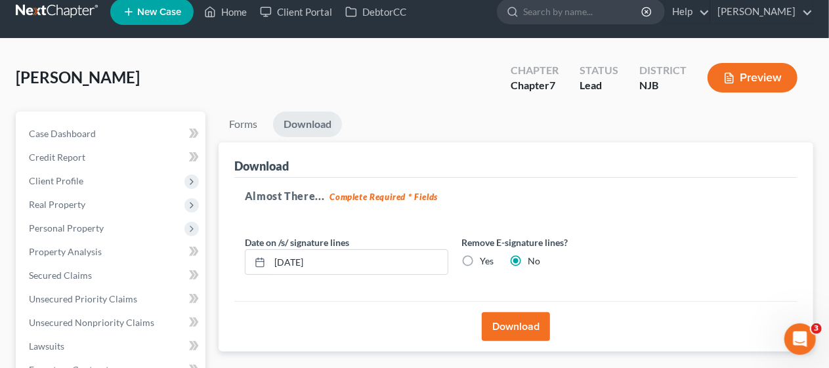
scroll to position [0, 0]
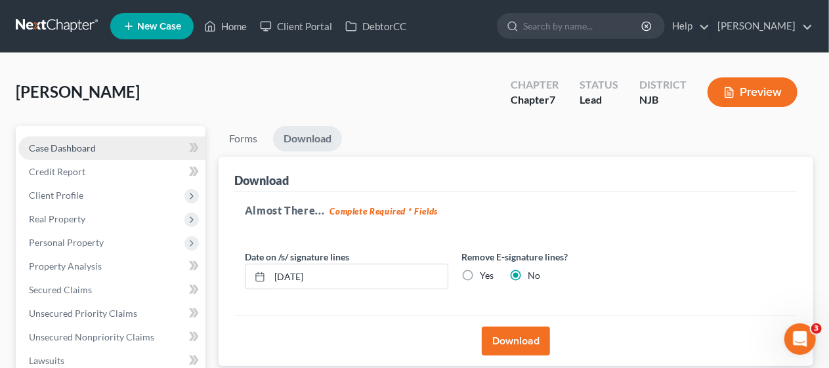
click at [116, 141] on link "Case Dashboard" at bounding box center [111, 149] width 187 height 24
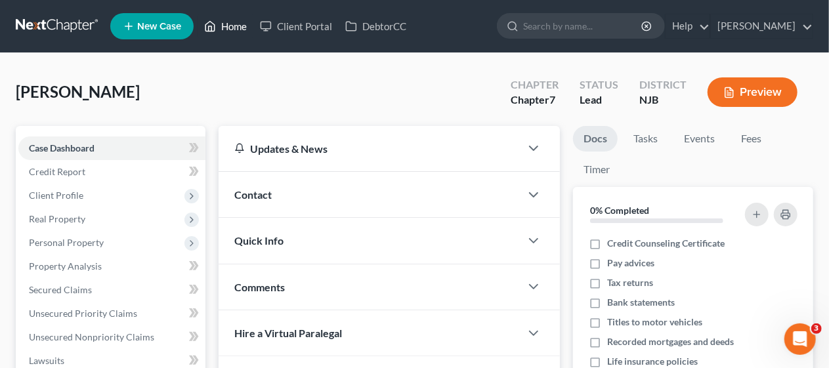
click at [242, 24] on link "Home" at bounding box center [226, 26] width 56 height 24
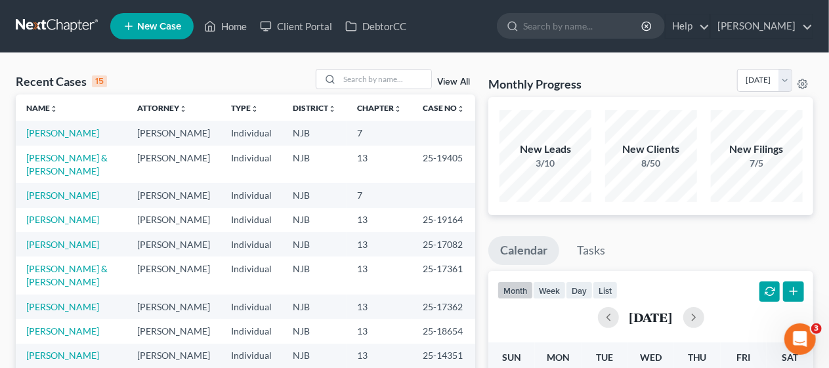
click at [256, 72] on div "Recent Cases 15 View All" at bounding box center [245, 82] width 459 height 26
